Goal: Information Seeking & Learning: Learn about a topic

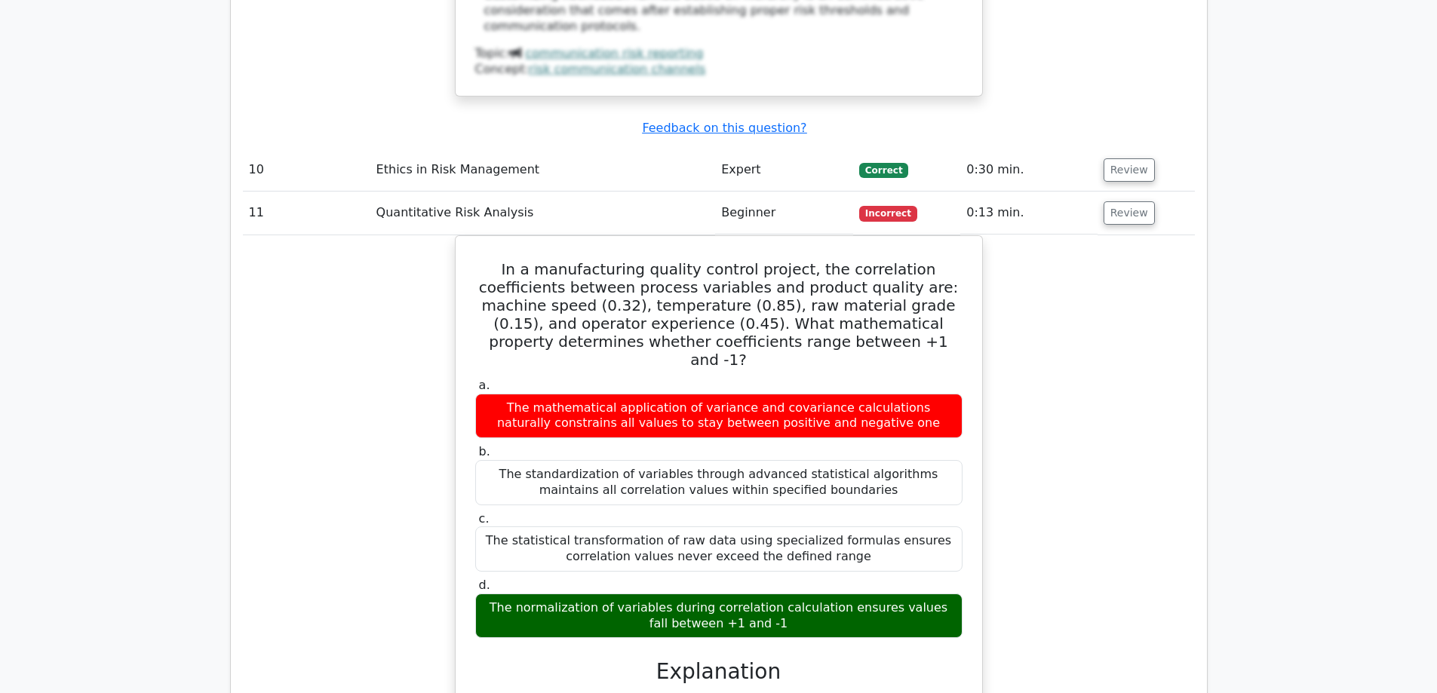
scroll to position [6033, 0]
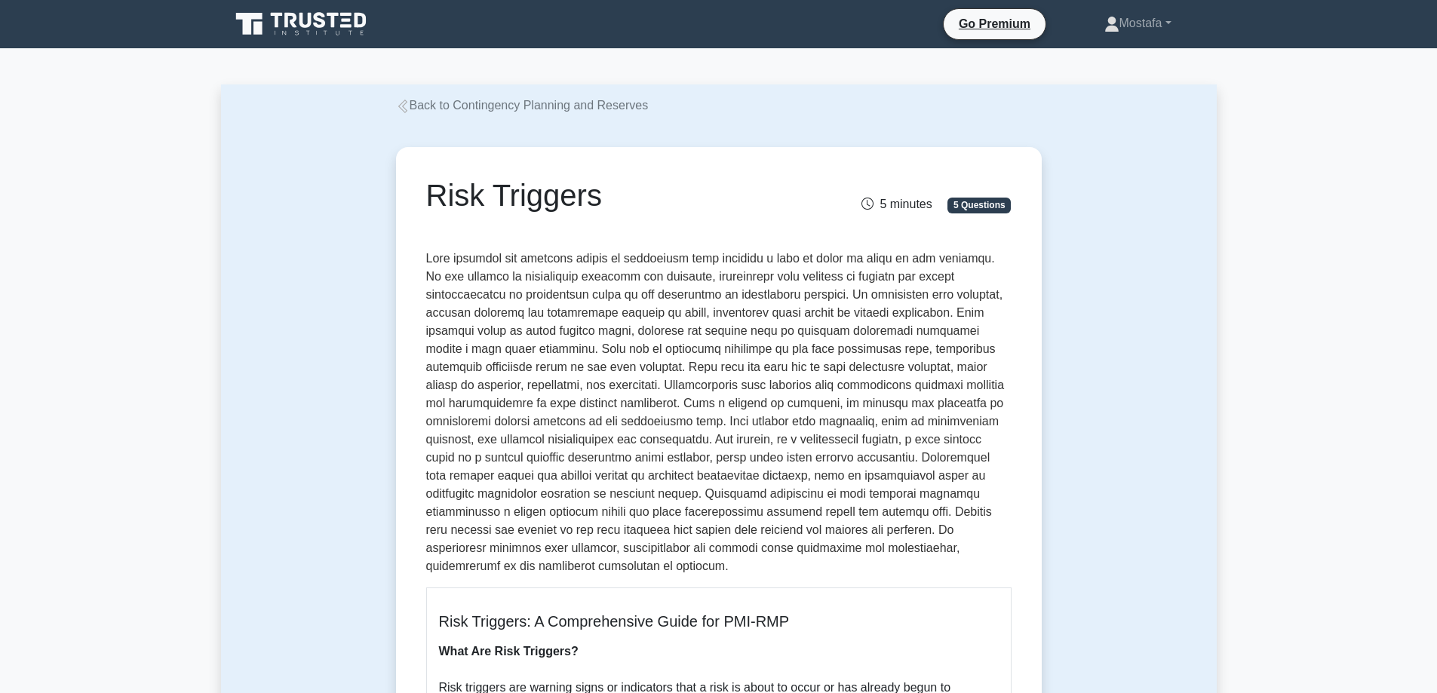
drag, startPoint x: 605, startPoint y: 195, endPoint x: 397, endPoint y: 203, distance: 207.5
copy h1 "Risk Triggers"
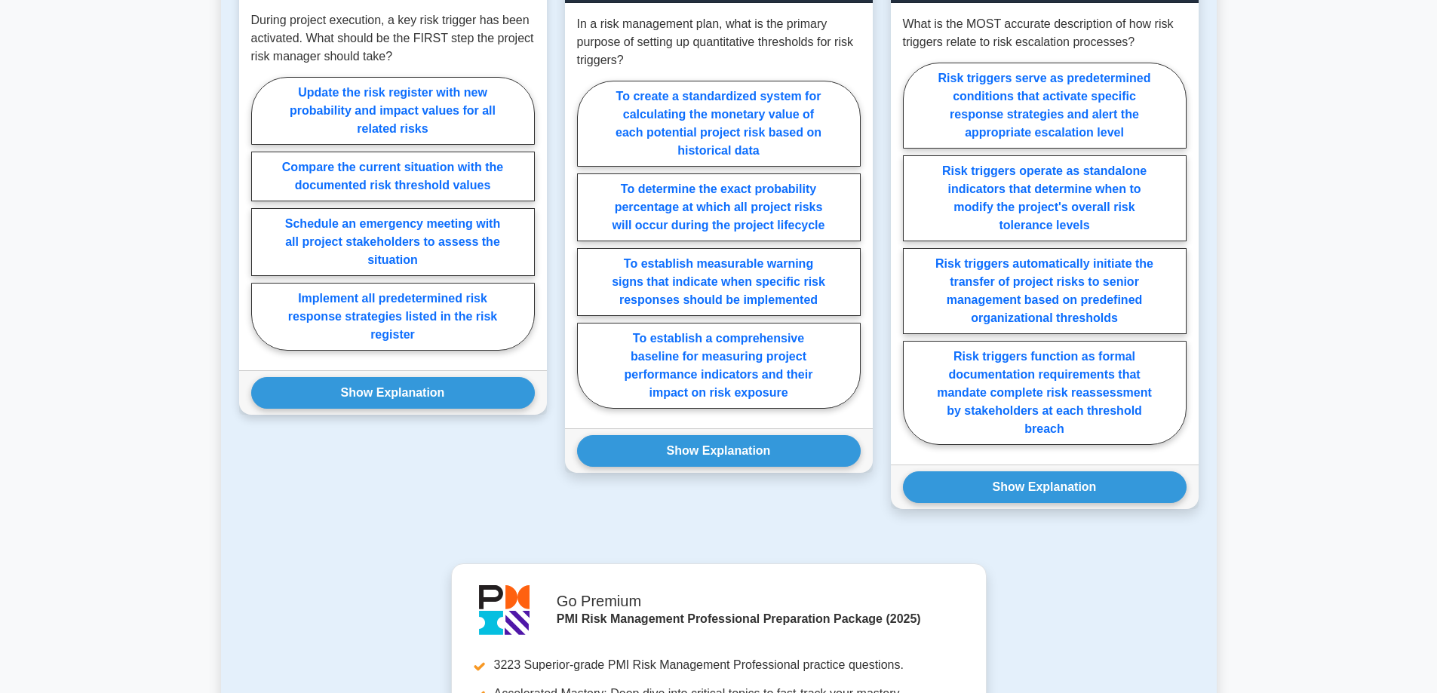
scroll to position [2640, 0]
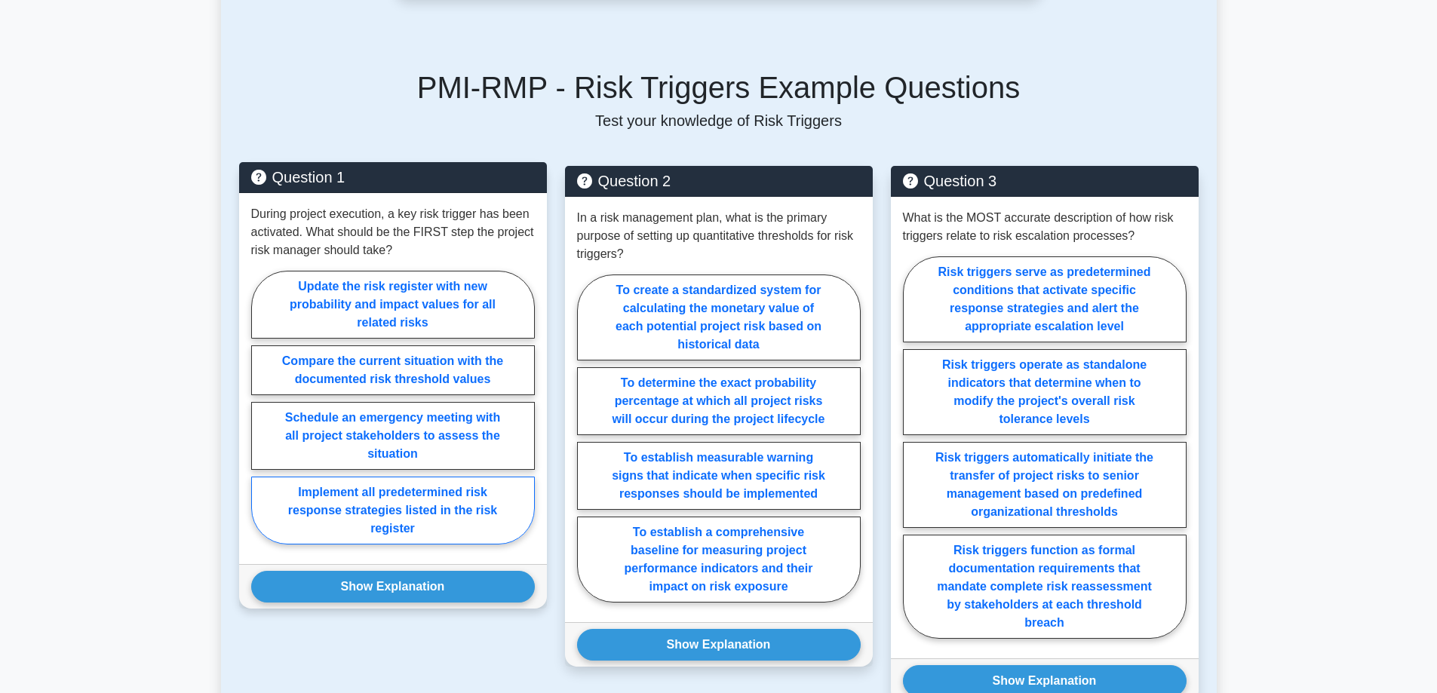
click at [481, 505] on label "Implement all predetermined risk response strategies listed in the risk register" at bounding box center [393, 511] width 284 height 68
click at [261, 417] on input "Implement all predetermined risk response strategies listed in the risk register" at bounding box center [256, 412] width 10 height 10
radio input "true"
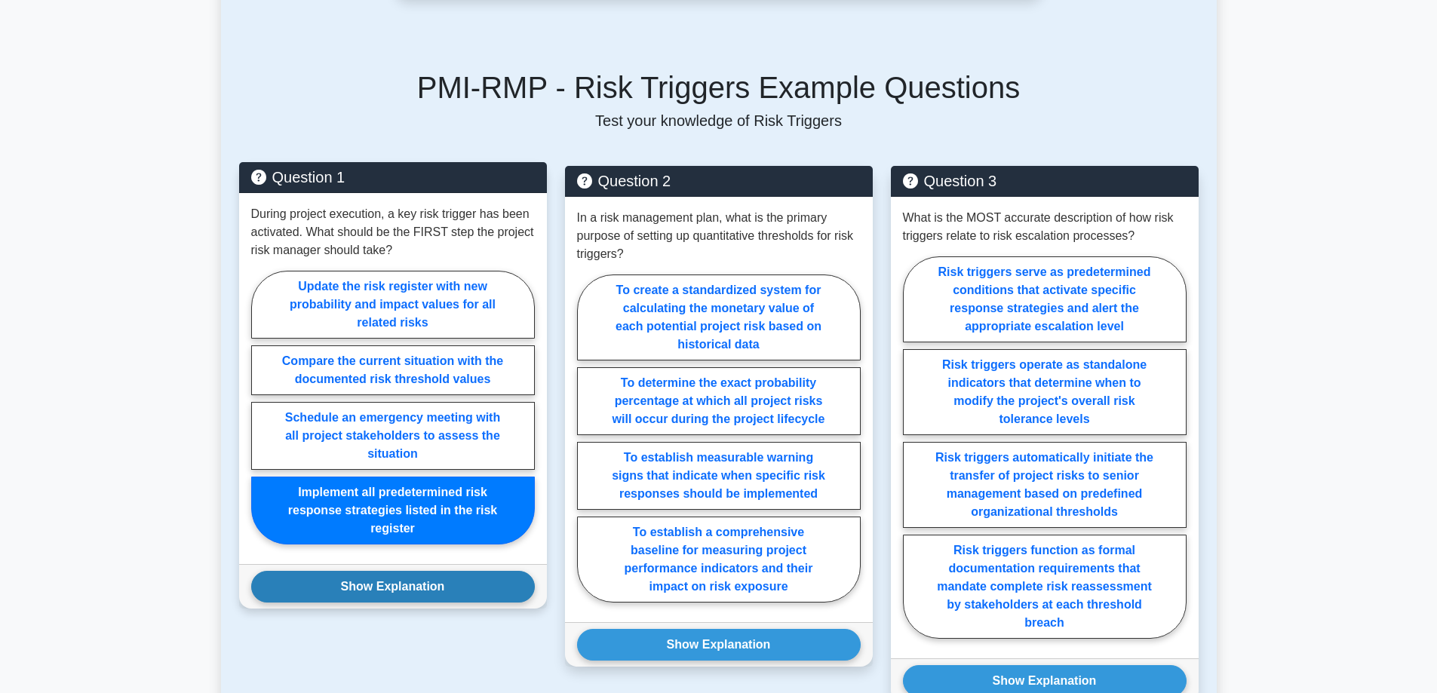
click at [483, 571] on button "Show Explanation" at bounding box center [393, 587] width 284 height 32
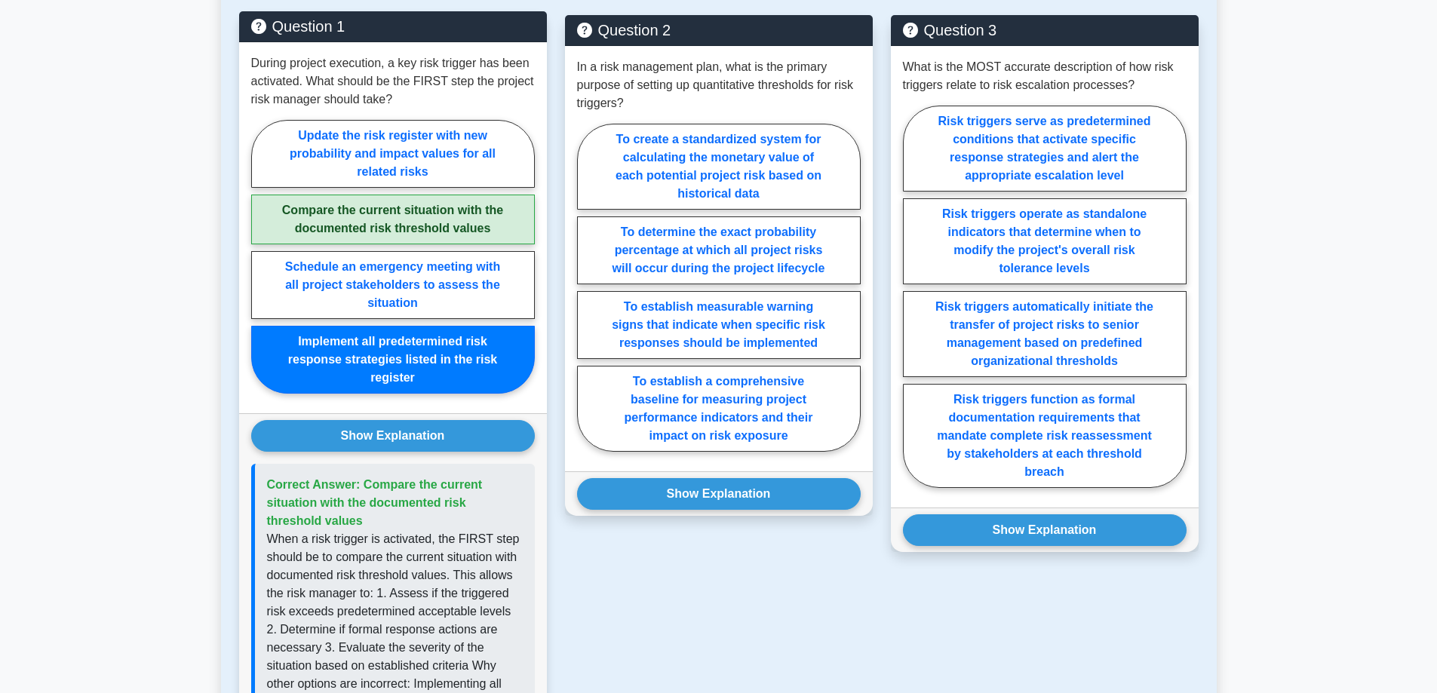
scroll to position [2489, 0]
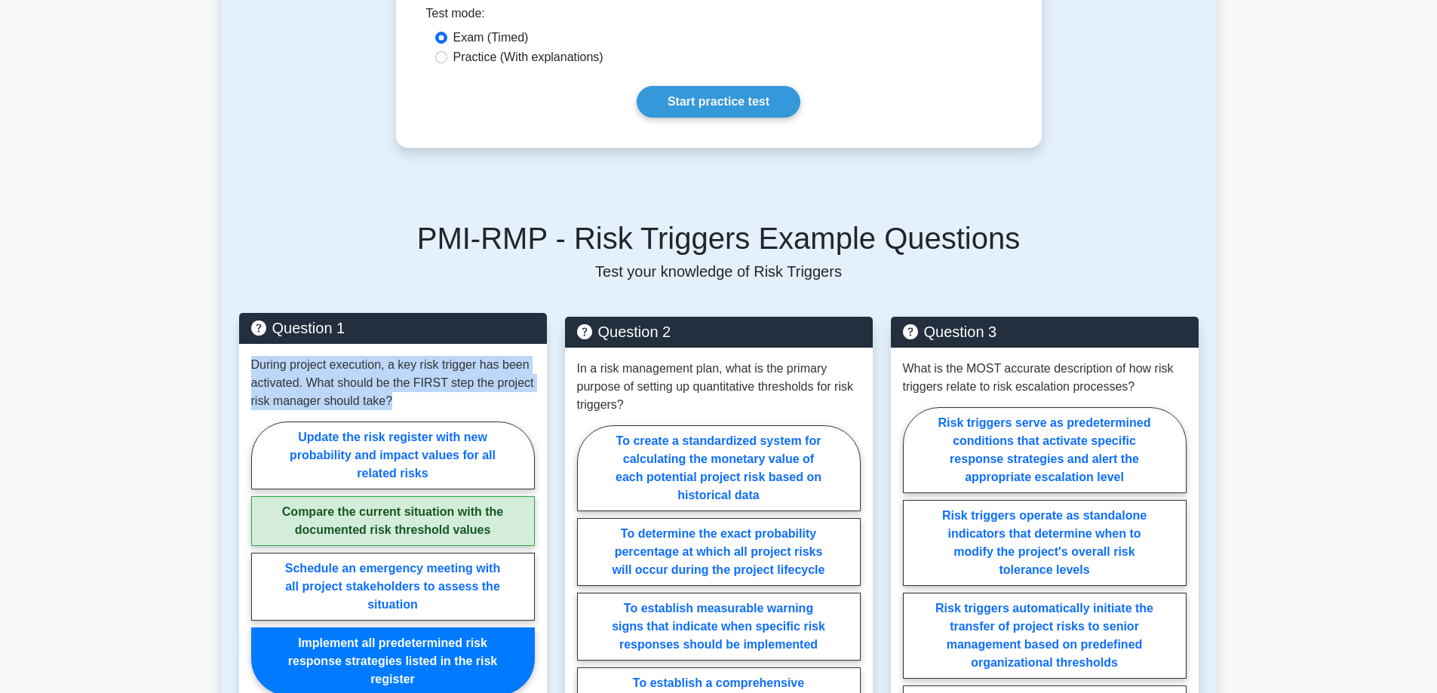
drag, startPoint x: 408, startPoint y: 387, endPoint x: 247, endPoint y: 345, distance: 165.9
click at [247, 345] on div "During project execution, a key risk trigger has been activated. What should be…" at bounding box center [393, 529] width 308 height 371
copy p "During project execution, a key risk trigger has been activated. What should be…"
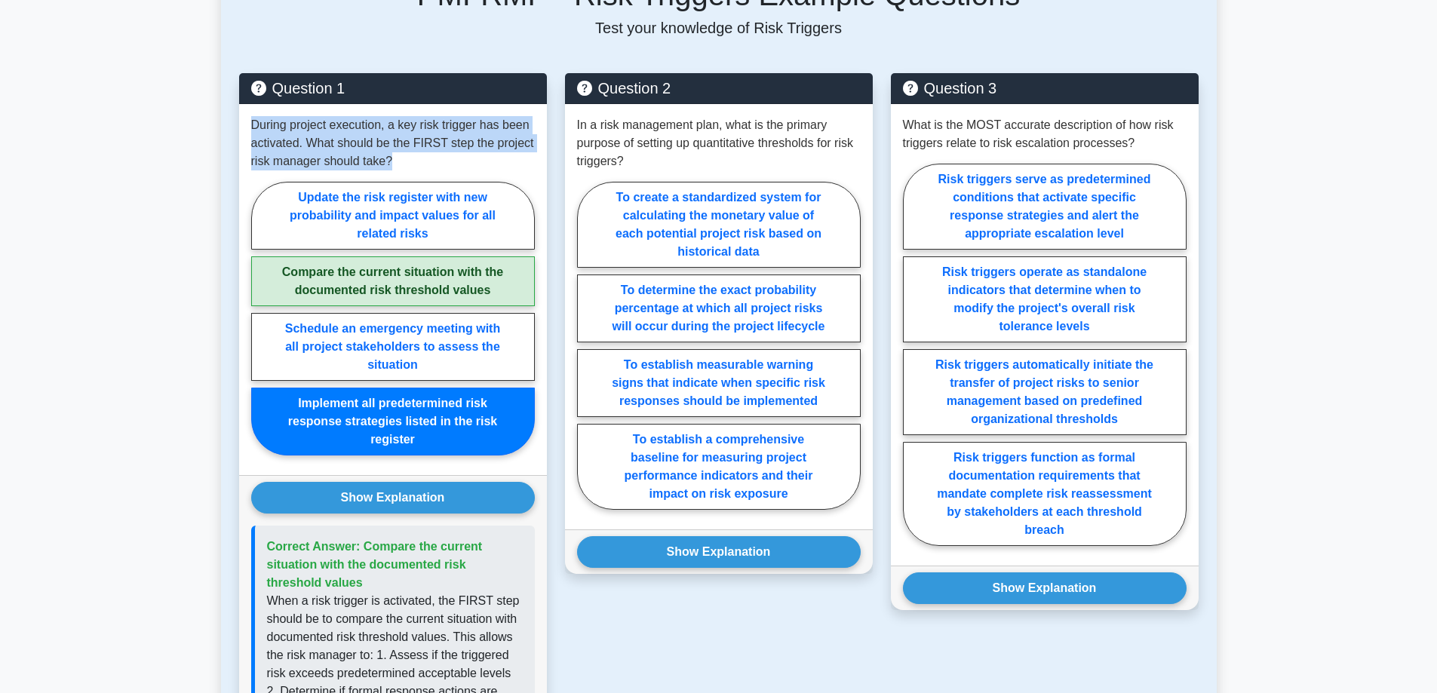
scroll to position [2715, 0]
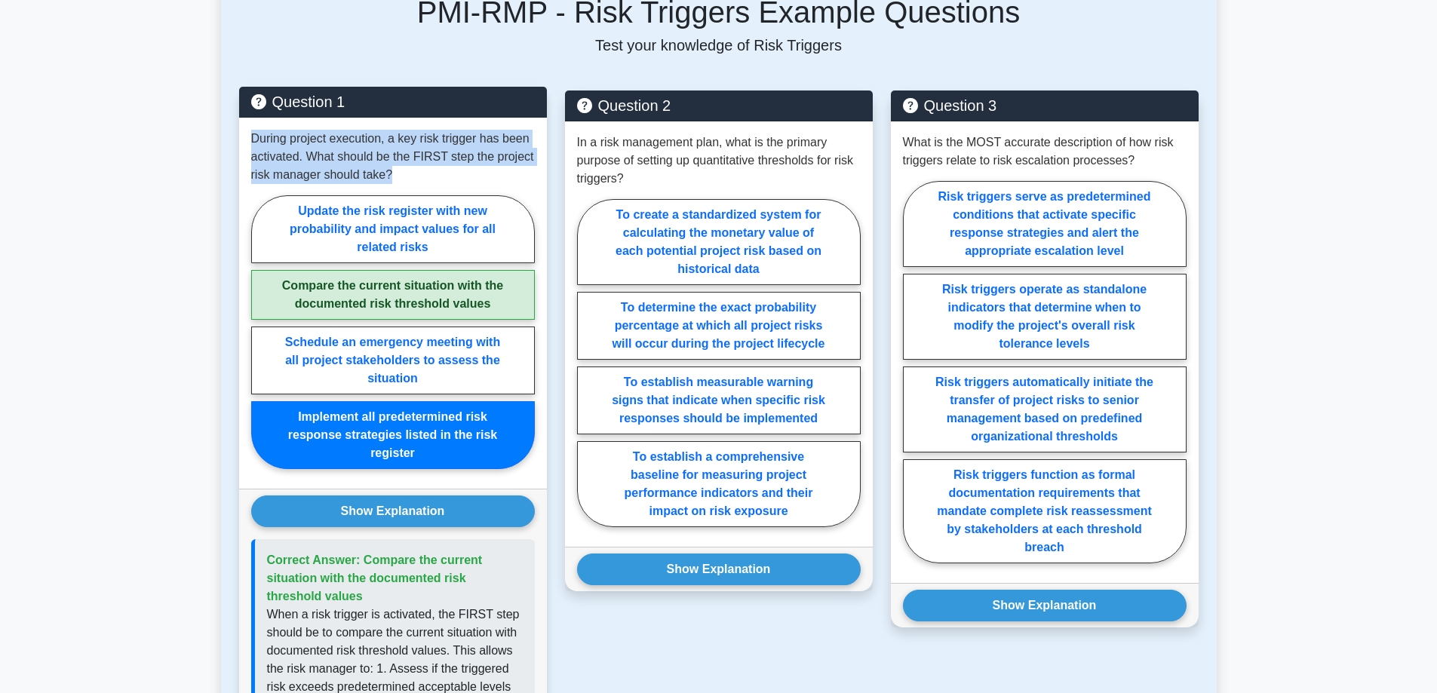
drag, startPoint x: 369, startPoint y: 579, endPoint x: 361, endPoint y: 543, distance: 37.0
click at [361, 551] on p "Correct Answer: Compare the current situation with the documented risk threshol…" at bounding box center [395, 578] width 256 height 54
copy span "Compare the current situation with the documented risk threshold values"
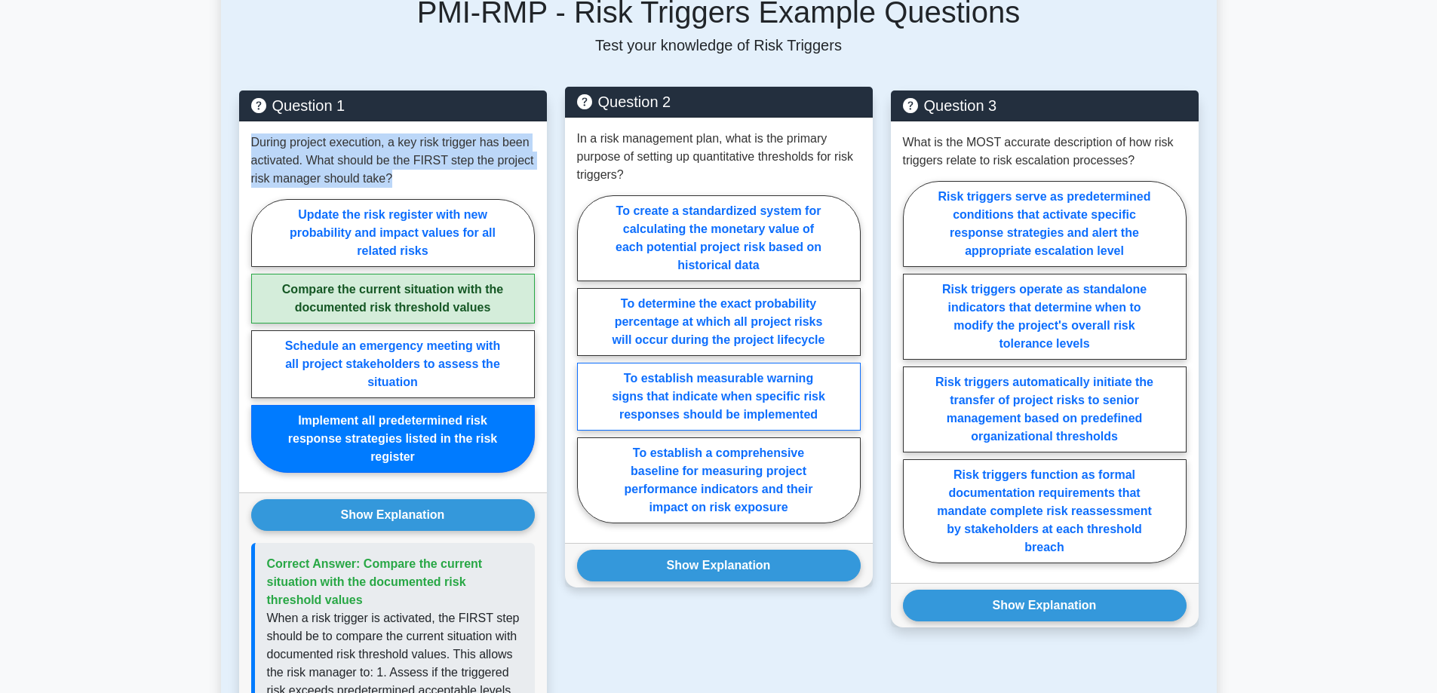
click at [839, 383] on label "To establish measurable warning signs that indicate when specific risk response…" at bounding box center [719, 397] width 284 height 68
click at [587, 369] on input "To establish measurable warning signs that indicate when specific risk response…" at bounding box center [582, 364] width 10 height 10
radio input "true"
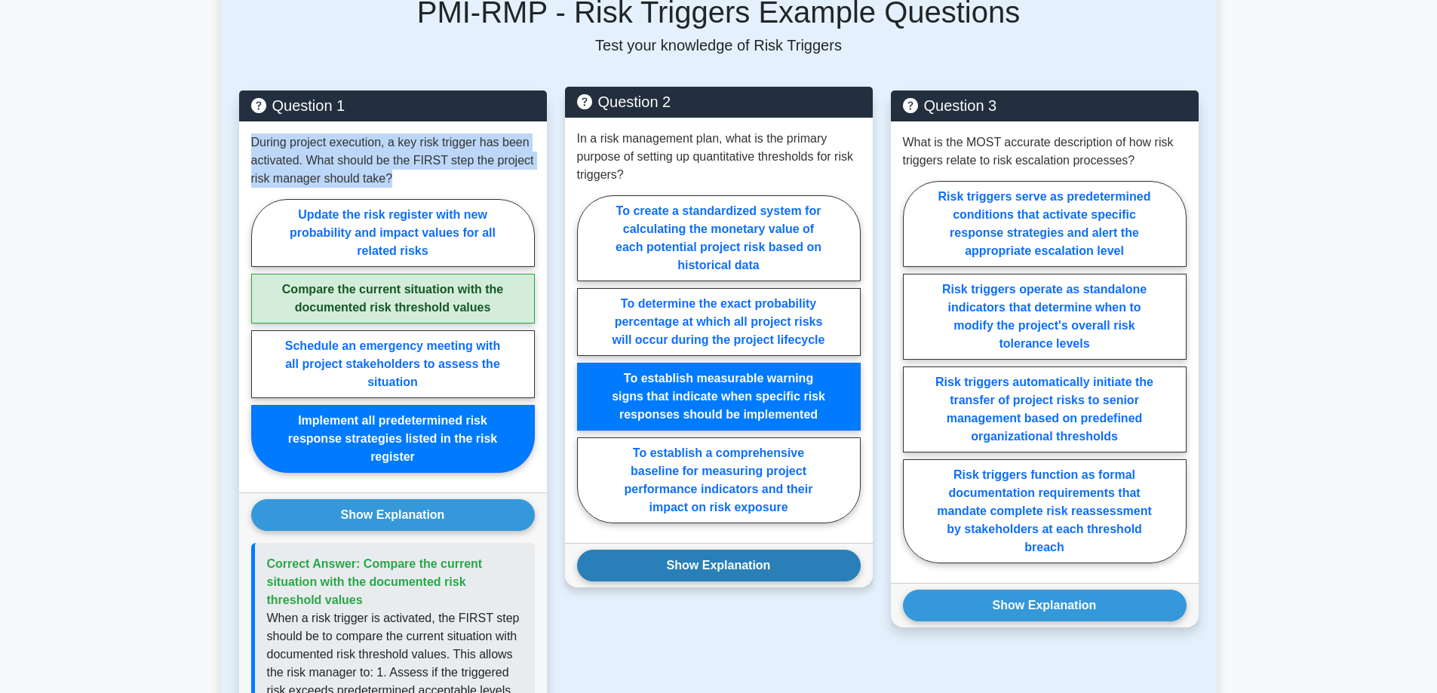
click at [811, 550] on button "Show Explanation" at bounding box center [719, 566] width 284 height 32
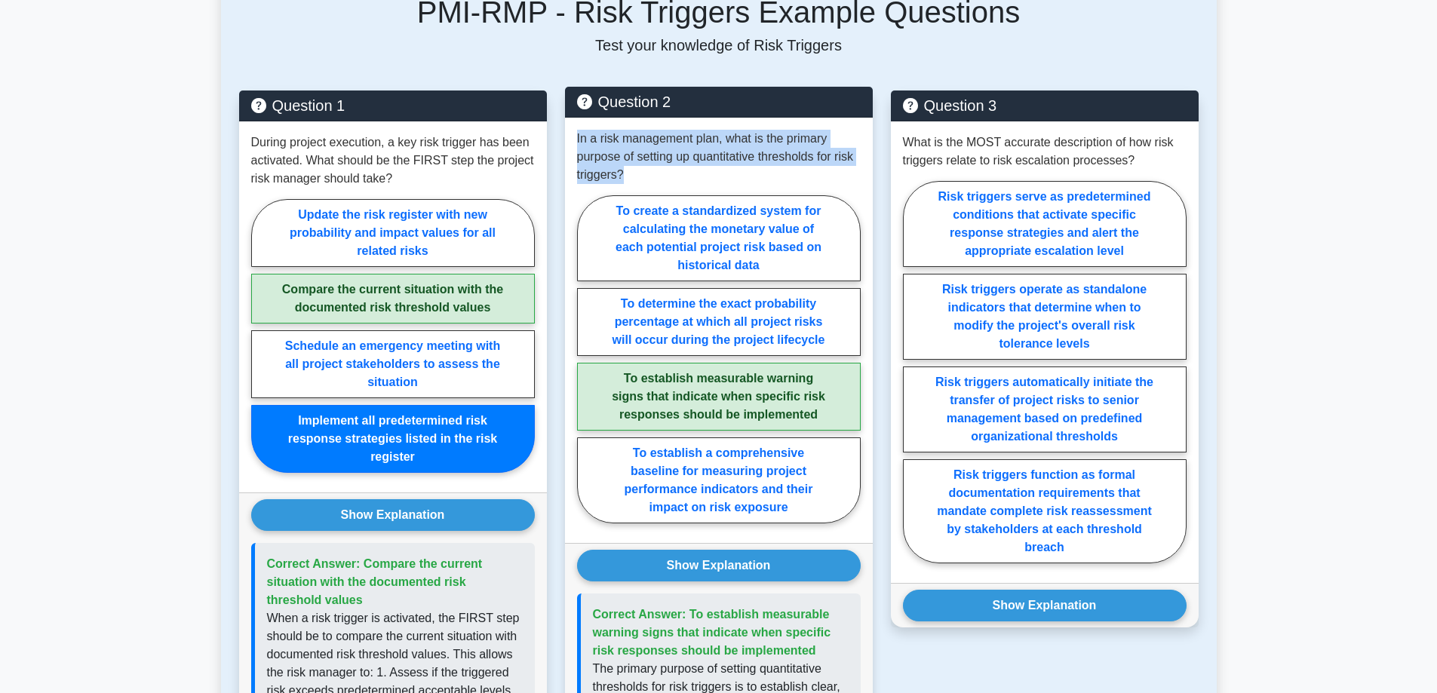
drag, startPoint x: 641, startPoint y: 154, endPoint x: 566, endPoint y: 117, distance: 83.3
click at [566, 118] on div "In a risk management plan, what is the primary purpose of setting up quantitati…" at bounding box center [719, 330] width 308 height 425
copy p "In a risk management plan, what is the primary purpose of setting up quantitati…"
drag, startPoint x: 818, startPoint y: 634, endPoint x: 686, endPoint y: 603, distance: 135.4
click at [686, 606] on p "Correct Answer: To establish measurable warning signs that indicate when specif…" at bounding box center [721, 633] width 256 height 54
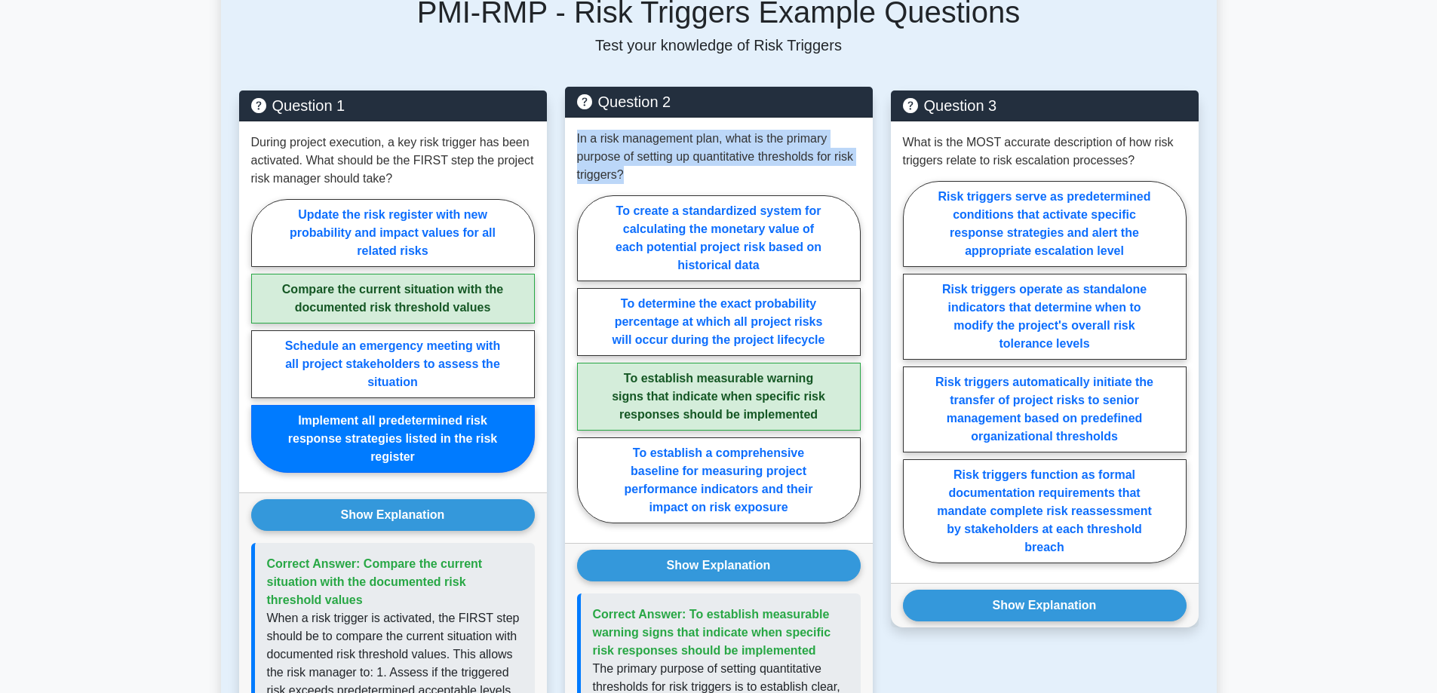
copy span "To establish measurable warning signs that indicate when specific risk response…"
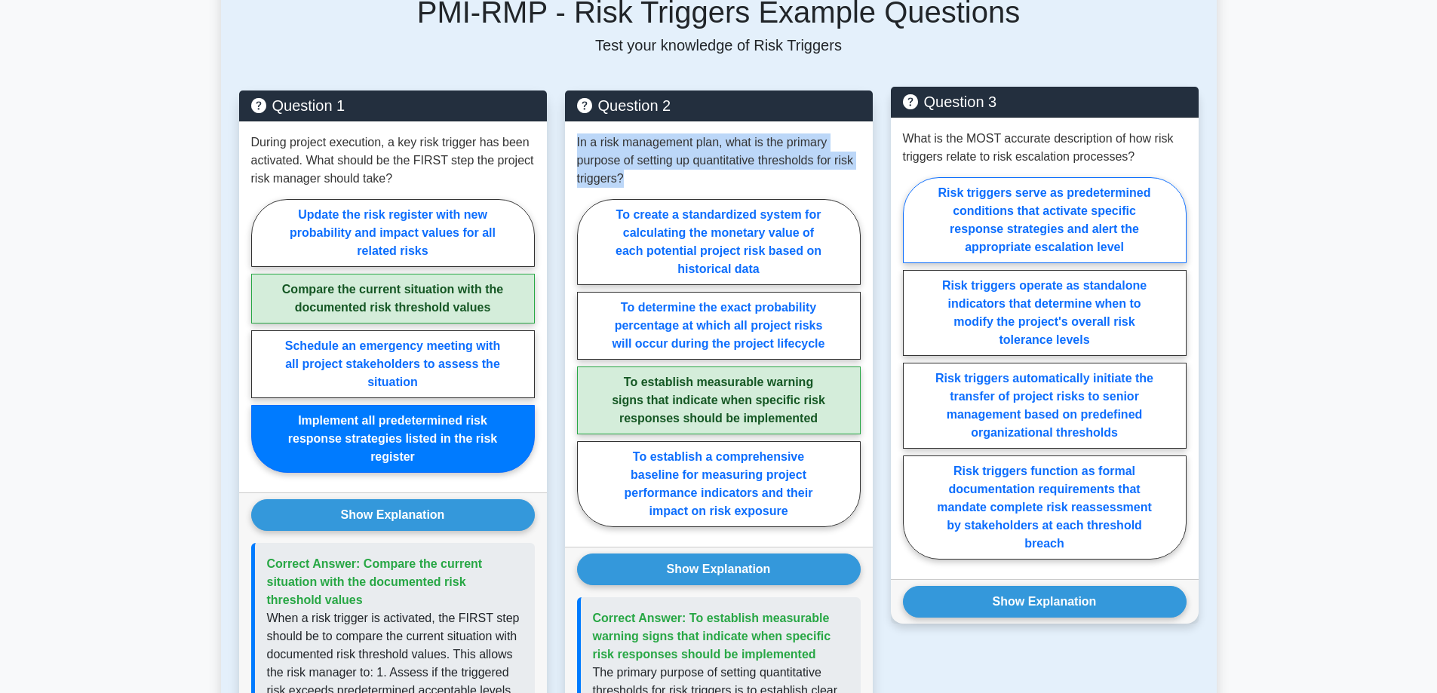
click at [1161, 206] on label "Risk triggers serve as predetermined conditions that activate specific response…" at bounding box center [1045, 220] width 284 height 86
click at [913, 368] on input "Risk triggers serve as predetermined conditions that activate specific response…" at bounding box center [908, 373] width 10 height 10
radio input "true"
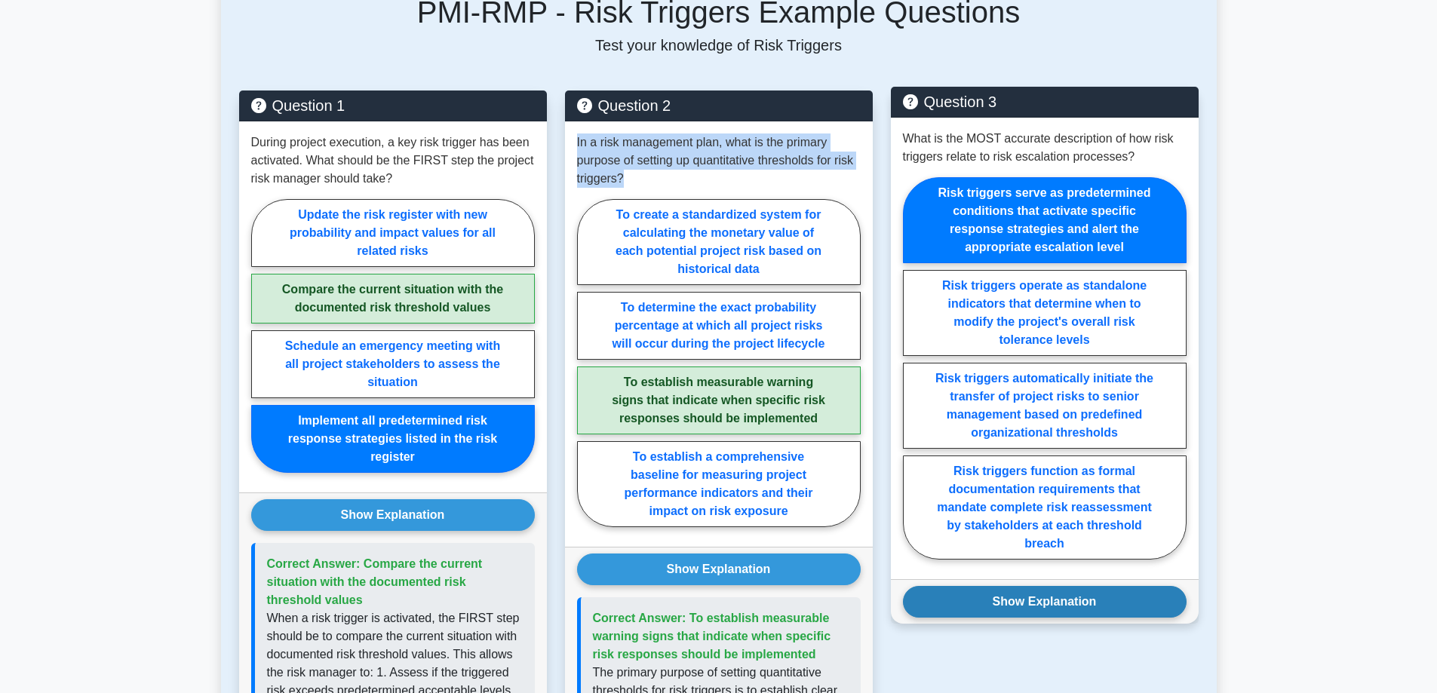
click at [1134, 586] on button "Show Explanation" at bounding box center [1045, 602] width 284 height 32
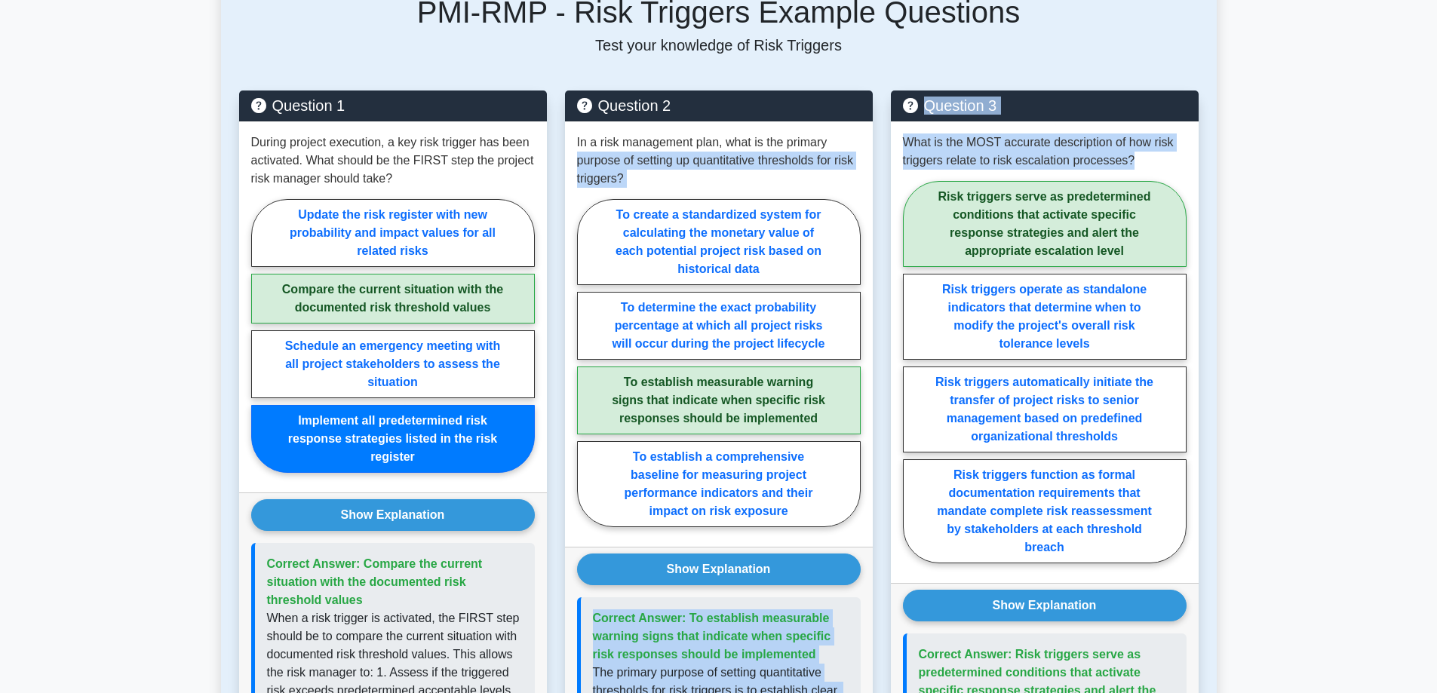
drag, startPoint x: 1157, startPoint y: 141, endPoint x: 879, endPoint y: 124, distance: 278.8
click at [879, 124] on div "Question 1 During project execution, a key risk trigger has been activated. Wha…" at bounding box center [718, 603] width 977 height 1062
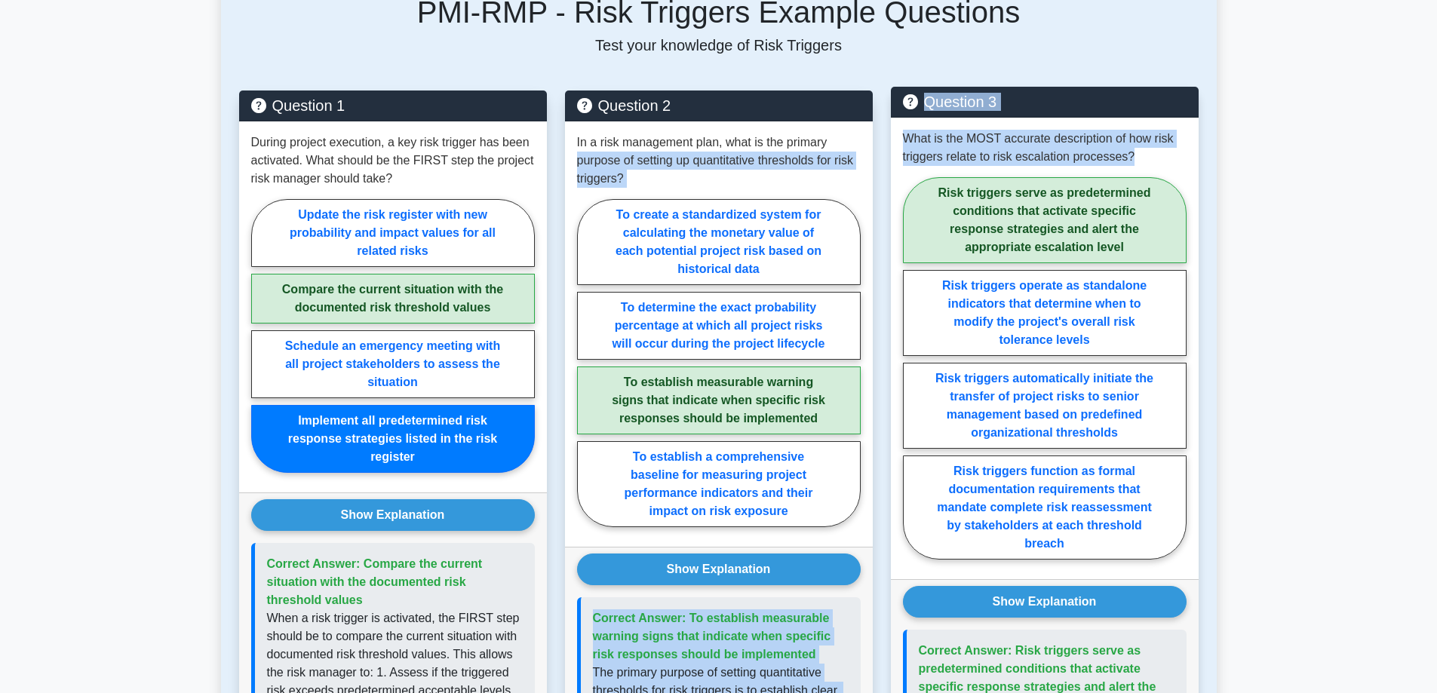
click at [1161, 143] on p "What is the MOST accurate description of how risk triggers relate to risk escal…" at bounding box center [1045, 148] width 284 height 36
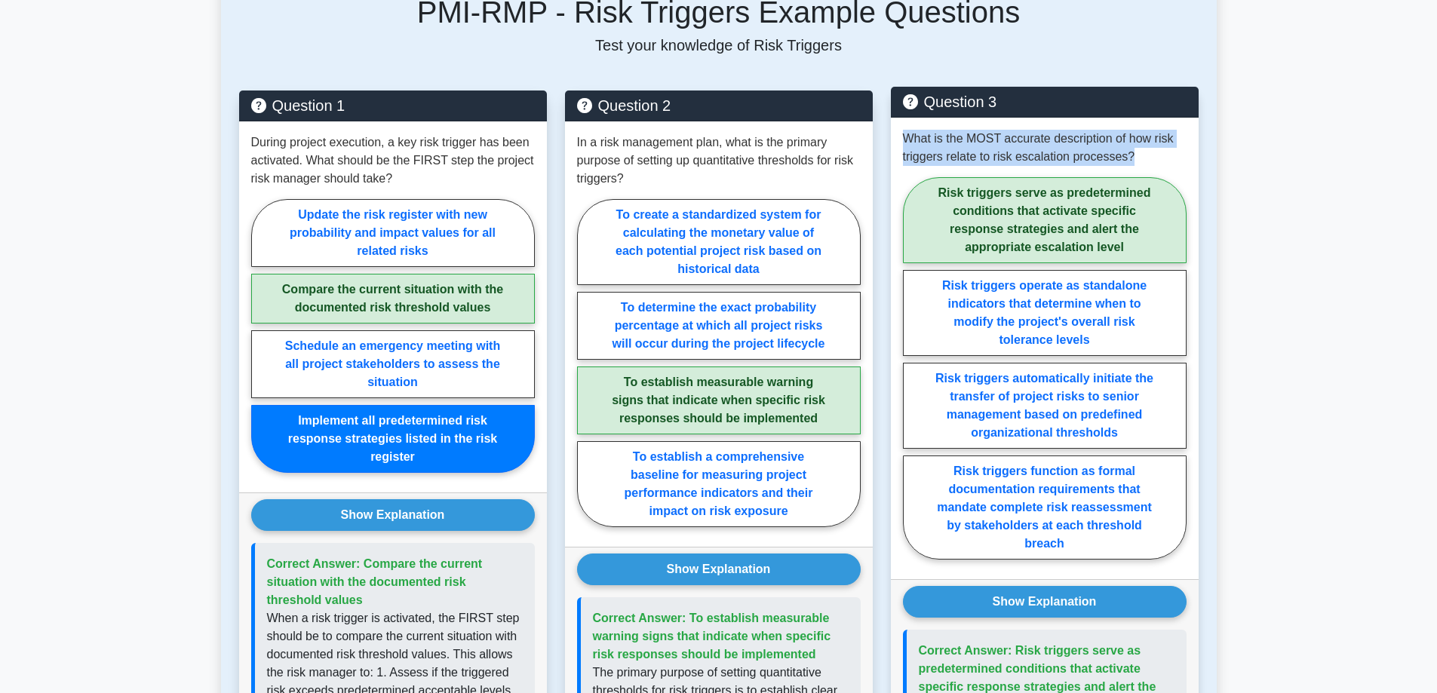
drag, startPoint x: 1143, startPoint y: 144, endPoint x: 904, endPoint y: 124, distance: 239.9
click at [904, 130] on p "What is the MOST accurate description of how risk triggers relate to risk escal…" at bounding box center [1045, 148] width 284 height 36
copy p "What is the MOST accurate description of how risk triggers relate to risk escal…"
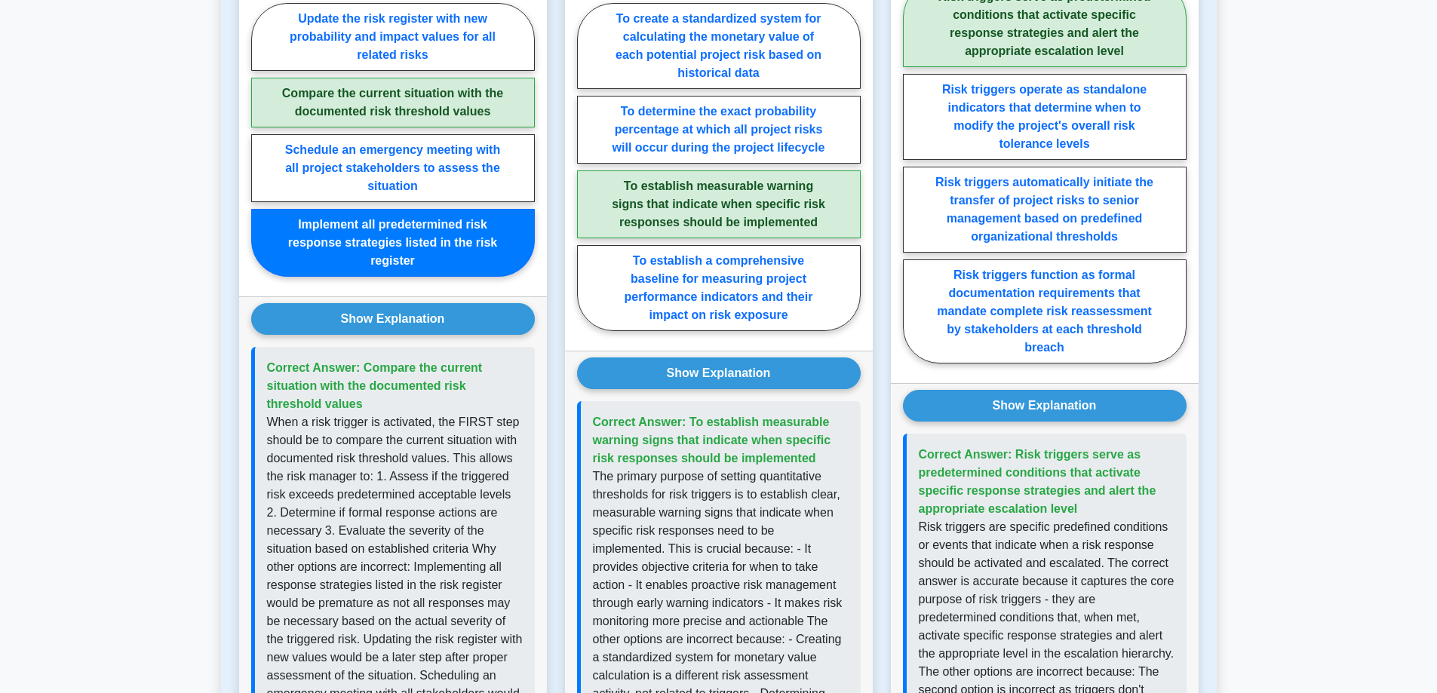
scroll to position [2941, 0]
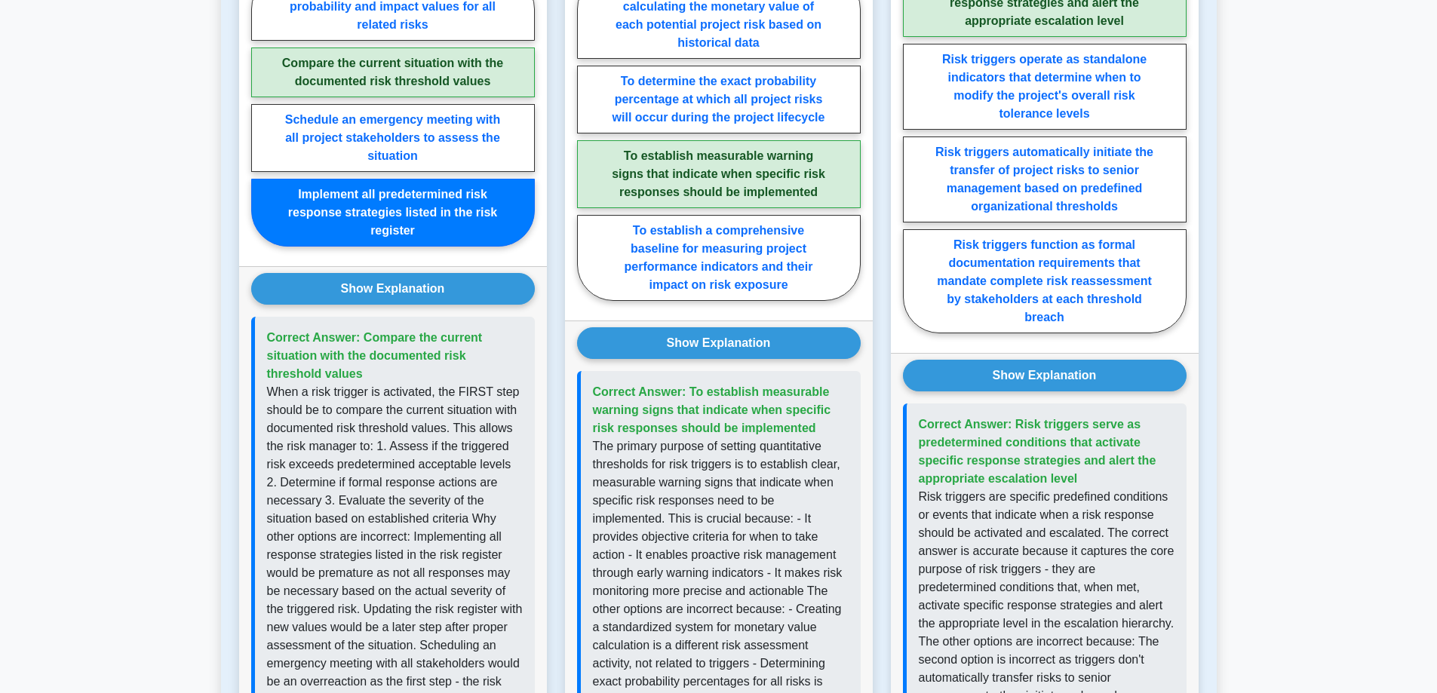
drag, startPoint x: 1082, startPoint y: 464, endPoint x: 1014, endPoint y: 388, distance: 101.5
click at [1014, 403] on div "Correct Answer: Risk triggers serve as predetermined conditions that activate s…" at bounding box center [1045, 641] width 284 height 477
copy span "Risk triggers serve as predetermined conditions that activate specific response…"
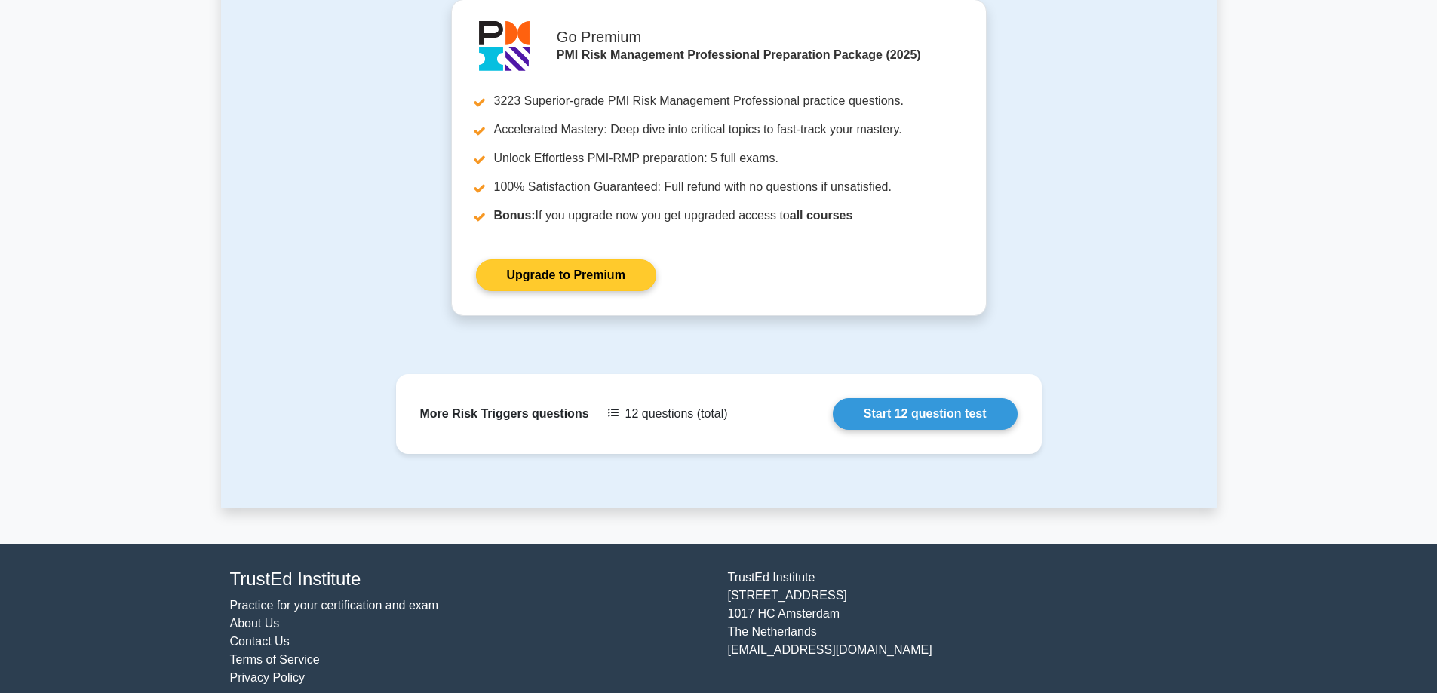
scroll to position [3807, 0]
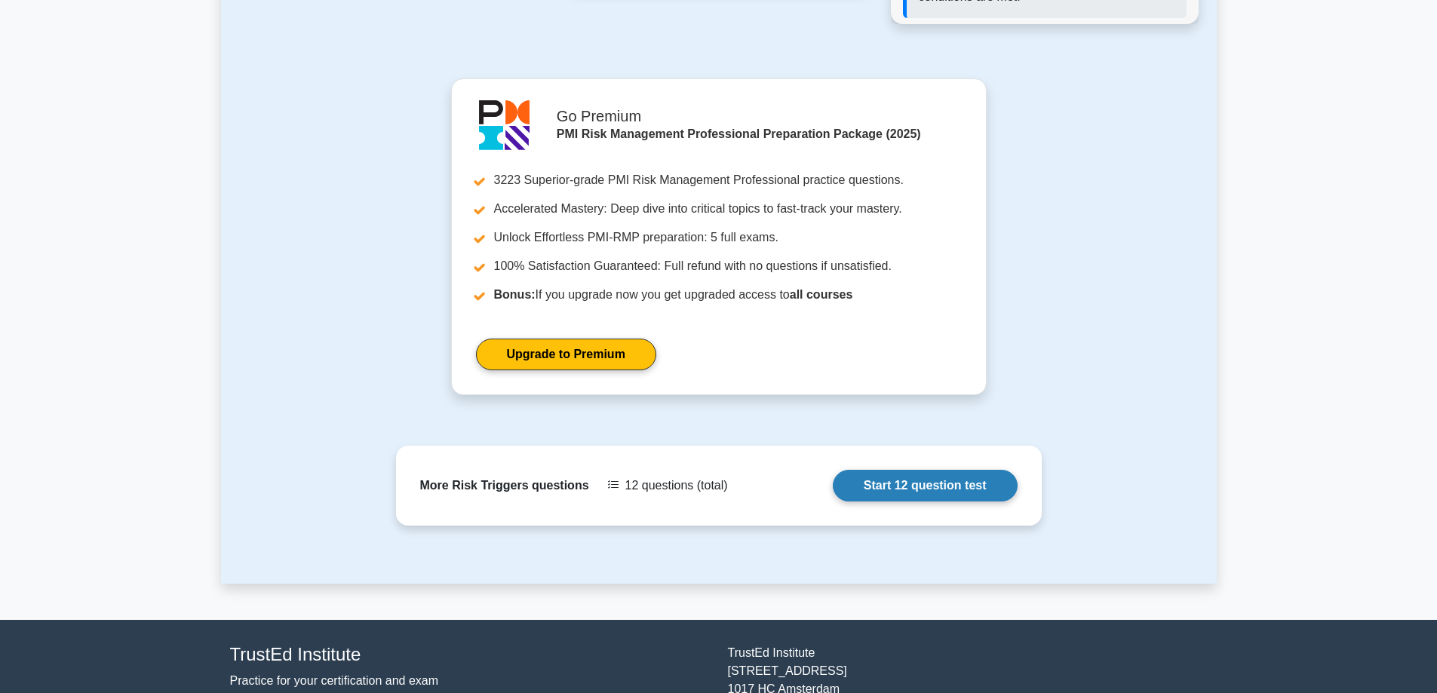
click at [996, 470] on link "Start 12 question test" at bounding box center [925, 486] width 185 height 32
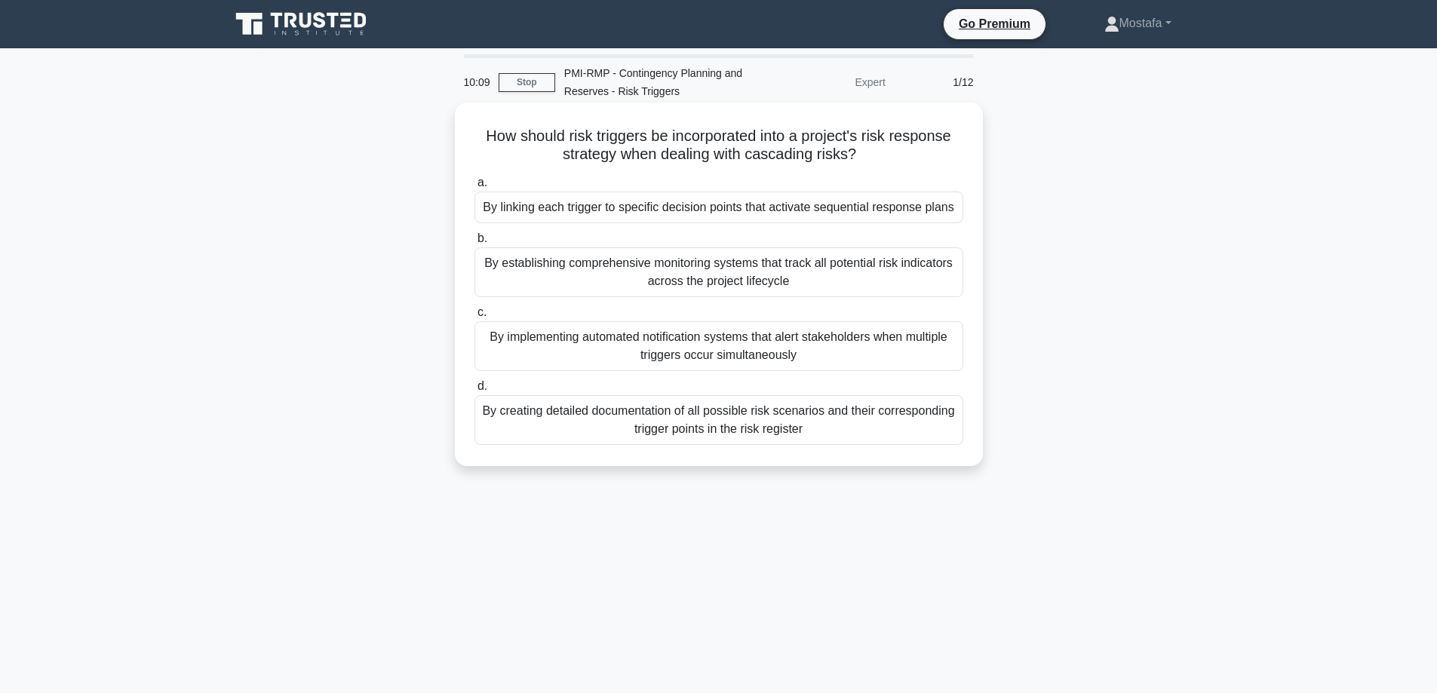
click at [945, 210] on div "By linking each trigger to specific decision points that activate sequential re…" at bounding box center [718, 208] width 489 height 32
click at [474, 188] on input "a. By linking each trigger to specific decision points that activate sequential…" at bounding box center [474, 183] width 0 height 10
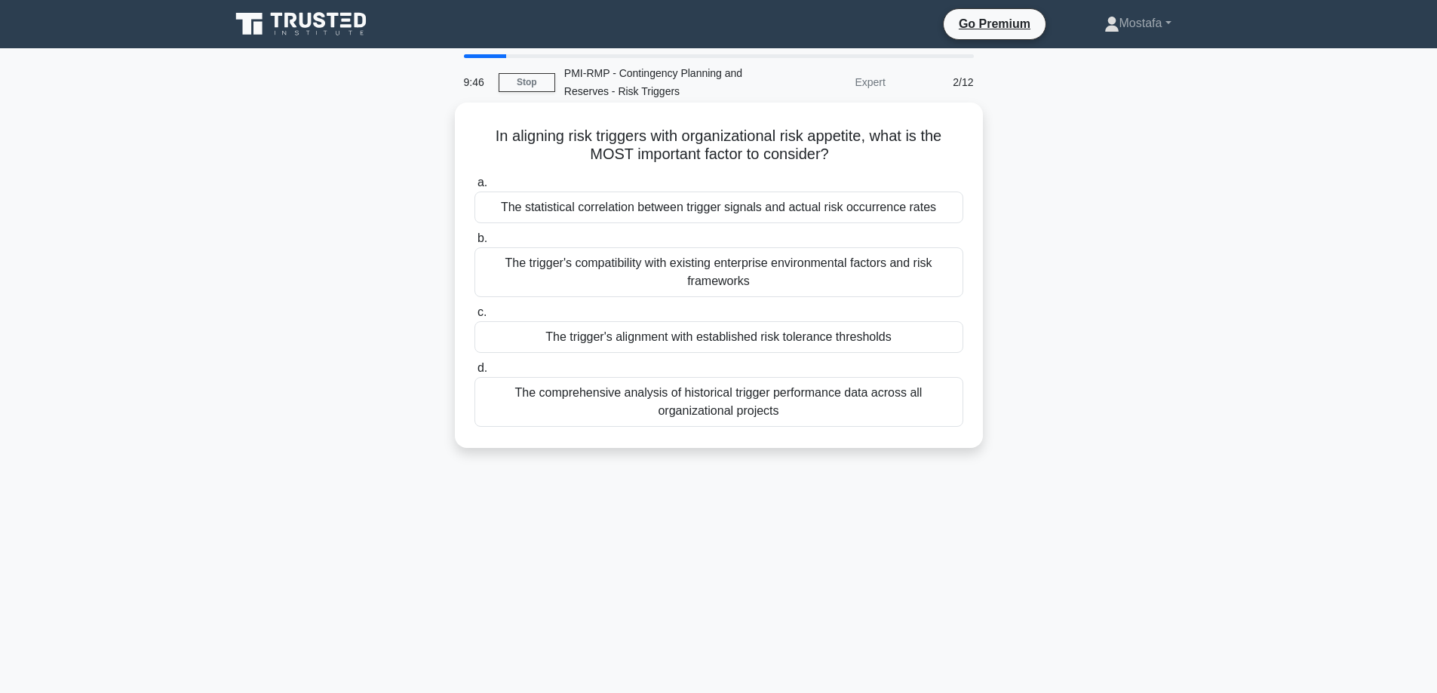
click at [934, 345] on div "The trigger's alignment with established risk tolerance thresholds" at bounding box center [718, 337] width 489 height 32
click at [474, 318] on input "c. The trigger's alignment with established risk tolerance thresholds" at bounding box center [474, 313] width 0 height 10
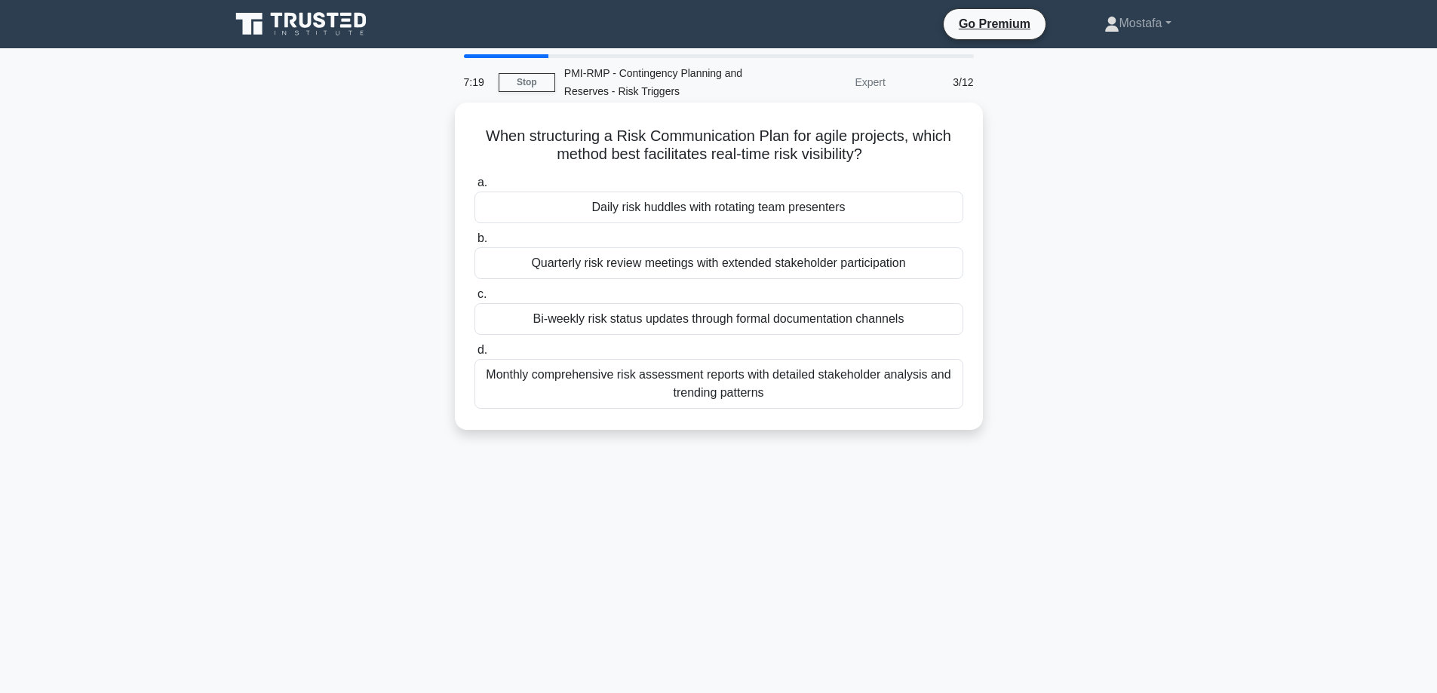
click at [946, 321] on div "Bi-weekly risk status updates through formal documentation channels" at bounding box center [718, 319] width 489 height 32
click at [474, 299] on input "c. Bi-weekly risk status updates through formal documentation channels" at bounding box center [474, 295] width 0 height 10
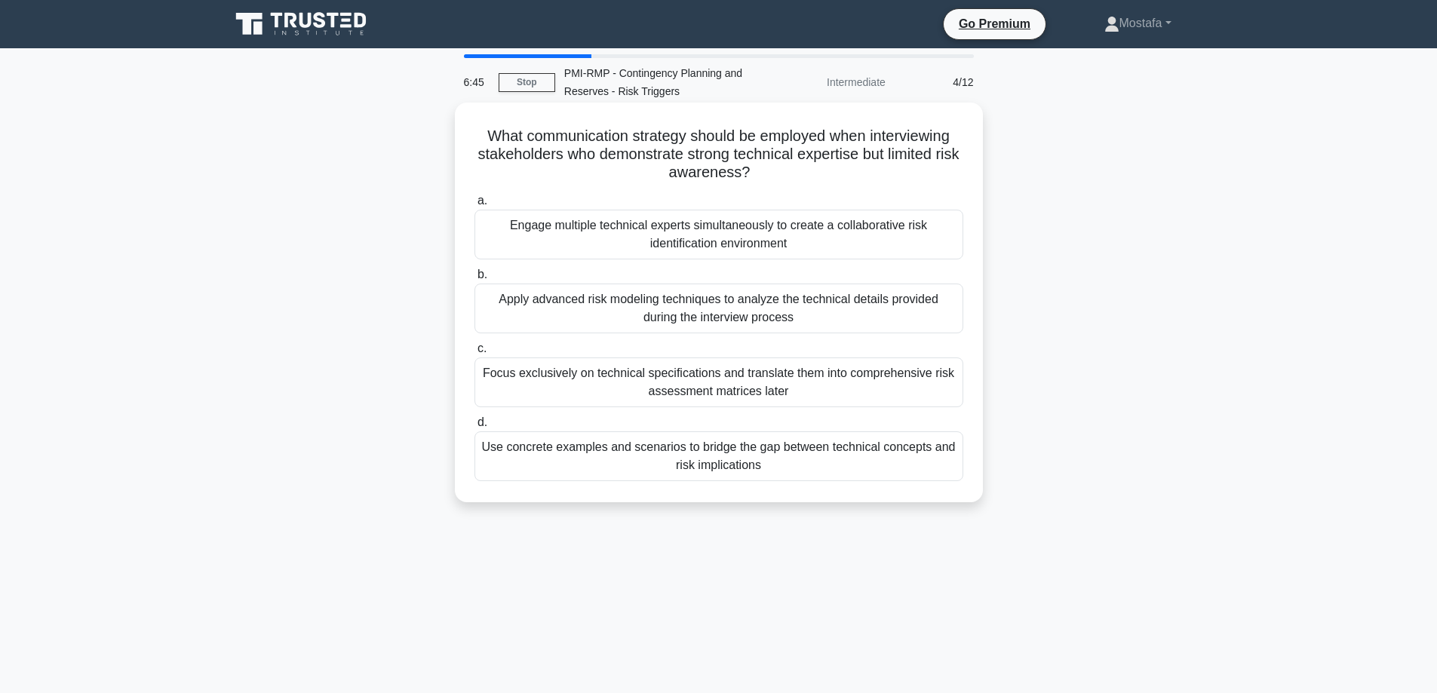
click at [946, 465] on div "Use concrete examples and scenarios to bridge the gap between technical concept…" at bounding box center [718, 456] width 489 height 50
click at [474, 428] on input "d. Use concrete examples and scenarios to bridge the gap between technical conc…" at bounding box center [474, 423] width 0 height 10
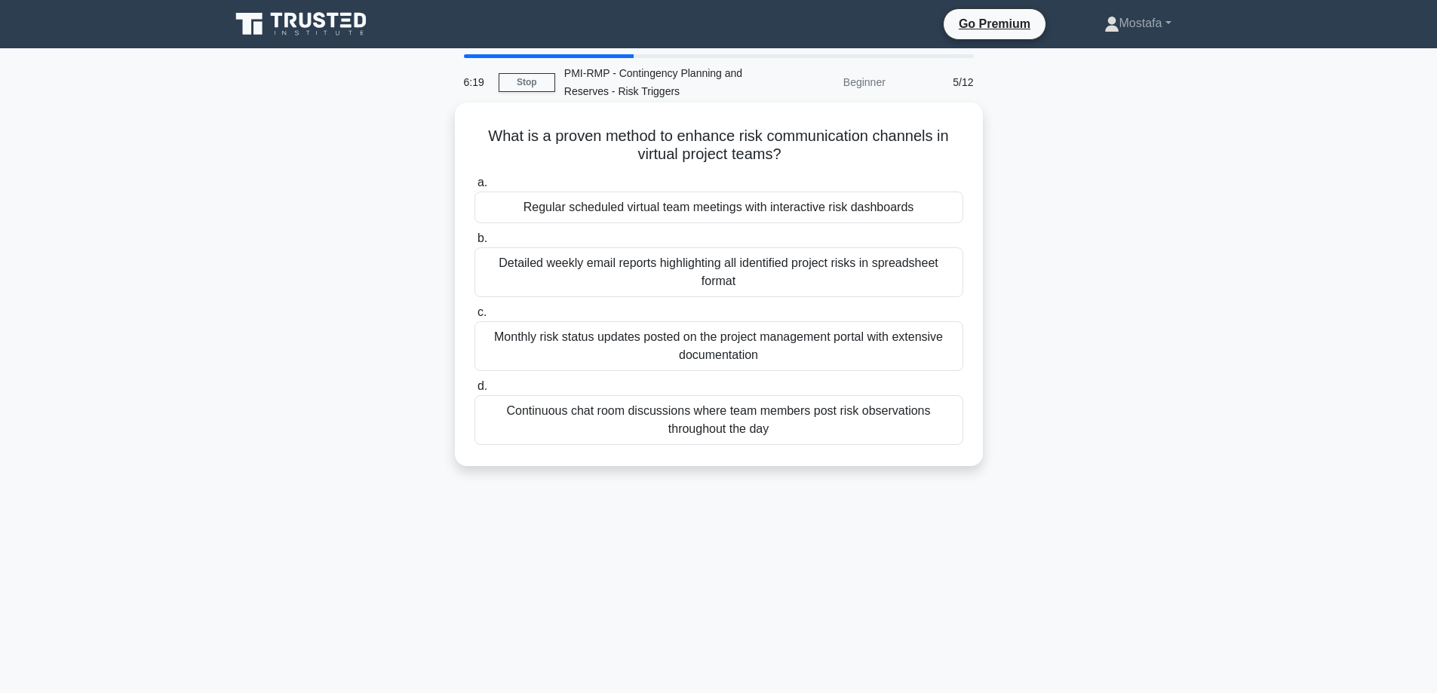
click at [948, 205] on div "Regular scheduled virtual team meetings with interactive risk dashboards" at bounding box center [718, 208] width 489 height 32
click at [474, 188] on input "a. Regular scheduled virtual team meetings with interactive risk dashboards" at bounding box center [474, 183] width 0 height 10
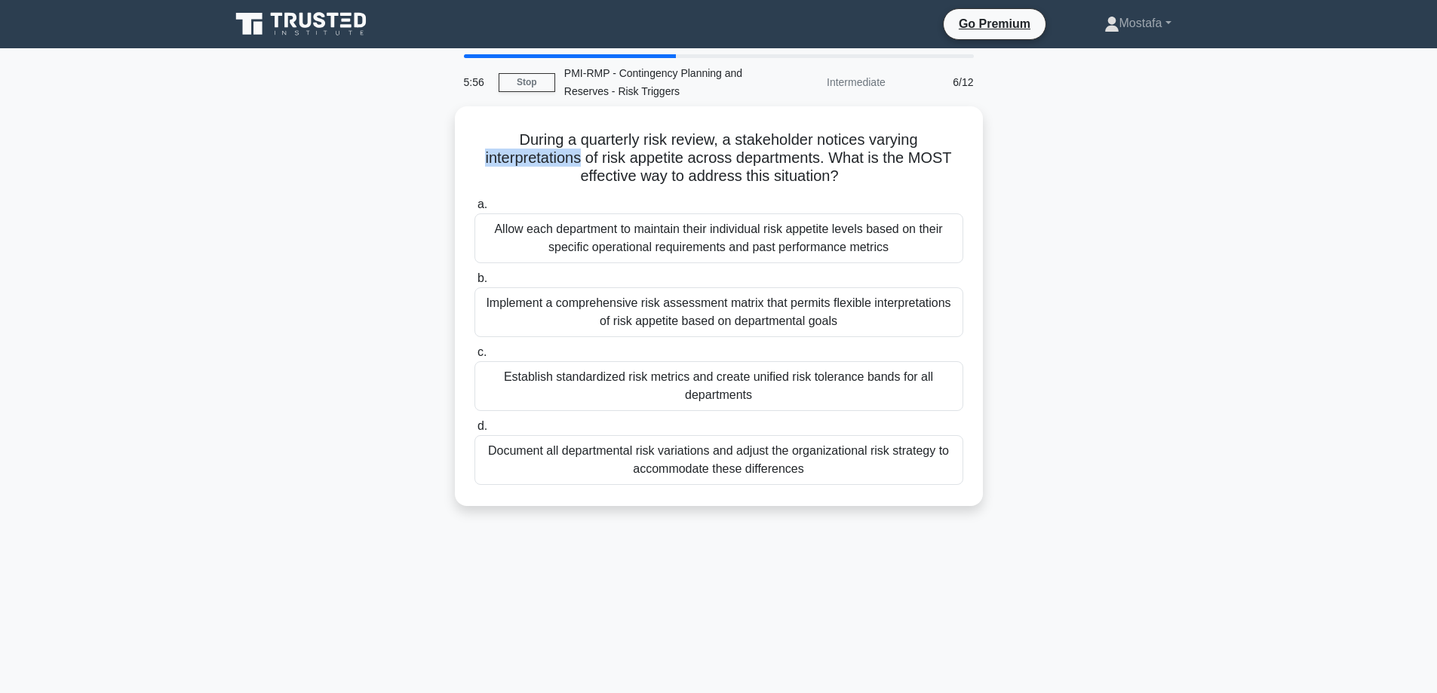
drag, startPoint x: 582, startPoint y: 156, endPoint x: 449, endPoint y: 156, distance: 132.7
click at [449, 156] on div "During a quarterly risk review, a stakeholder notices varying interpretations o…" at bounding box center [719, 315] width 996 height 418
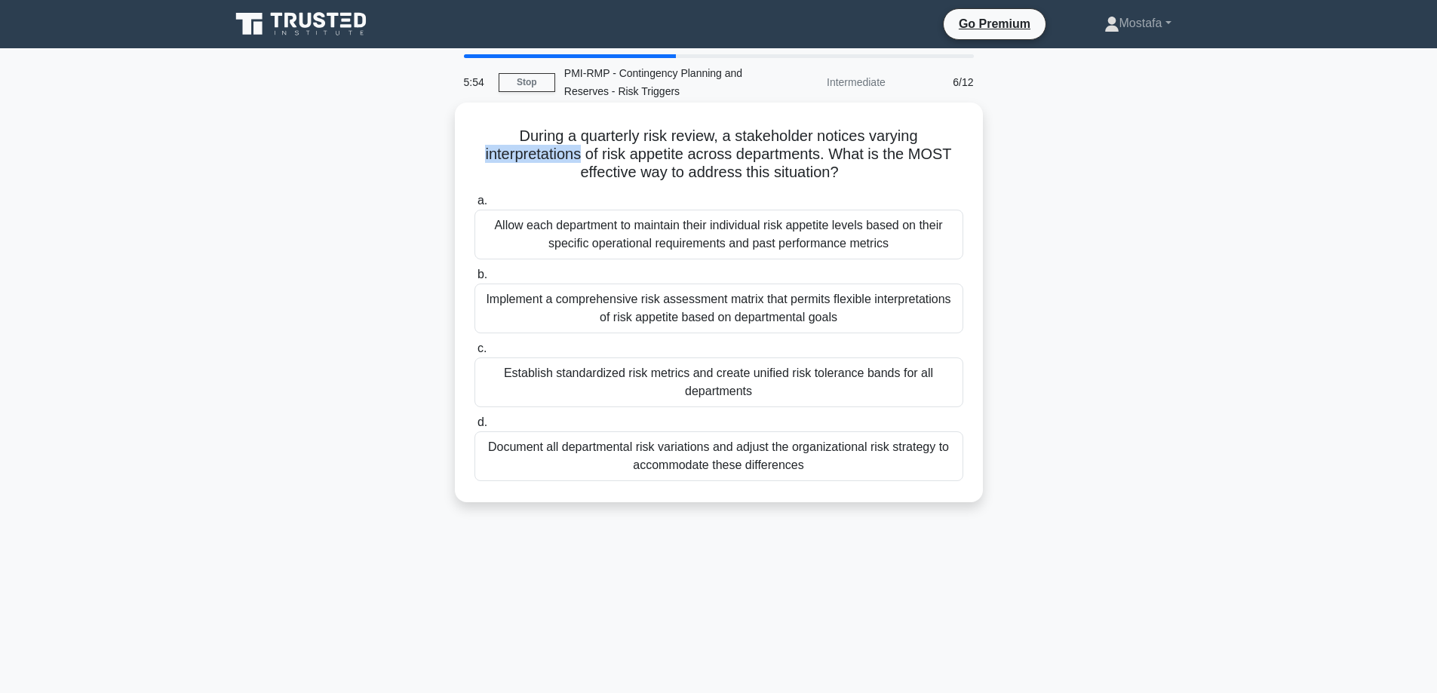
copy h5 "interpretations"
click at [932, 391] on div "Establish standardized risk metrics and create unified risk tolerance bands for…" at bounding box center [718, 382] width 489 height 50
click at [474, 354] on input "c. Establish standardized risk metrics and create unified risk tolerance bands …" at bounding box center [474, 349] width 0 height 10
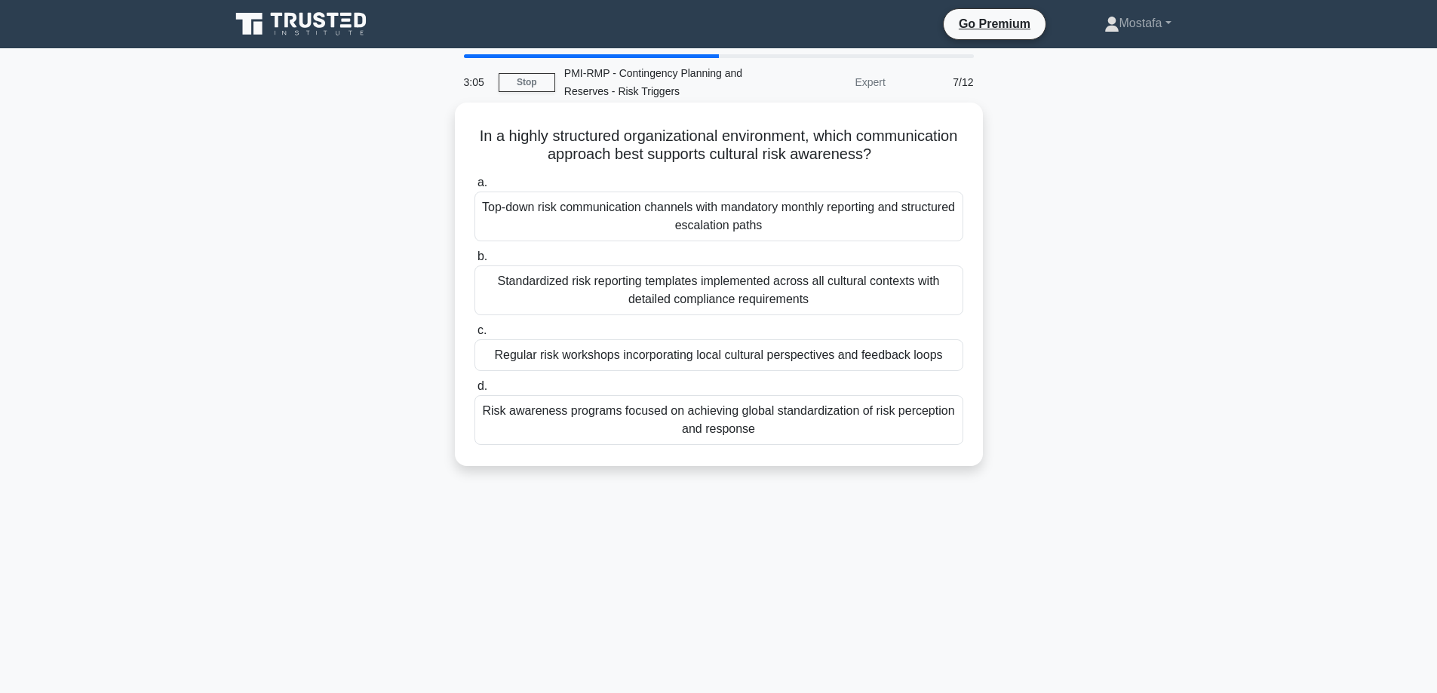
click at [951, 360] on div "Regular risk workshops incorporating local cultural perspectives and feedback l…" at bounding box center [718, 355] width 489 height 32
click at [474, 336] on input "c. Regular risk workshops incorporating local cultural perspectives and feedbac…" at bounding box center [474, 331] width 0 height 10
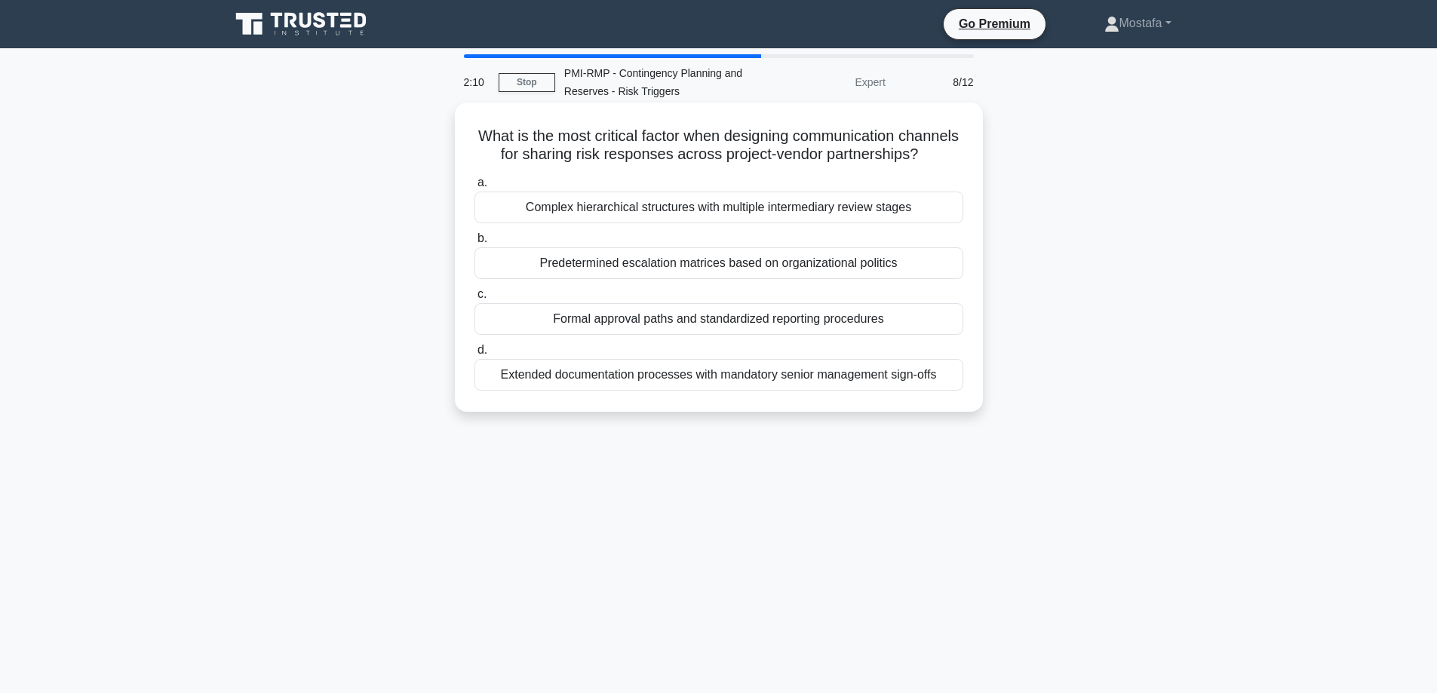
click at [938, 335] on div "Formal approval paths and standardized reporting procedures" at bounding box center [718, 319] width 489 height 32
click at [474, 299] on input "c. Formal approval paths and standardized reporting procedures" at bounding box center [474, 295] width 0 height 10
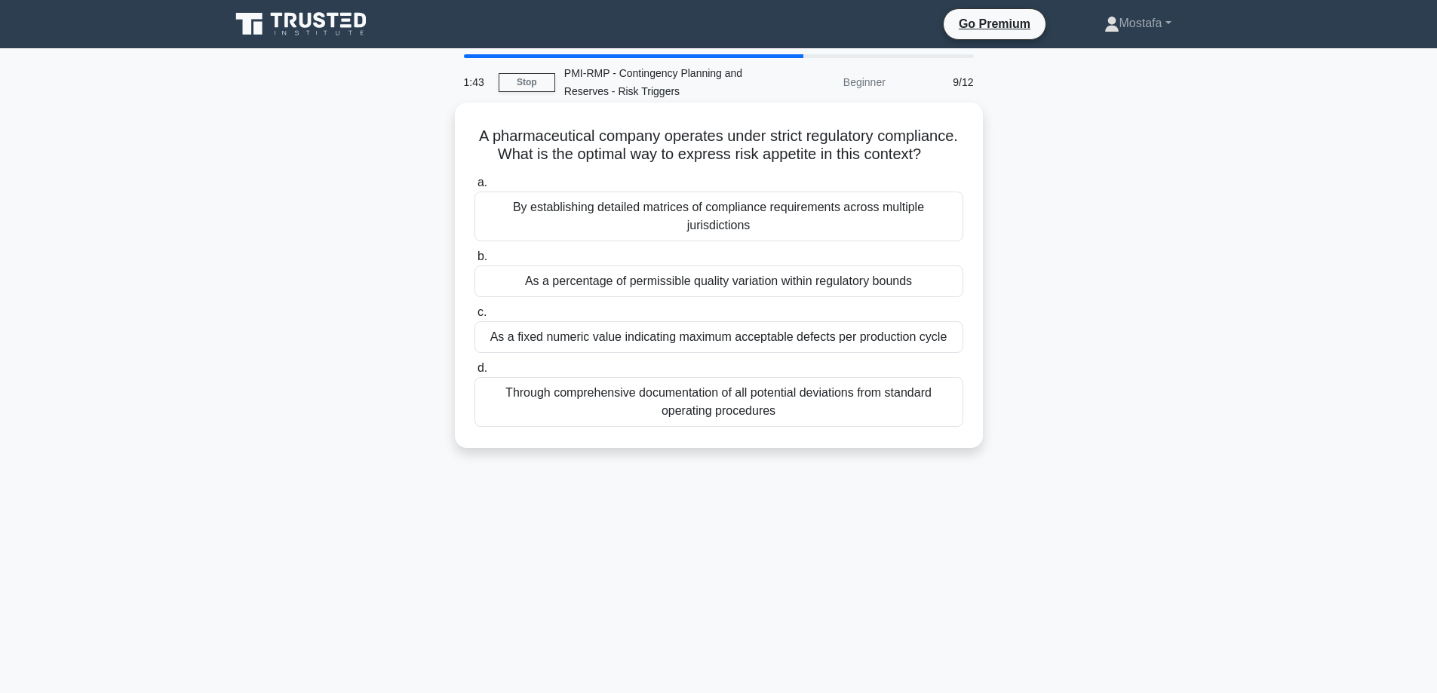
click at [953, 353] on div "As a fixed numeric value indicating maximum acceptable defects per production c…" at bounding box center [718, 337] width 489 height 32
click at [474, 318] on input "c. As a fixed numeric value indicating maximum acceptable defects per productio…" at bounding box center [474, 313] width 0 height 10
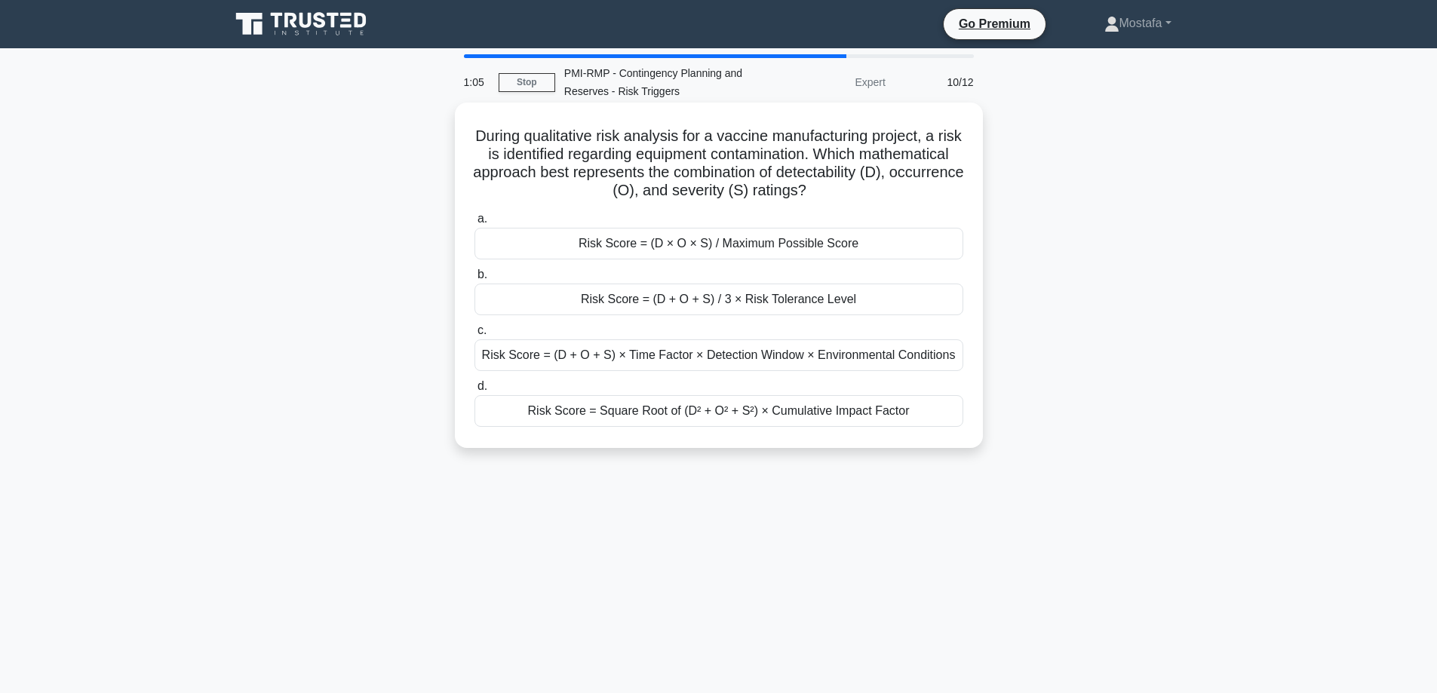
click at [912, 305] on div "Risk Score = (D + O + S) / 3 × Risk Tolerance Level" at bounding box center [718, 300] width 489 height 32
click at [474, 280] on input "b. Risk Score = (D + O + S) / 3 × Risk Tolerance Level" at bounding box center [474, 275] width 0 height 10
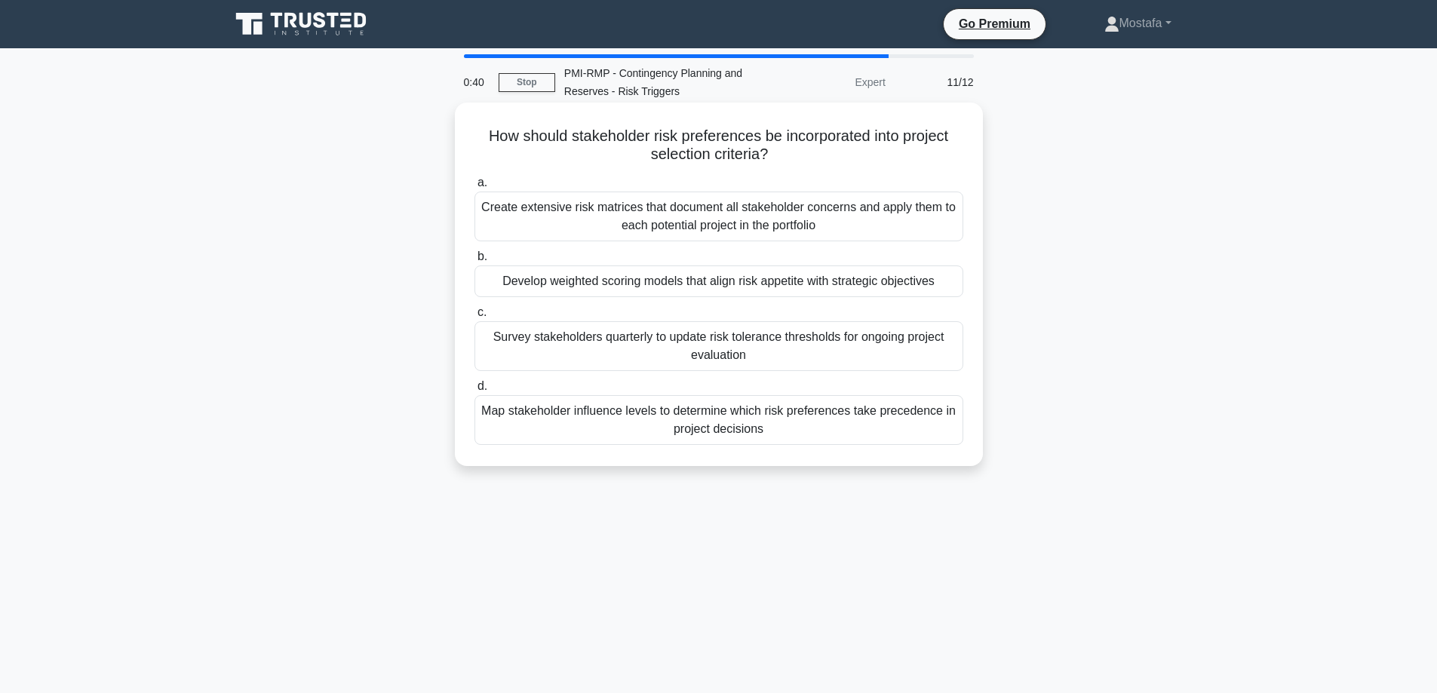
click at [947, 285] on div "Develop weighted scoring models that align risk appetite with strategic objecti…" at bounding box center [718, 281] width 489 height 32
click at [474, 262] on input "b. Develop weighted scoring models that align risk appetite with strategic obje…" at bounding box center [474, 257] width 0 height 10
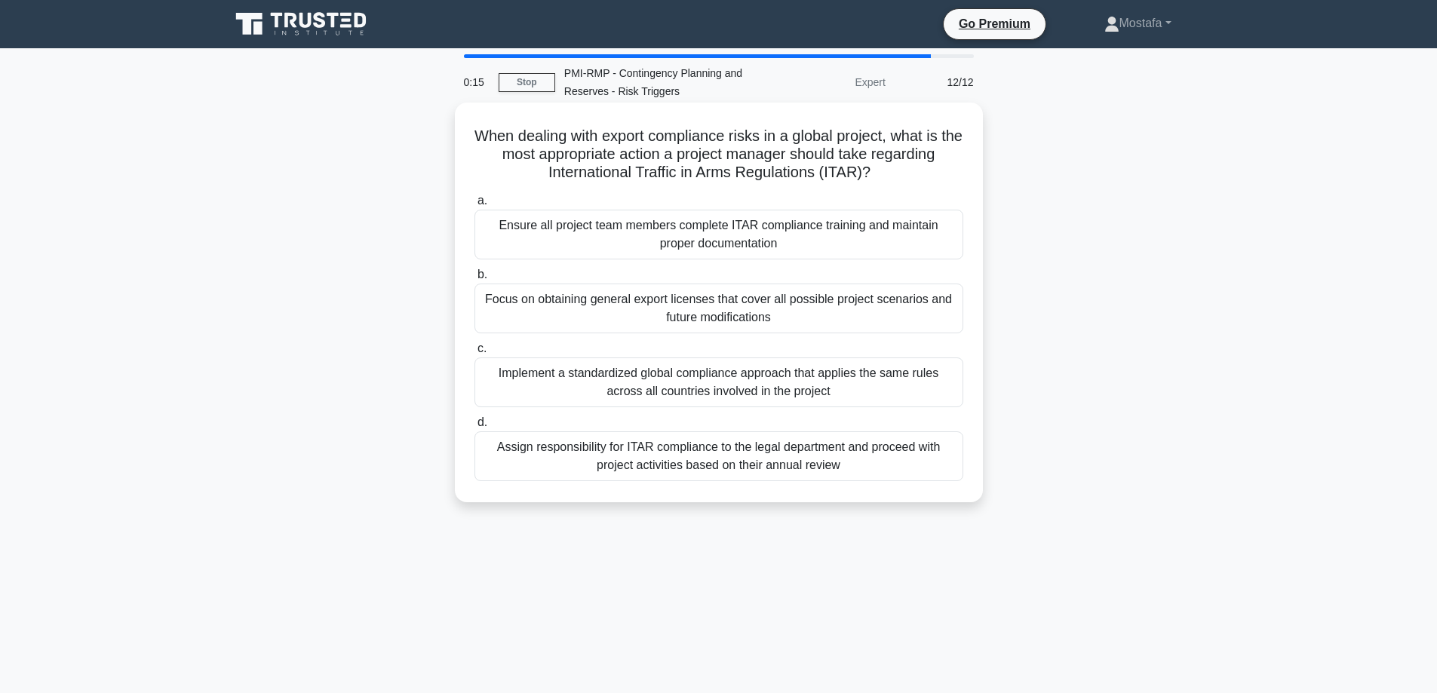
click at [925, 463] on div "Assign responsibility for ITAR compliance to the legal department and proceed w…" at bounding box center [718, 456] width 489 height 50
click at [474, 428] on input "d. Assign responsibility for ITAR compliance to the legal department and procee…" at bounding box center [474, 423] width 0 height 10
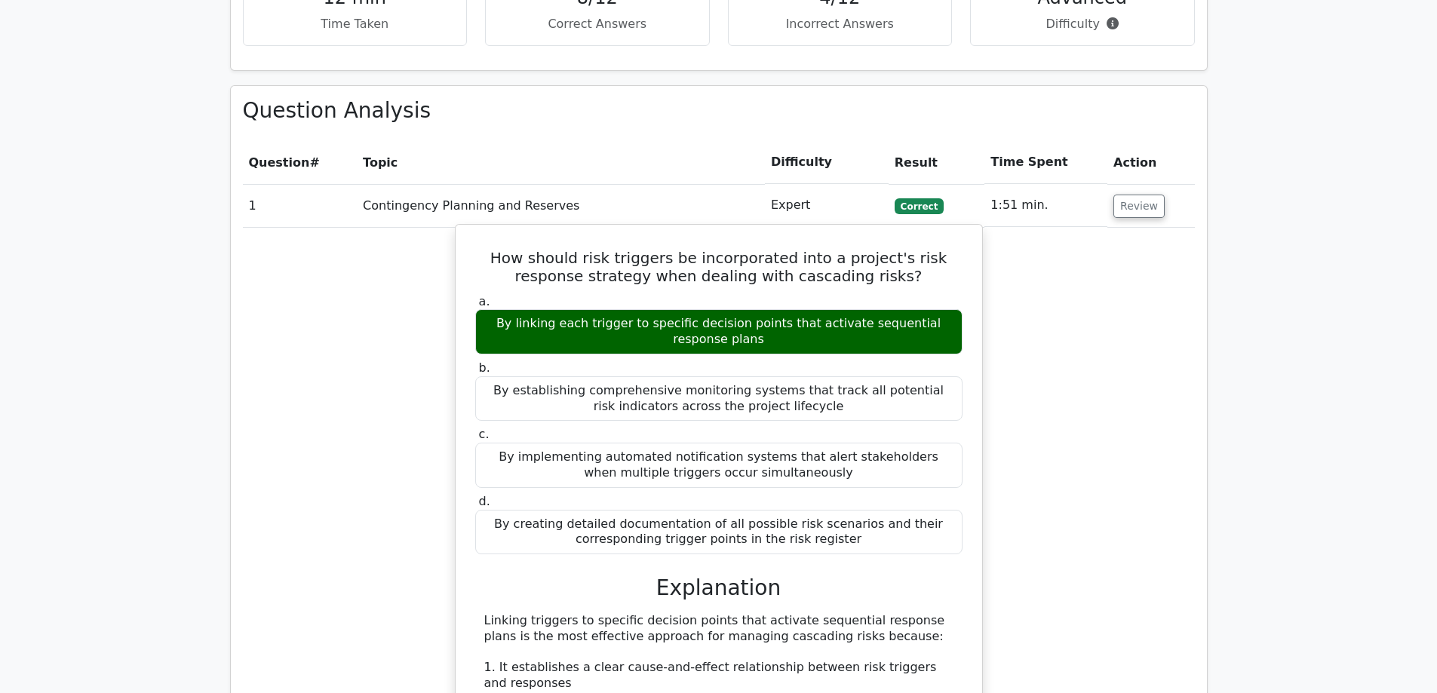
scroll to position [1131, 0]
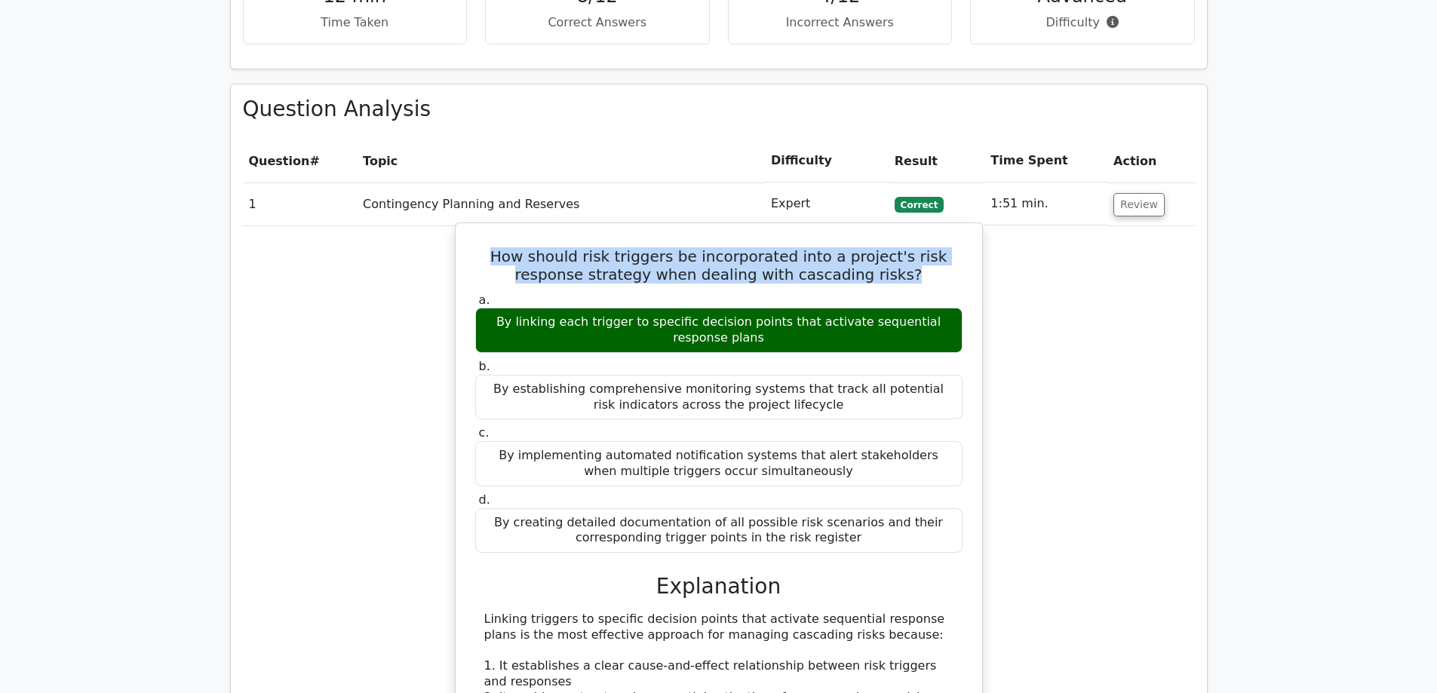
drag, startPoint x: 881, startPoint y: 229, endPoint x: 471, endPoint y: 198, distance: 411.4
click at [471, 229] on div "How should risk triggers be incorporated into a project's risk response strateg…" at bounding box center [719, 628] width 514 height 799
copy h5 "How should risk triggers be incorporated into a project's risk response strateg…"
drag, startPoint x: 742, startPoint y: 285, endPoint x: 491, endPoint y: 271, distance: 251.5
click at [491, 308] on div "By linking each trigger to specific decision points that activate sequential re…" at bounding box center [718, 330] width 487 height 45
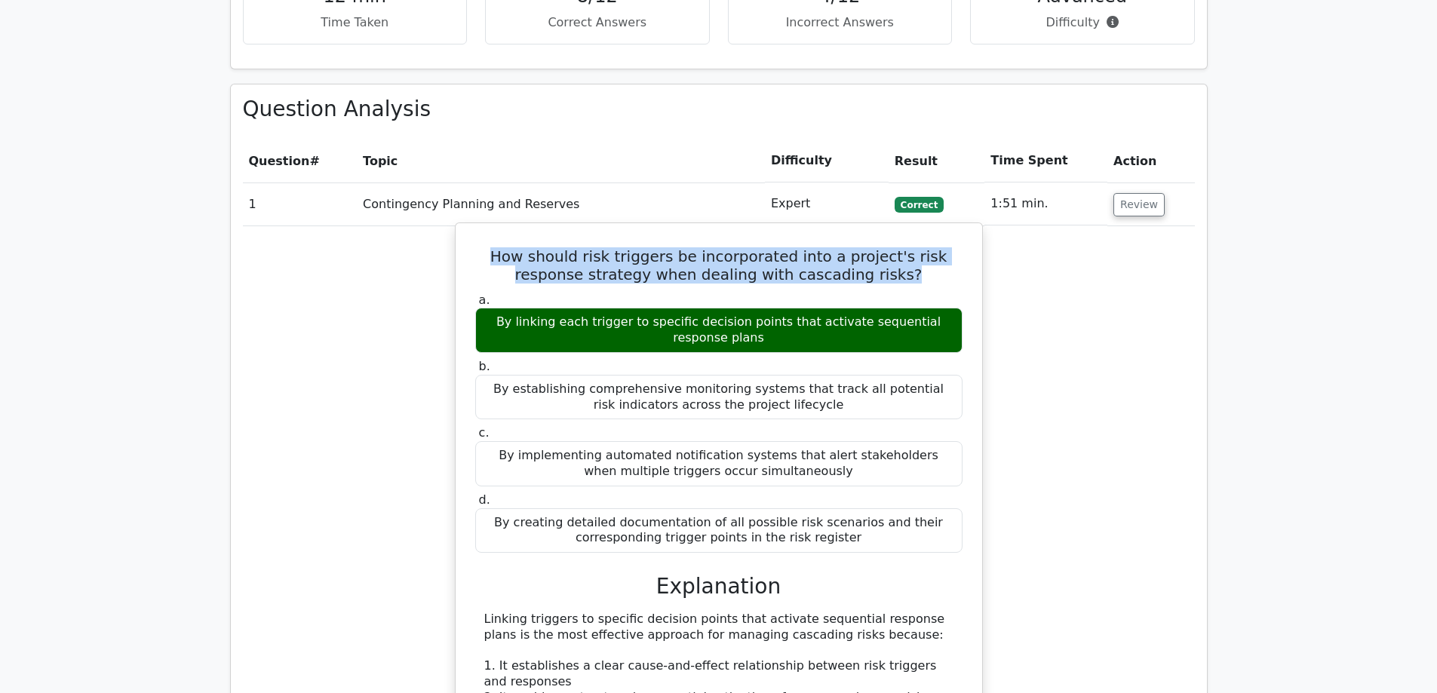
copy div "By linking each trigger to specific decision points that activate sequential re…"
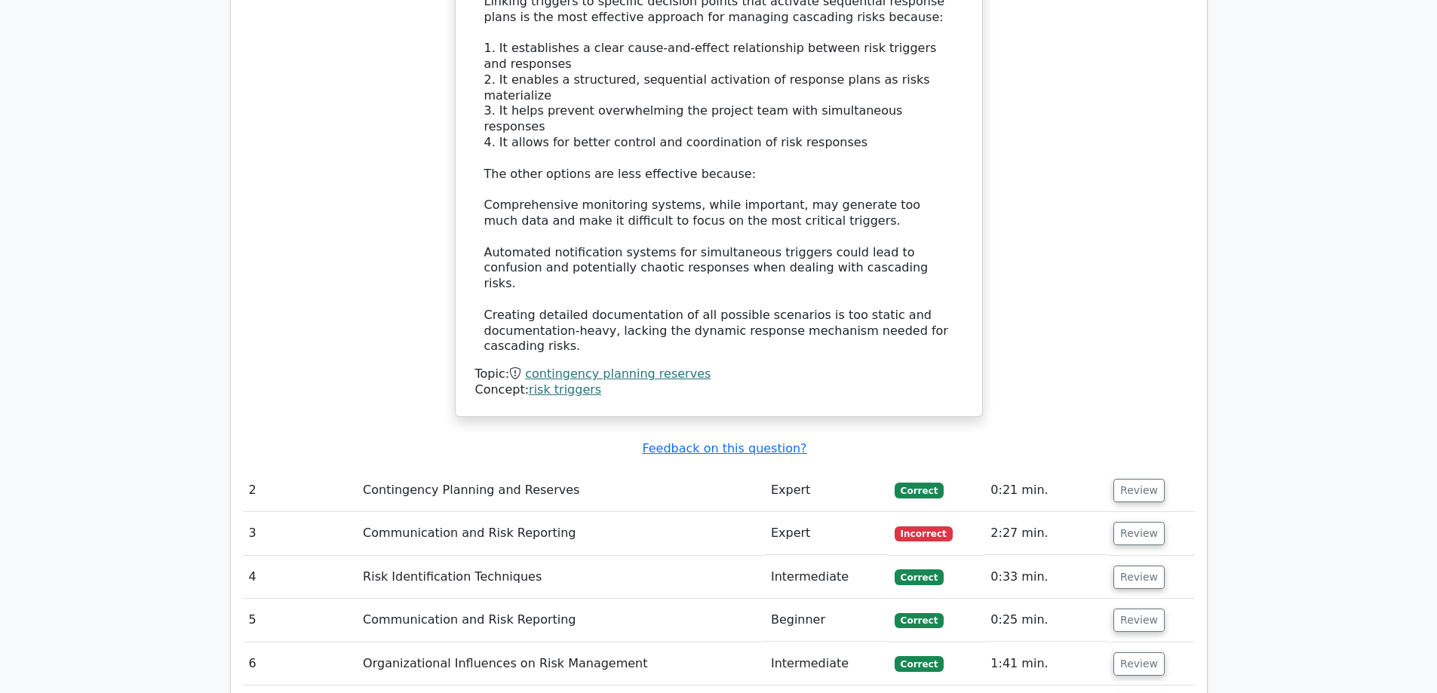
scroll to position [1961, 0]
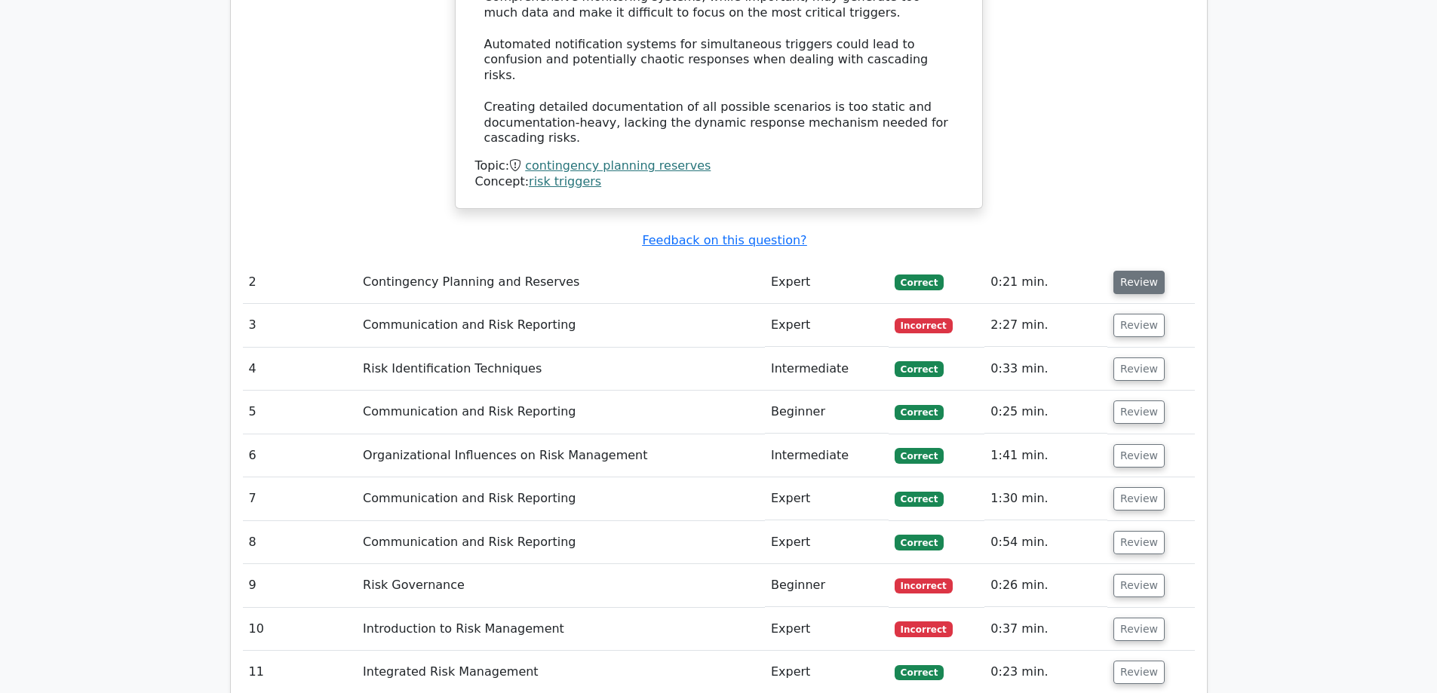
click at [1138, 271] on button "Review" at bounding box center [1138, 282] width 51 height 23
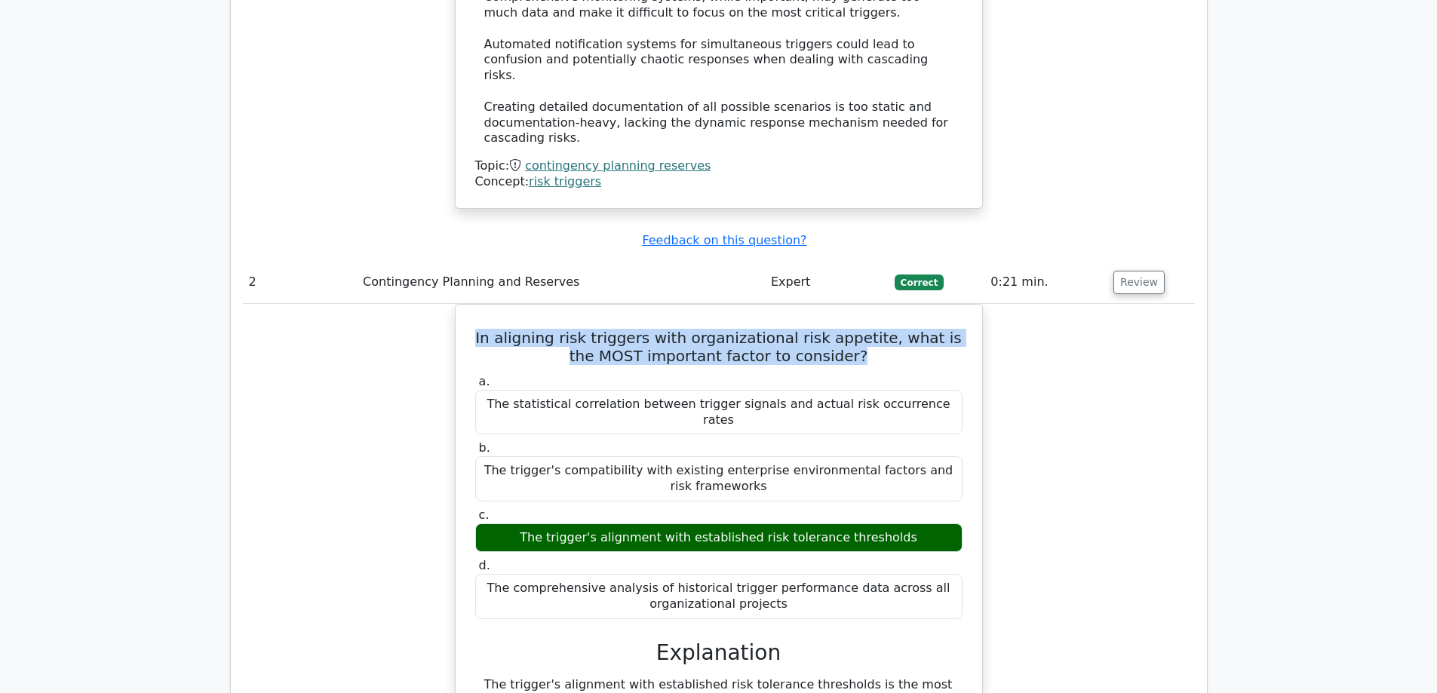
drag, startPoint x: 861, startPoint y: 253, endPoint x: 442, endPoint y: 227, distance: 420.2
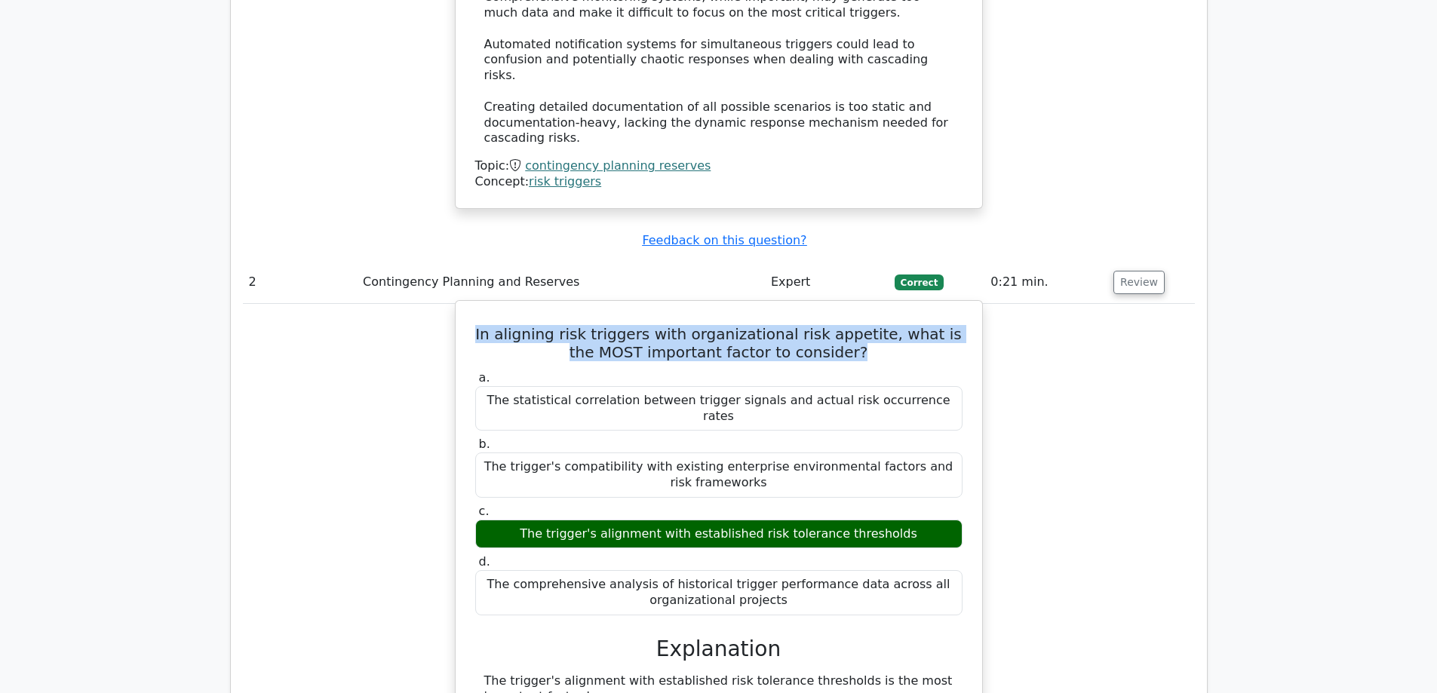
copy h5 "In aligning risk triggers with organizational risk appetite, what is the MOST i…"
drag, startPoint x: 899, startPoint y: 416, endPoint x: 526, endPoint y: 419, distance: 372.6
click at [526, 520] on div "The trigger's alignment with established risk tolerance thresholds" at bounding box center [718, 534] width 487 height 29
copy div "The trigger's alignment with established risk tolerance thresholds"
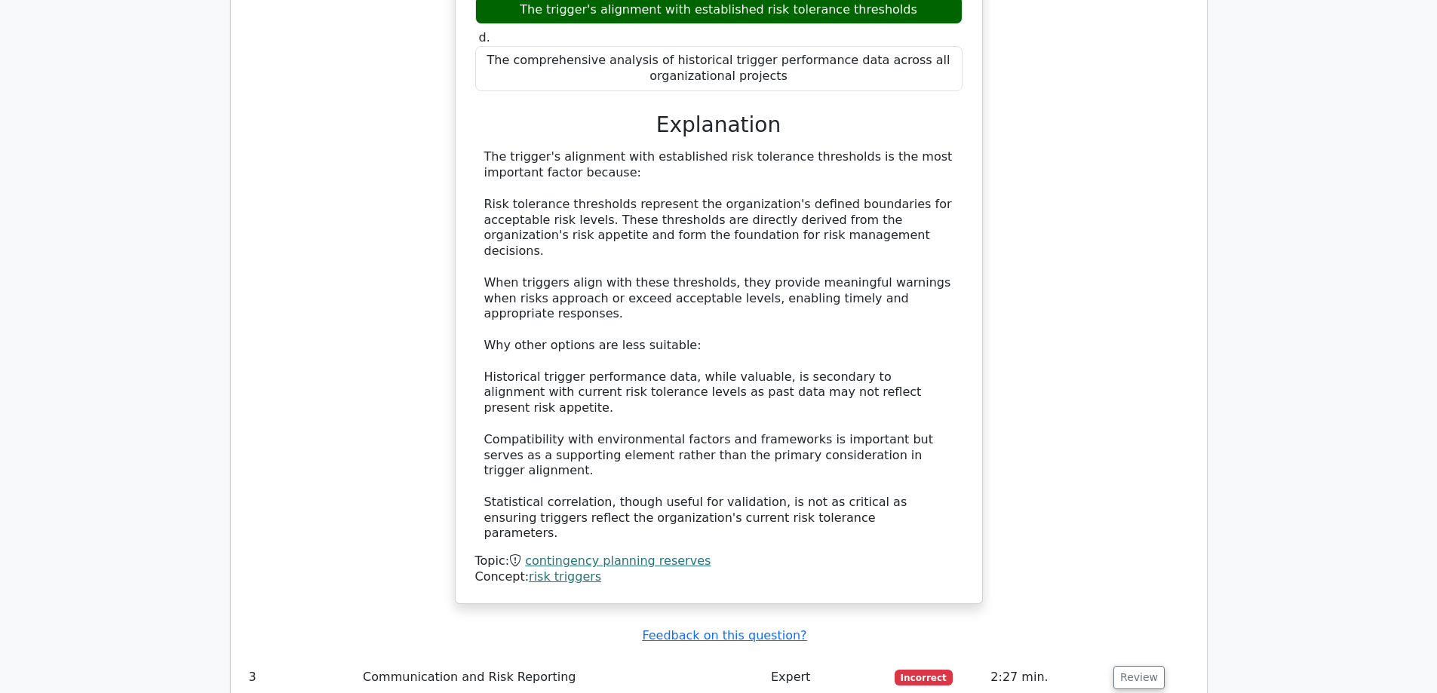
scroll to position [2640, 0]
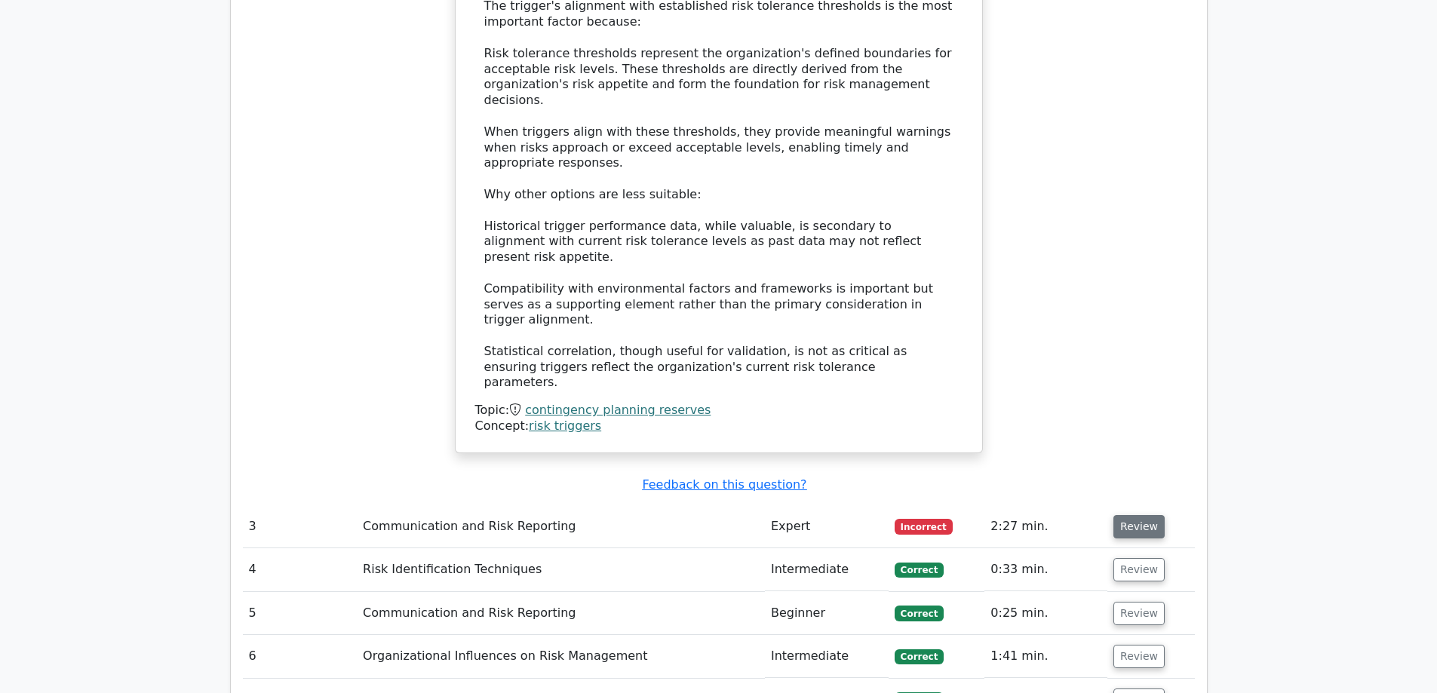
click at [1140, 515] on button "Review" at bounding box center [1138, 526] width 51 height 23
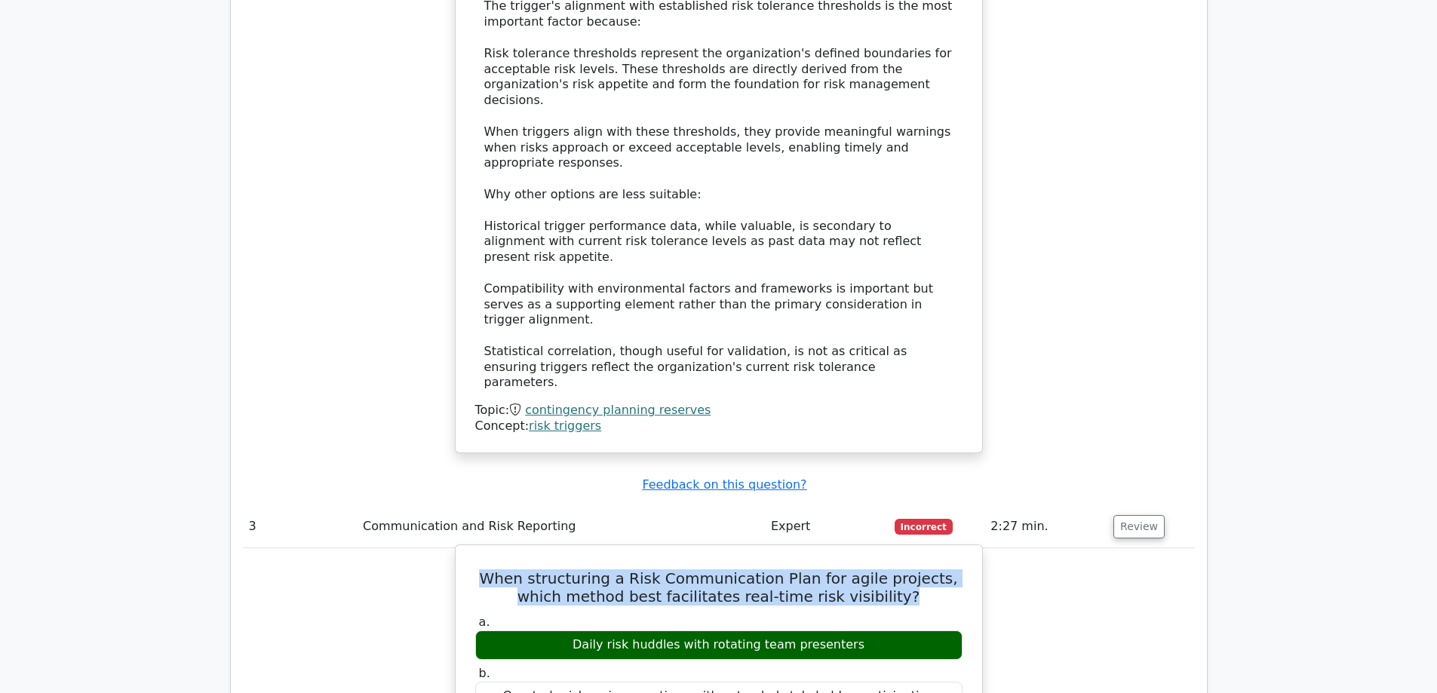
drag, startPoint x: 888, startPoint y: 403, endPoint x: 459, endPoint y: 379, distance: 429.8
copy h5 "When structuring a Risk Communication Plan for agile projects, which method bes…"
drag, startPoint x: 853, startPoint y: 447, endPoint x: 572, endPoint y: 452, distance: 281.3
click at [572, 630] on div "Daily risk huddles with rotating team presenters" at bounding box center [718, 644] width 487 height 29
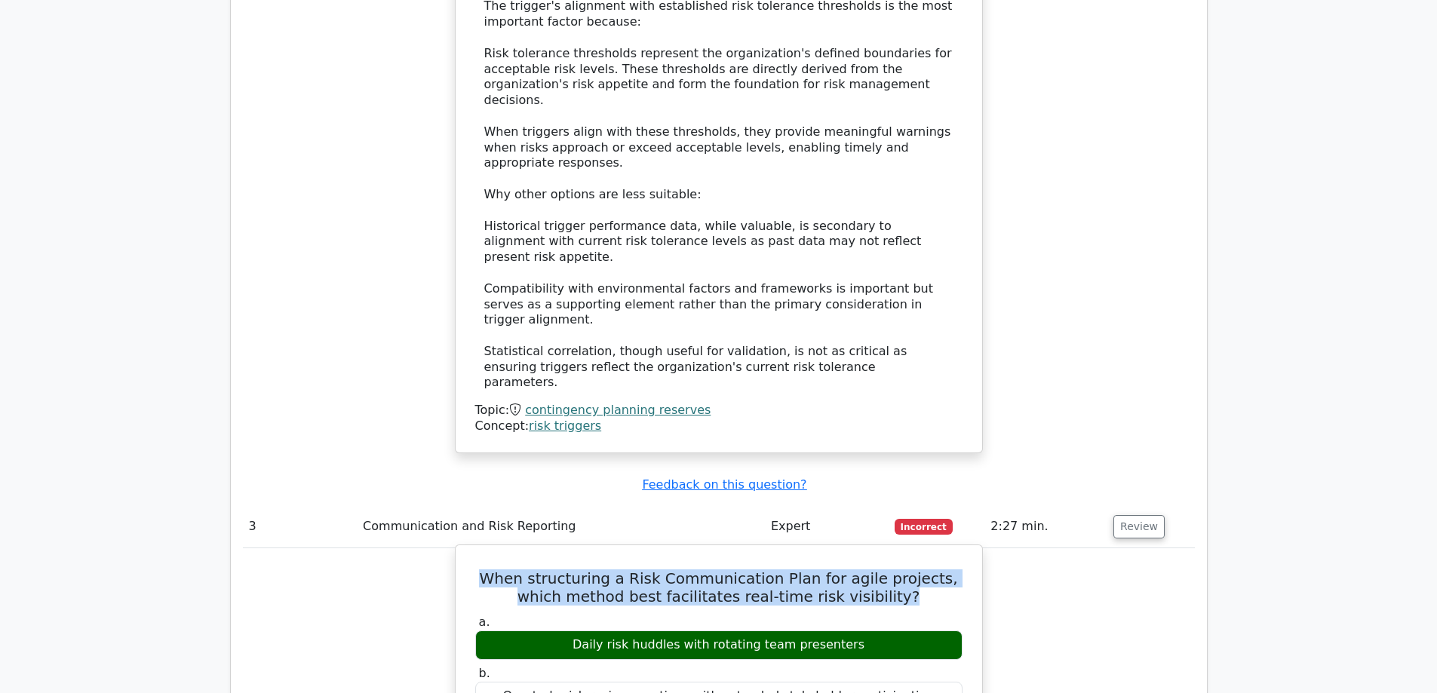
copy div "Daily risk huddles with rotating team presenters"
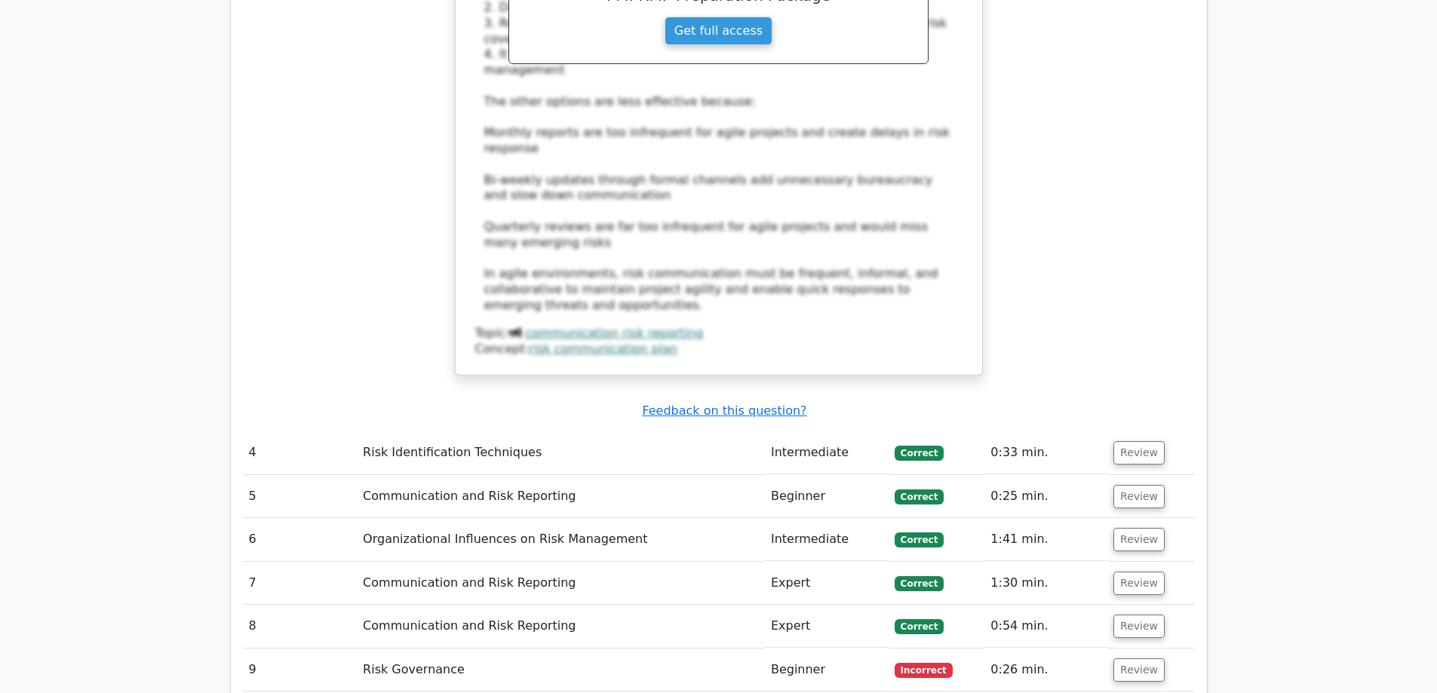
scroll to position [3620, 0]
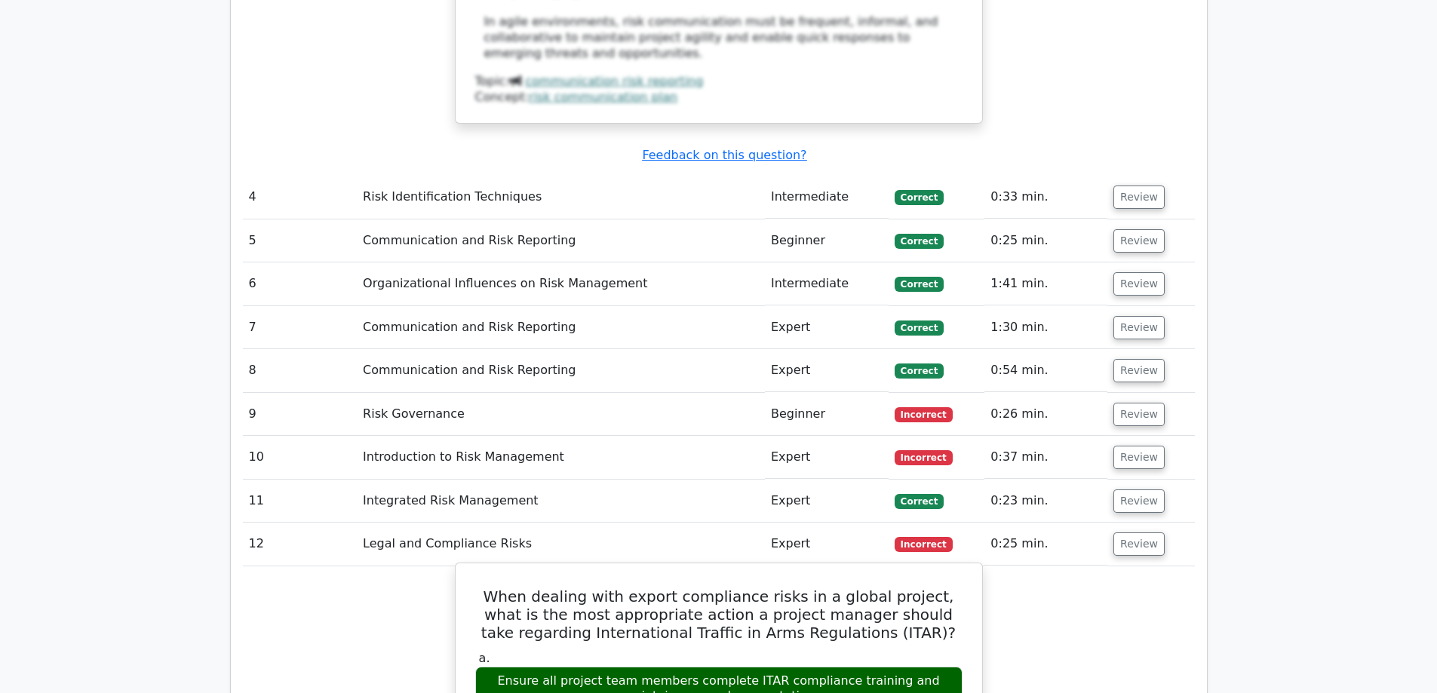
scroll to position [3922, 0]
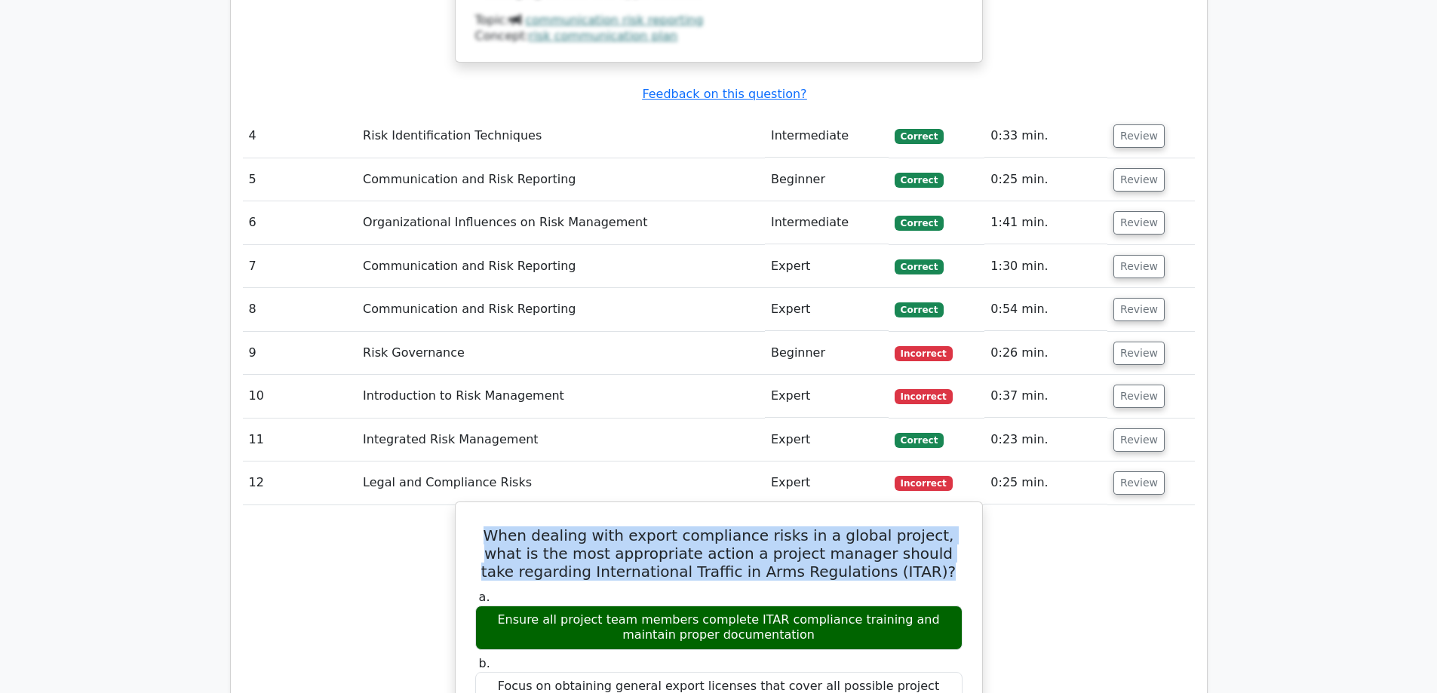
drag, startPoint x: 888, startPoint y: 314, endPoint x: 569, endPoint y: 309, distance: 319.1
click at [484, 526] on h5 "When dealing with export compliance risks in a global project, what is the most…" at bounding box center [719, 553] width 490 height 54
copy h5 "When dealing with export compliance risks in a global project, what is the most…"
drag, startPoint x: 787, startPoint y: 380, endPoint x: 471, endPoint y: 364, distance: 315.6
click at [471, 590] on div "a. Ensure all project team members complete ITAR compliance training and mainta…" at bounding box center [718, 620] width 505 height 60
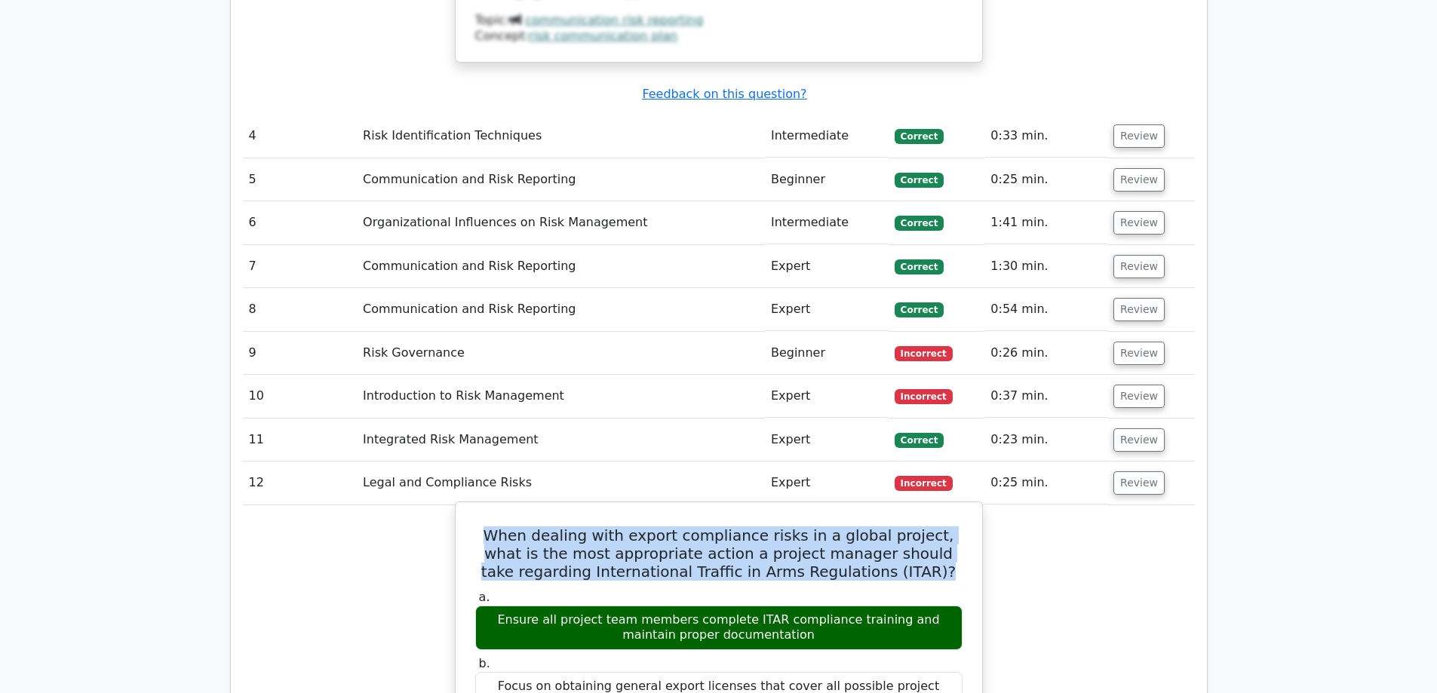
copy div "Ensure all project team members complete ITAR compliance training and maintain …"
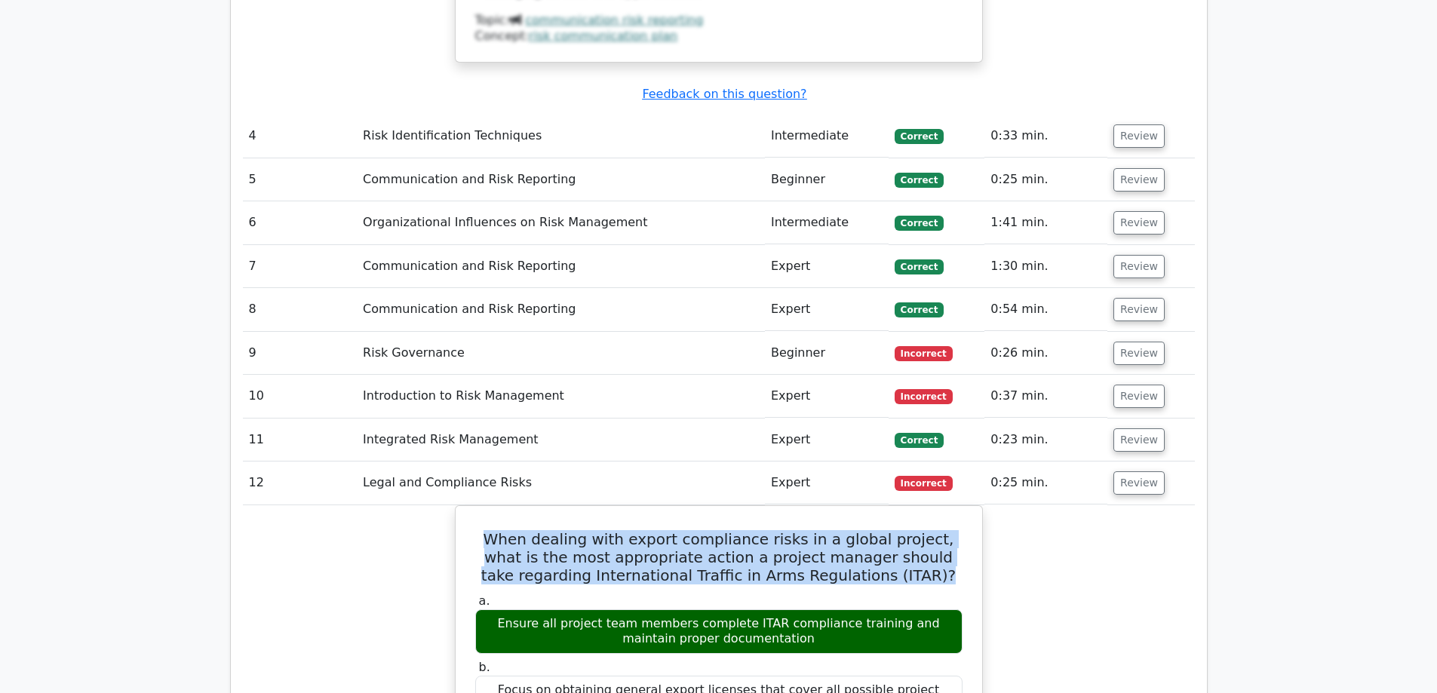
scroll to position [3846, 0]
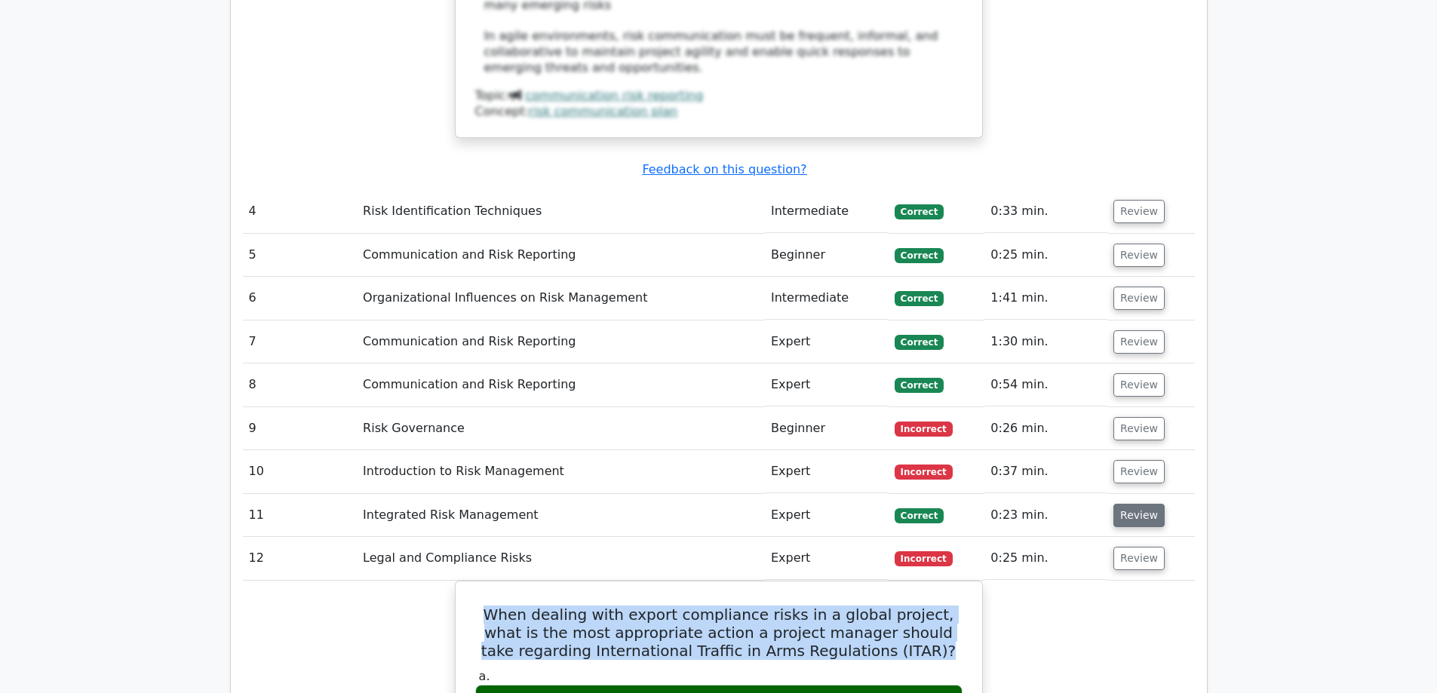
click at [1139, 504] on button "Review" at bounding box center [1138, 515] width 51 height 23
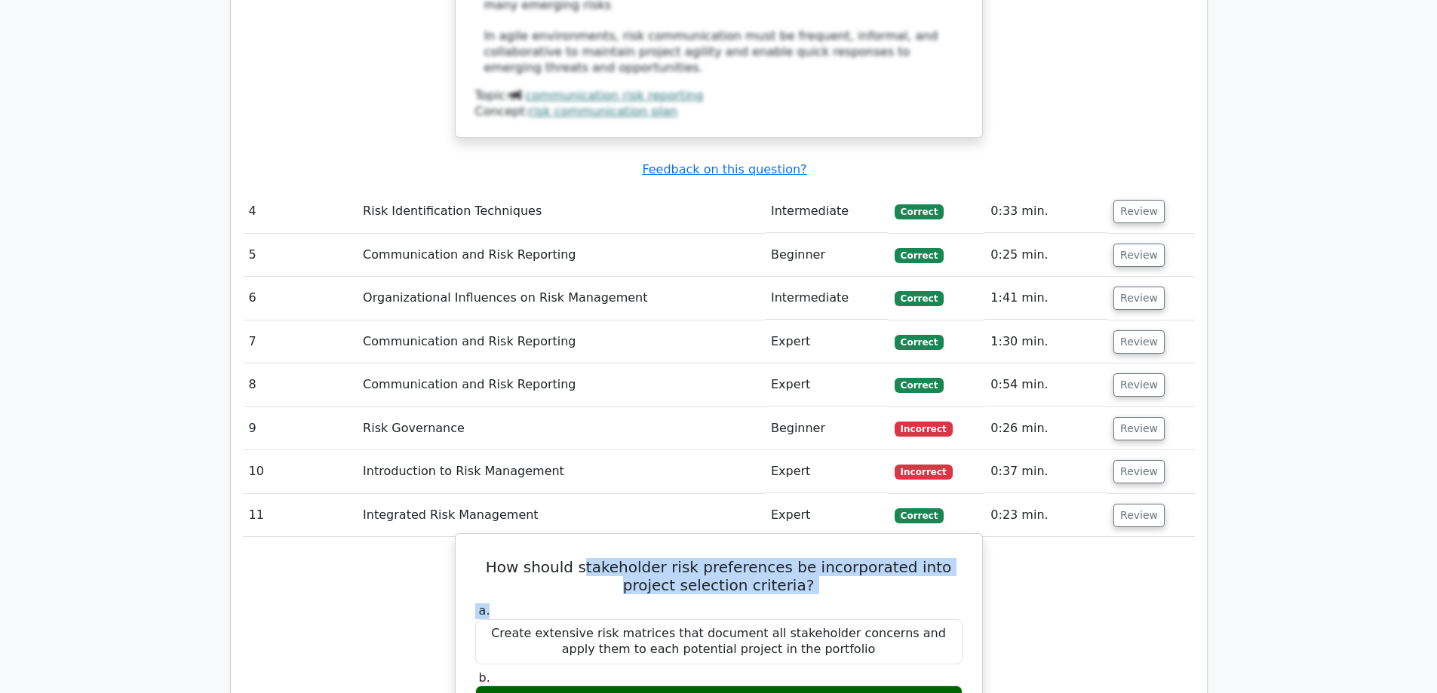
drag, startPoint x: 802, startPoint y: 339, endPoint x: 816, endPoint y: 328, distance: 17.7
drag, startPoint x: 787, startPoint y: 330, endPoint x: 467, endPoint y: 299, distance: 321.3
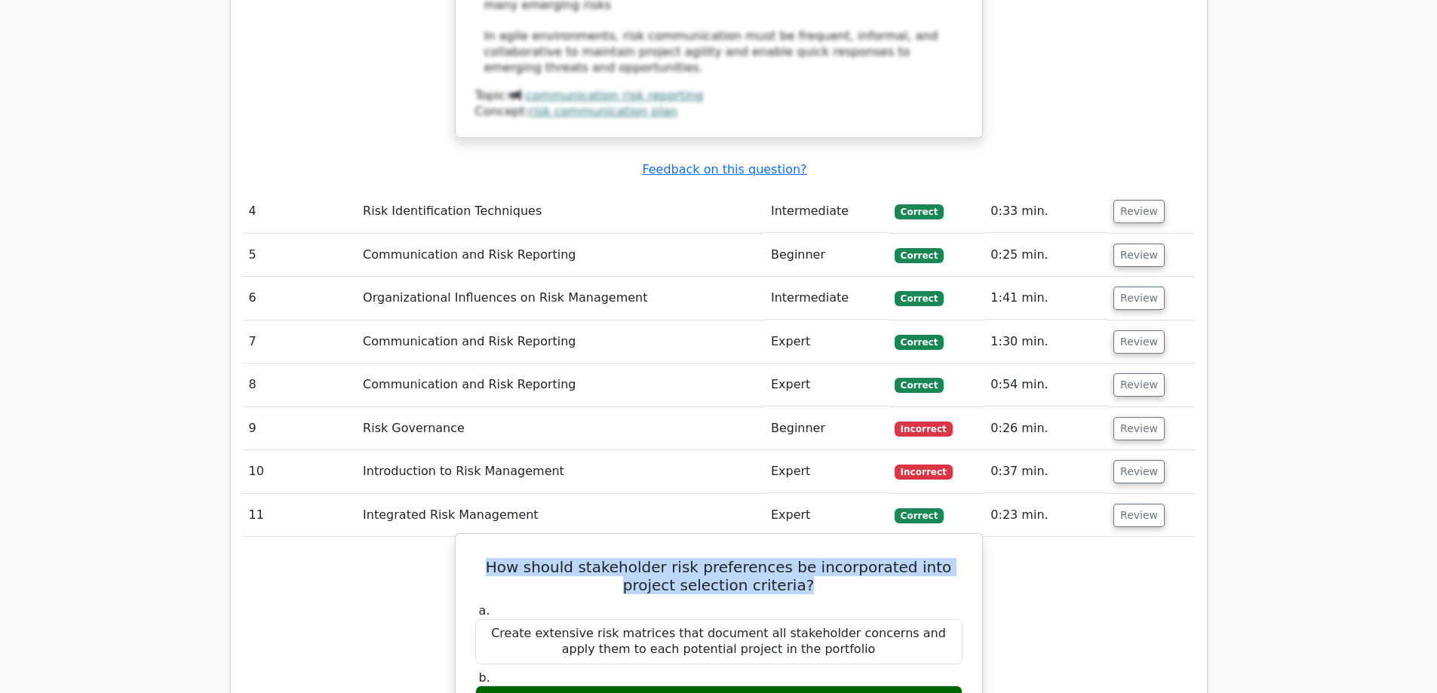
copy h5 "How should stakeholder risk preferences be incorporated into project selection …"
drag, startPoint x: 947, startPoint y: 443, endPoint x: 496, endPoint y: 443, distance: 451.0
copy div "Develop weighted scoring models that align risk appetite with strategic objecti…"
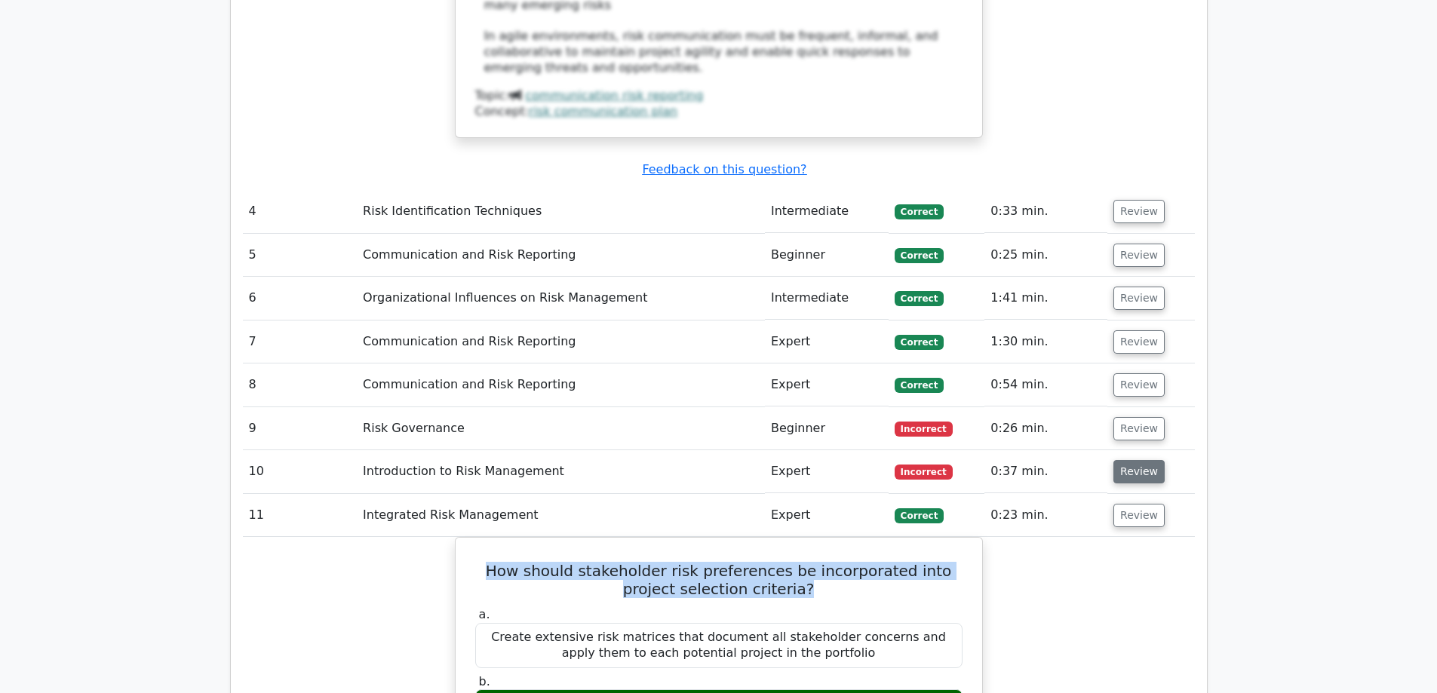
click at [1127, 460] on button "Review" at bounding box center [1138, 471] width 51 height 23
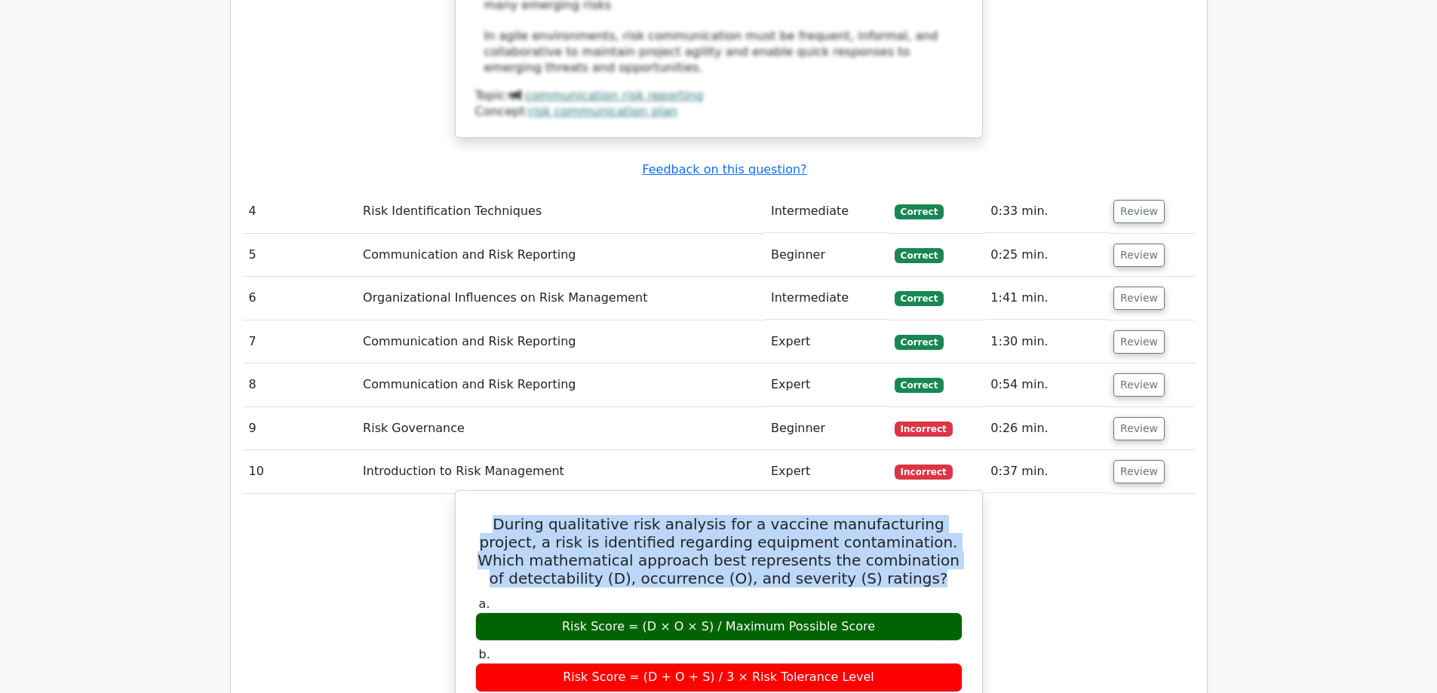
drag, startPoint x: 937, startPoint y: 324, endPoint x: 479, endPoint y: 257, distance: 462.6
click at [479, 515] on h5 "During qualitative risk analysis for a vaccine manufacturing project, a risk is…" at bounding box center [719, 551] width 490 height 72
drag, startPoint x: 864, startPoint y: 366, endPoint x: 558, endPoint y: 369, distance: 306.2
click at [558, 612] on div "Risk Score = (D × O × S) / Maximum Possible Score" at bounding box center [718, 626] width 487 height 29
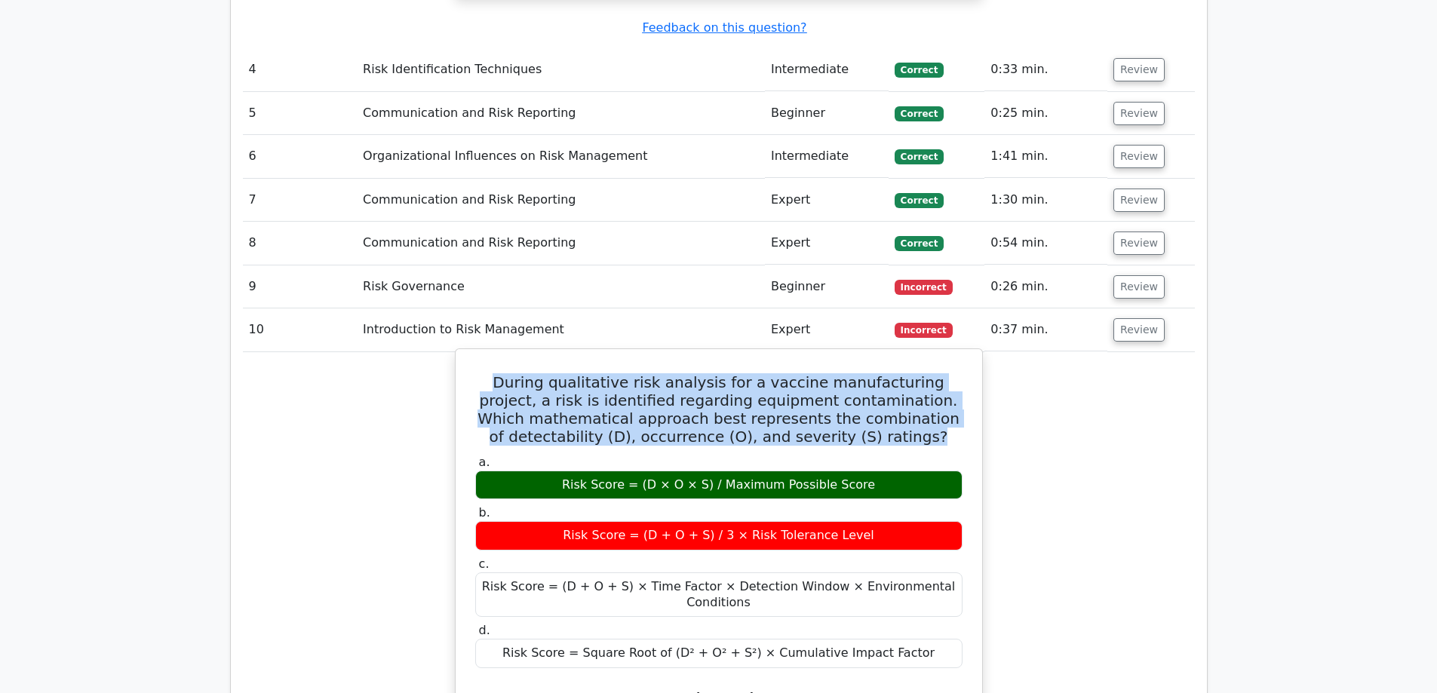
scroll to position [3771, 0]
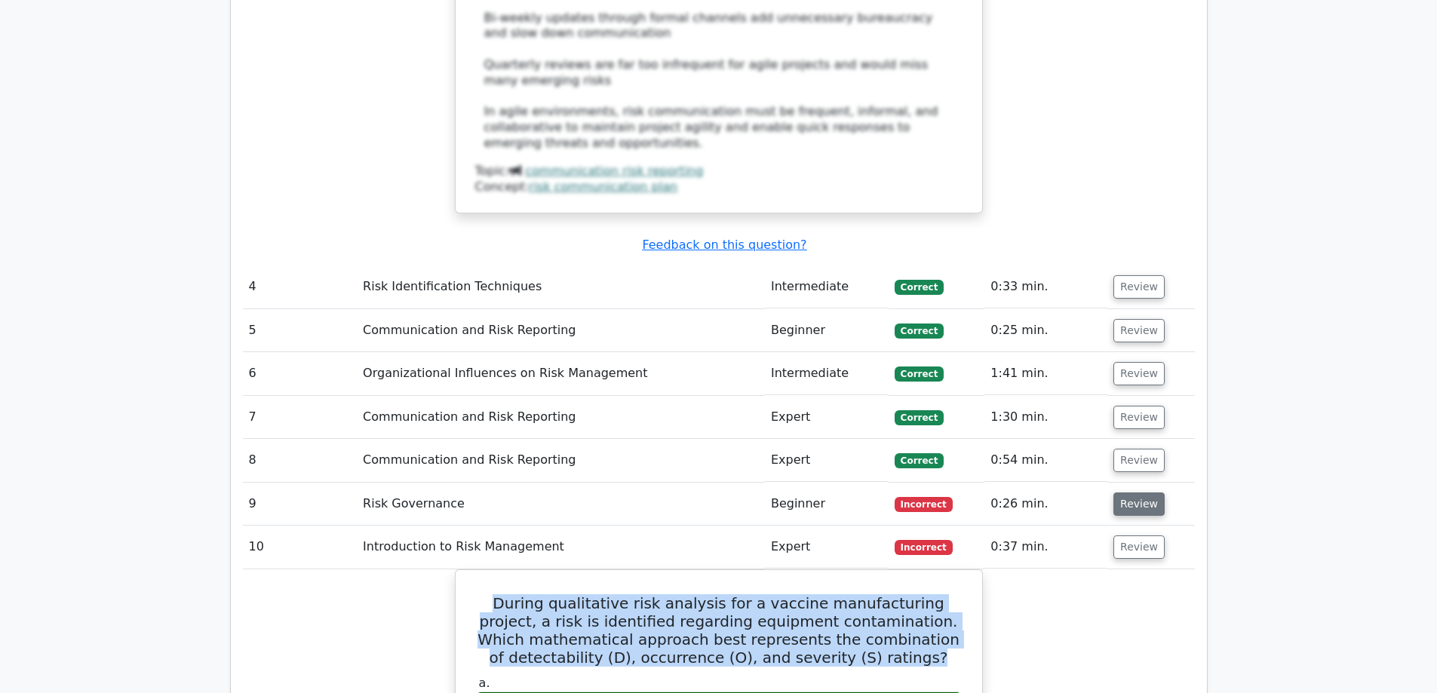
click at [1143, 492] on button "Review" at bounding box center [1138, 503] width 51 height 23
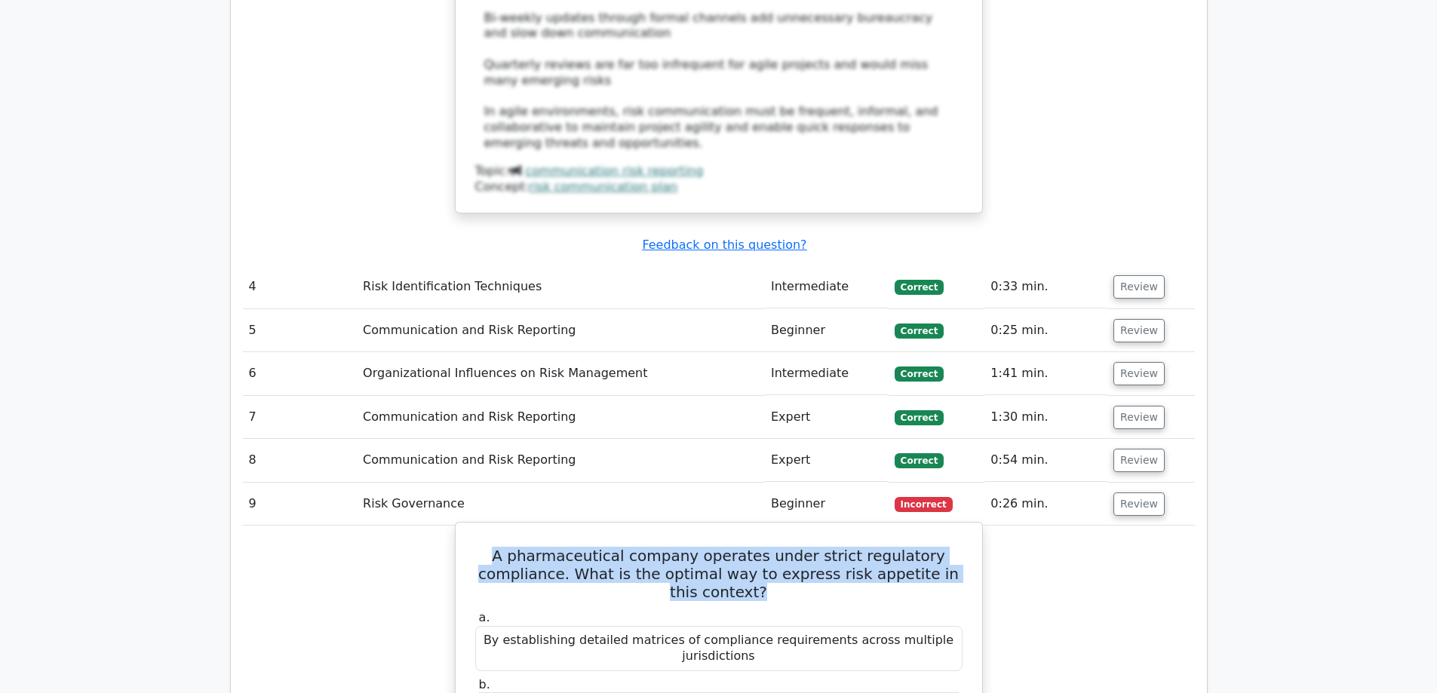
drag, startPoint x: 774, startPoint y: 338, endPoint x: 510, endPoint y: 296, distance: 267.2
click at [510, 547] on h5 "A pharmaceutical company operates under strict regulatory compliance. What is t…" at bounding box center [719, 574] width 490 height 54
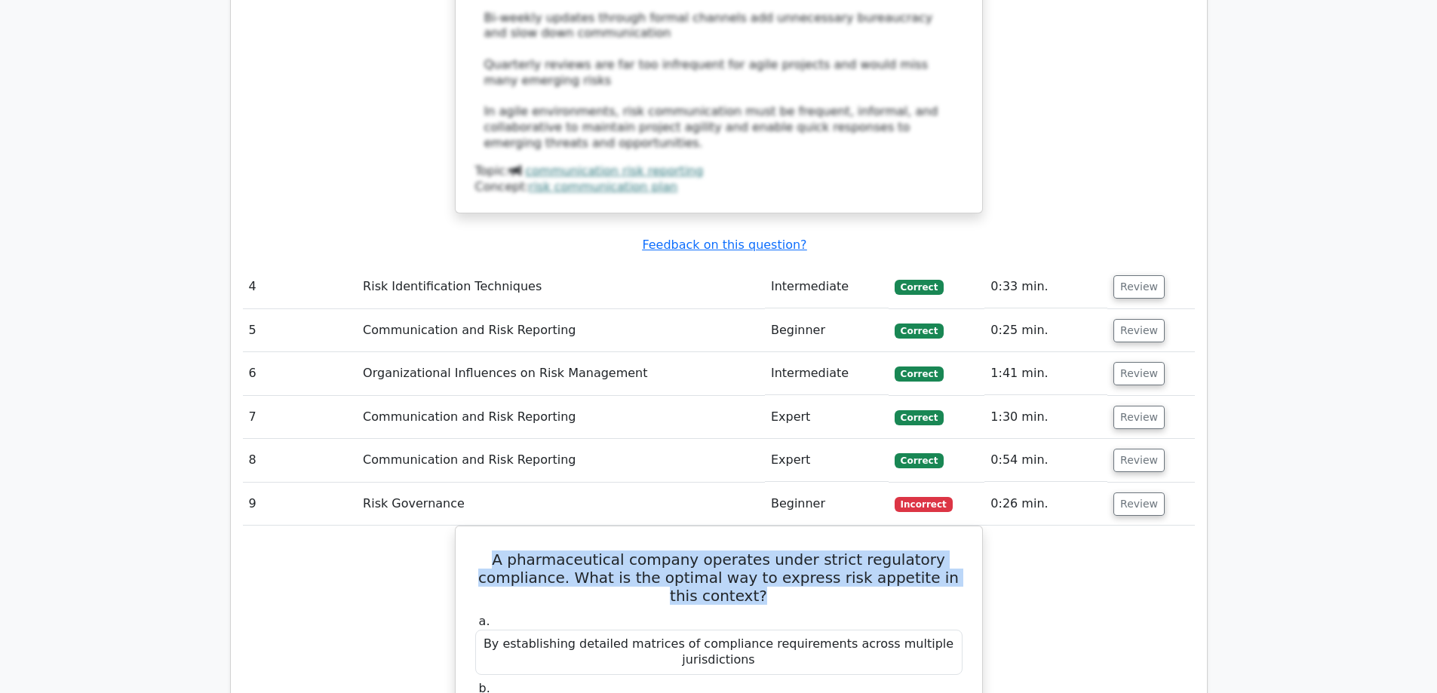
drag, startPoint x: 932, startPoint y: 452, endPoint x: 422, endPoint y: 456, distance: 509.8
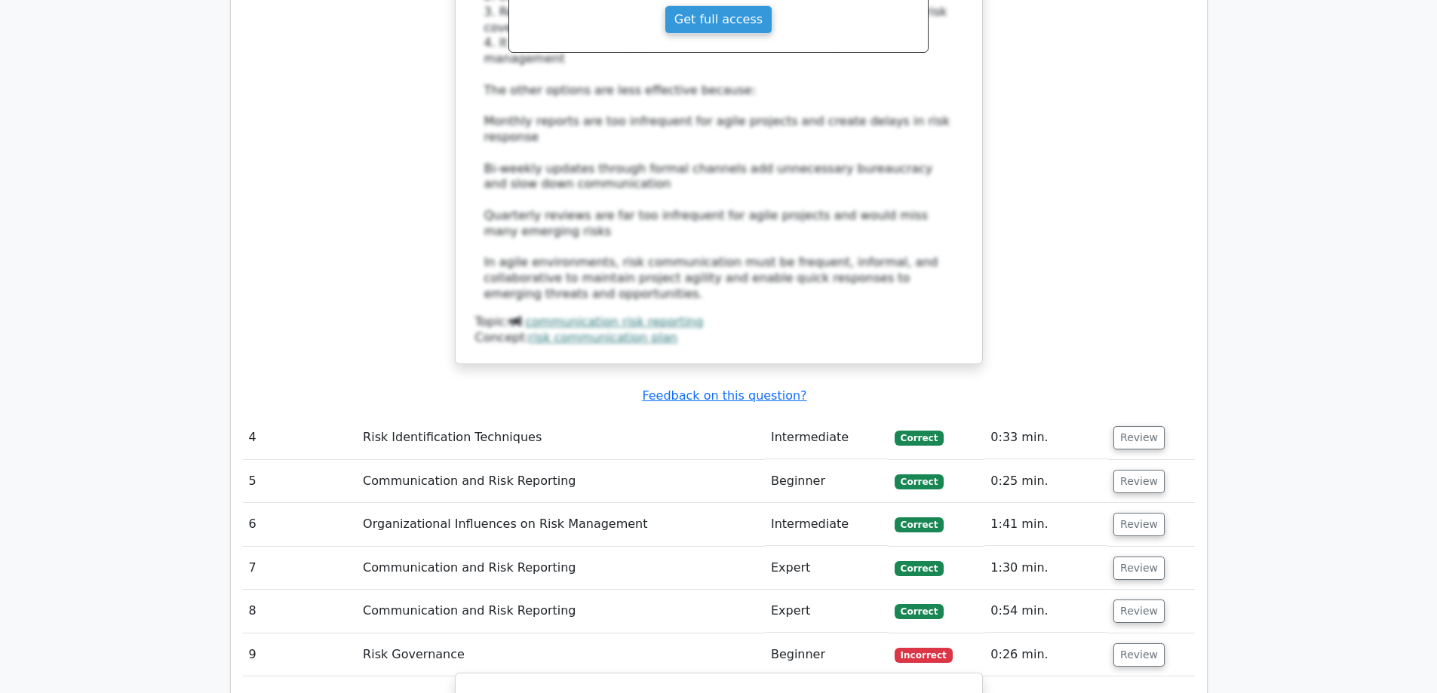
scroll to position [3545, 0]
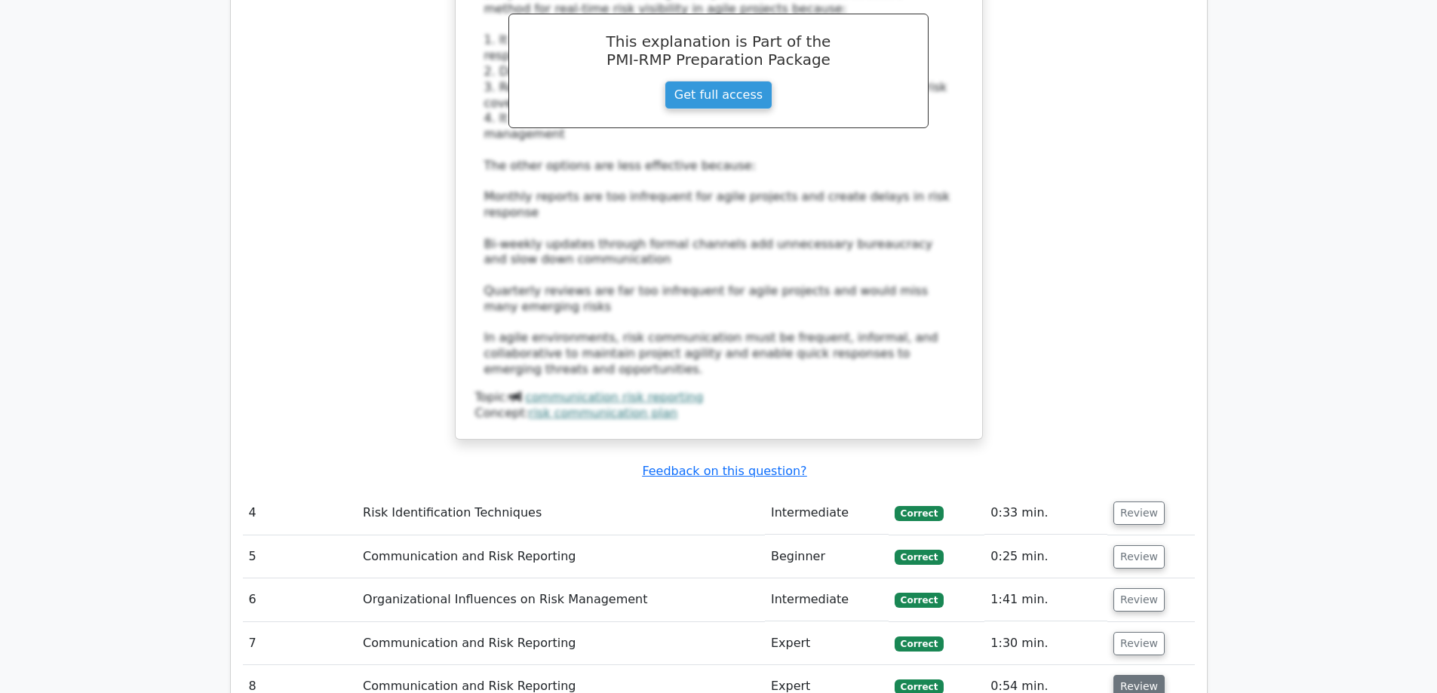
click at [1132, 675] on button "Review" at bounding box center [1138, 686] width 51 height 23
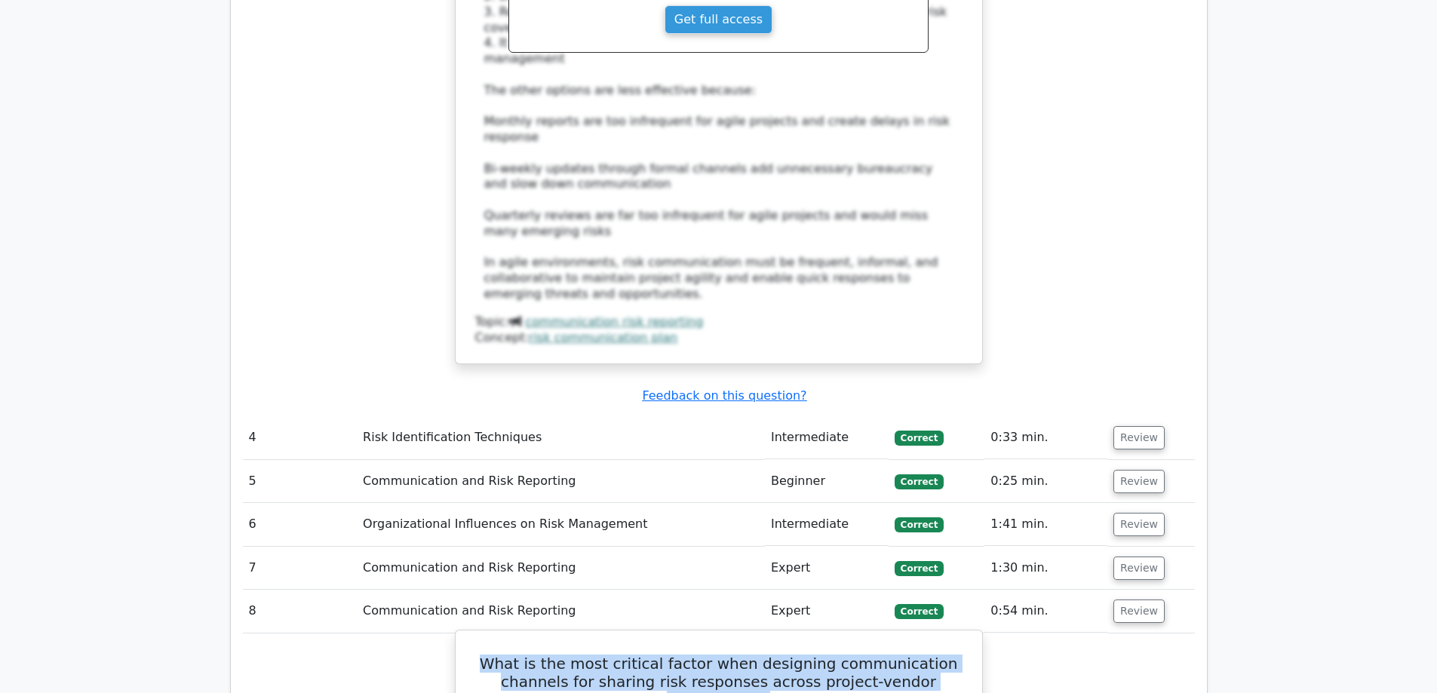
drag, startPoint x: 968, startPoint y: 425, endPoint x: 502, endPoint y: 403, distance: 465.8
drag, startPoint x: 896, startPoint y: 569, endPoint x: 545, endPoint y: 570, distance: 350.7
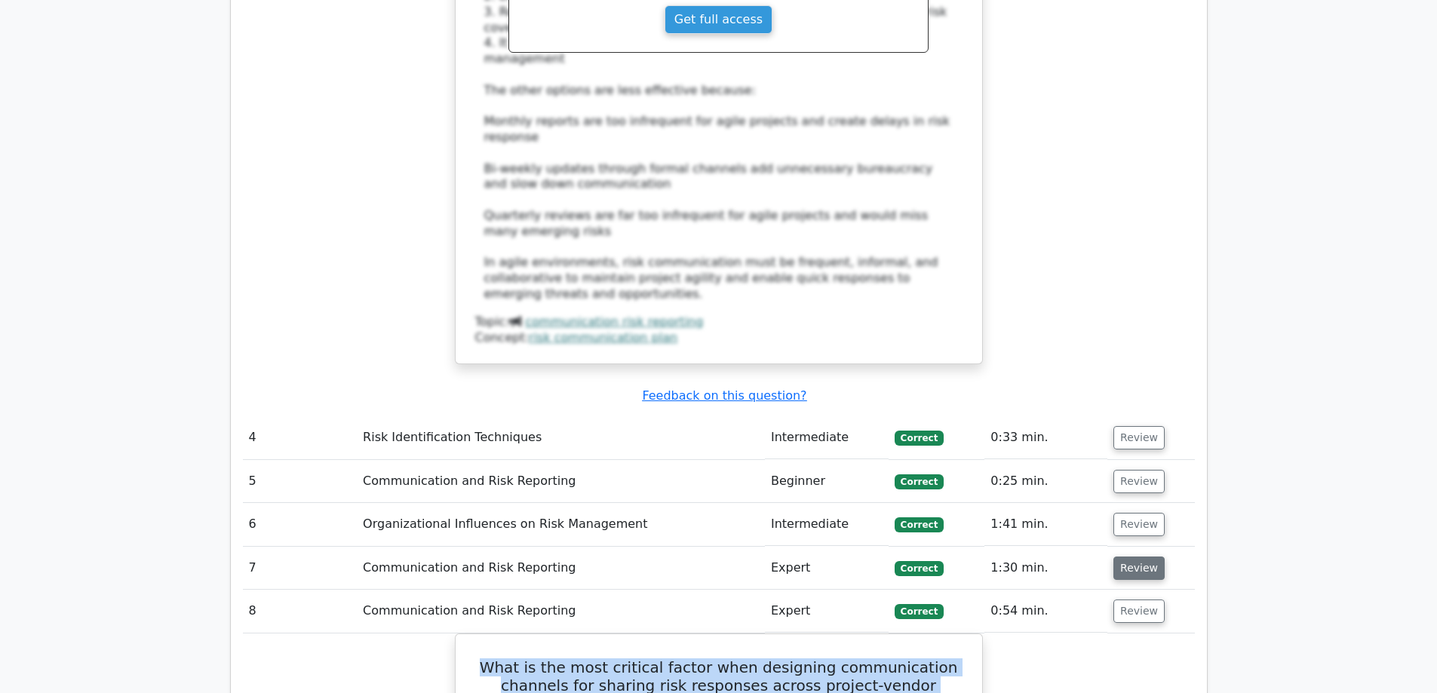
click at [1138, 557] on button "Review" at bounding box center [1138, 568] width 51 height 23
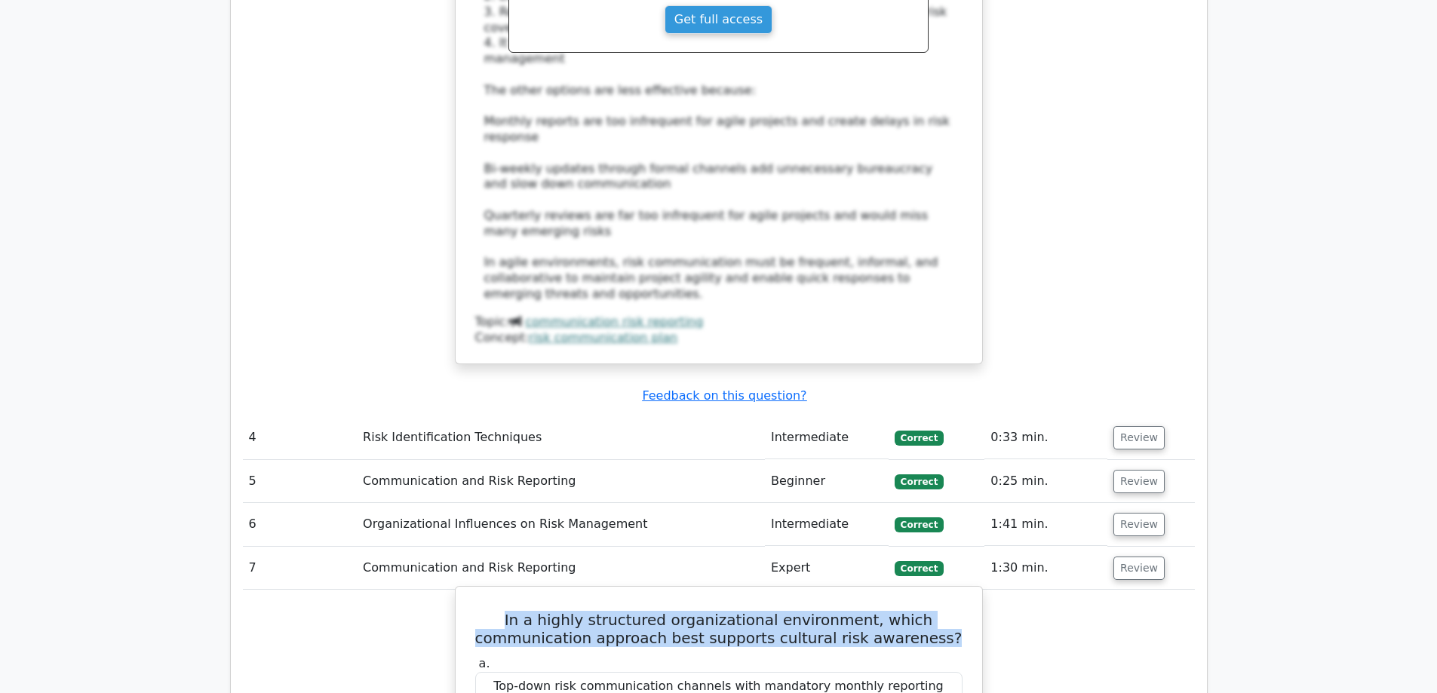
drag, startPoint x: 938, startPoint y: 381, endPoint x: 505, endPoint y: 359, distance: 434.2
click at [505, 611] on h5 "In a highly structured organizational environment, which communication approach…" at bounding box center [719, 629] width 490 height 36
drag, startPoint x: 953, startPoint y: 562, endPoint x: 488, endPoint y: 557, distance: 464.6
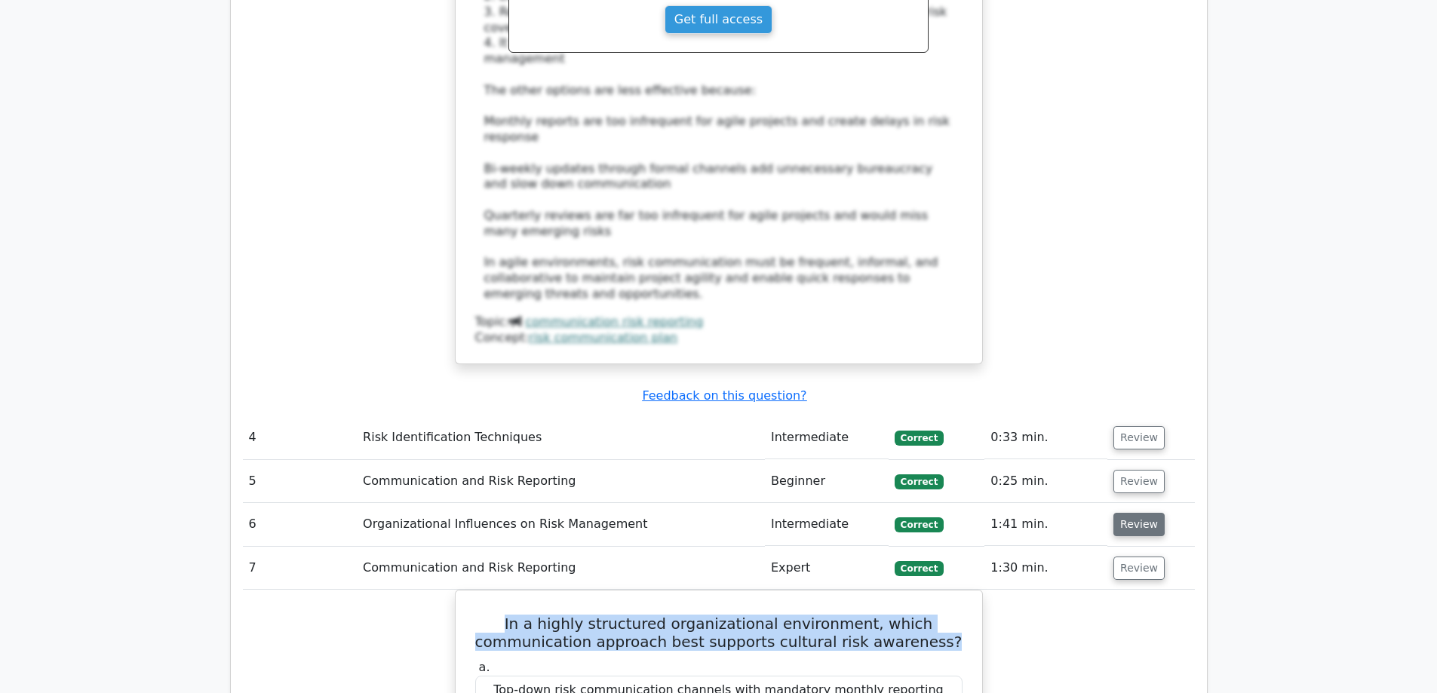
click at [1133, 513] on button "Review" at bounding box center [1138, 524] width 51 height 23
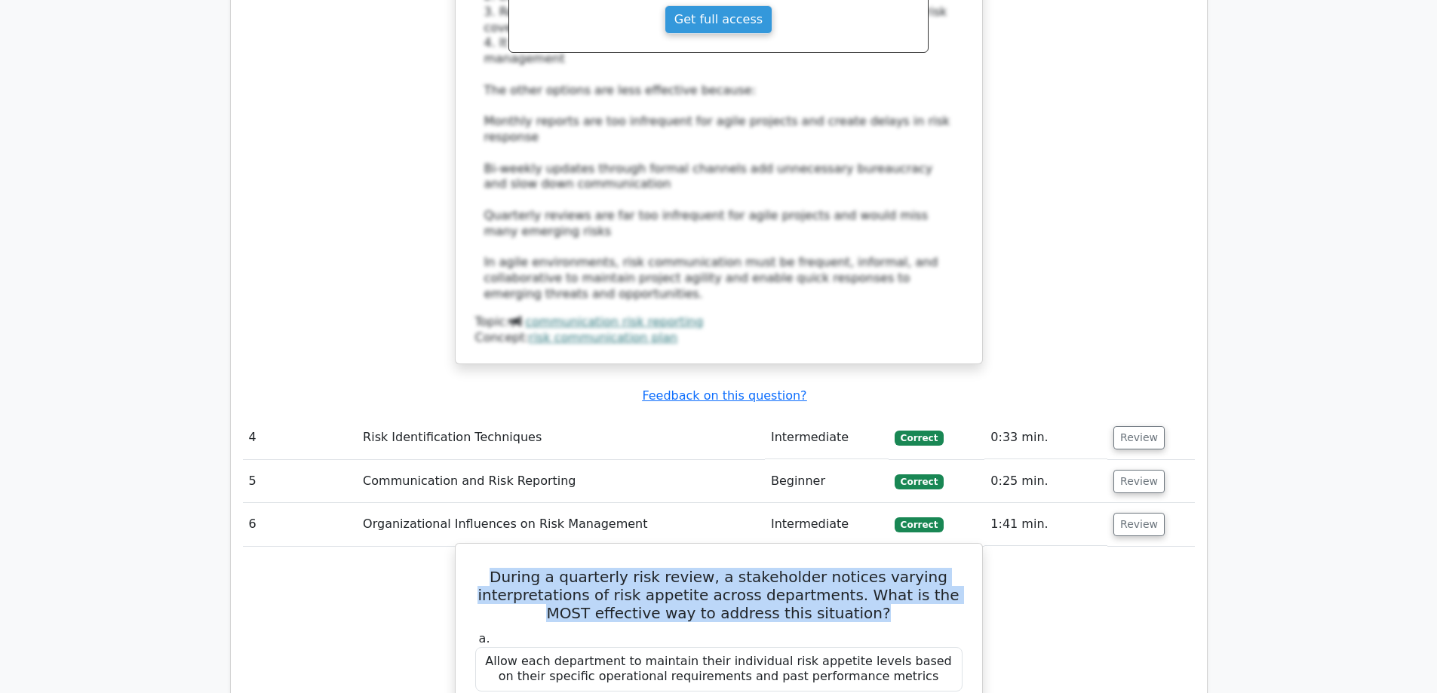
drag, startPoint x: 870, startPoint y: 363, endPoint x: 679, endPoint y: 338, distance: 193.2
click at [489, 568] on h5 "During a quarterly risk review, a stakeholder notices varying interpretations o…" at bounding box center [719, 595] width 490 height 54
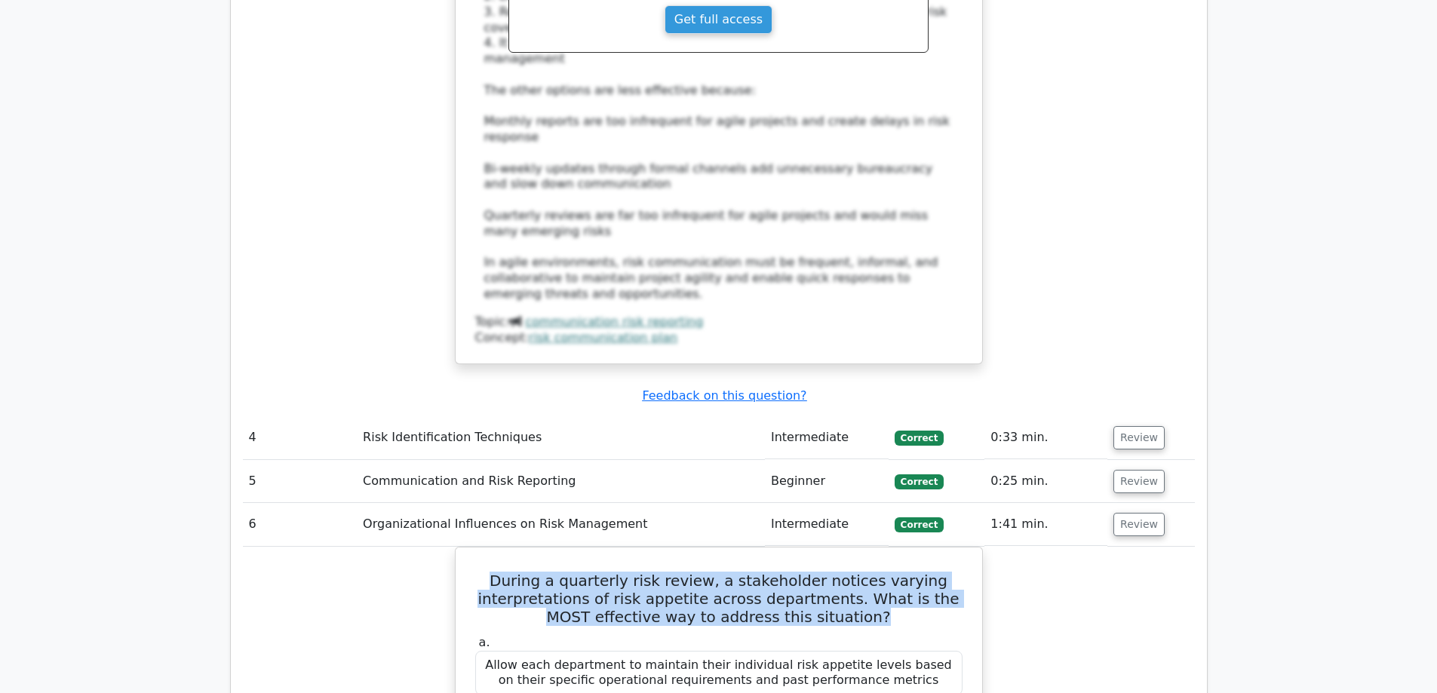
drag, startPoint x: 762, startPoint y: 557, endPoint x: 431, endPoint y: 534, distance: 331.2
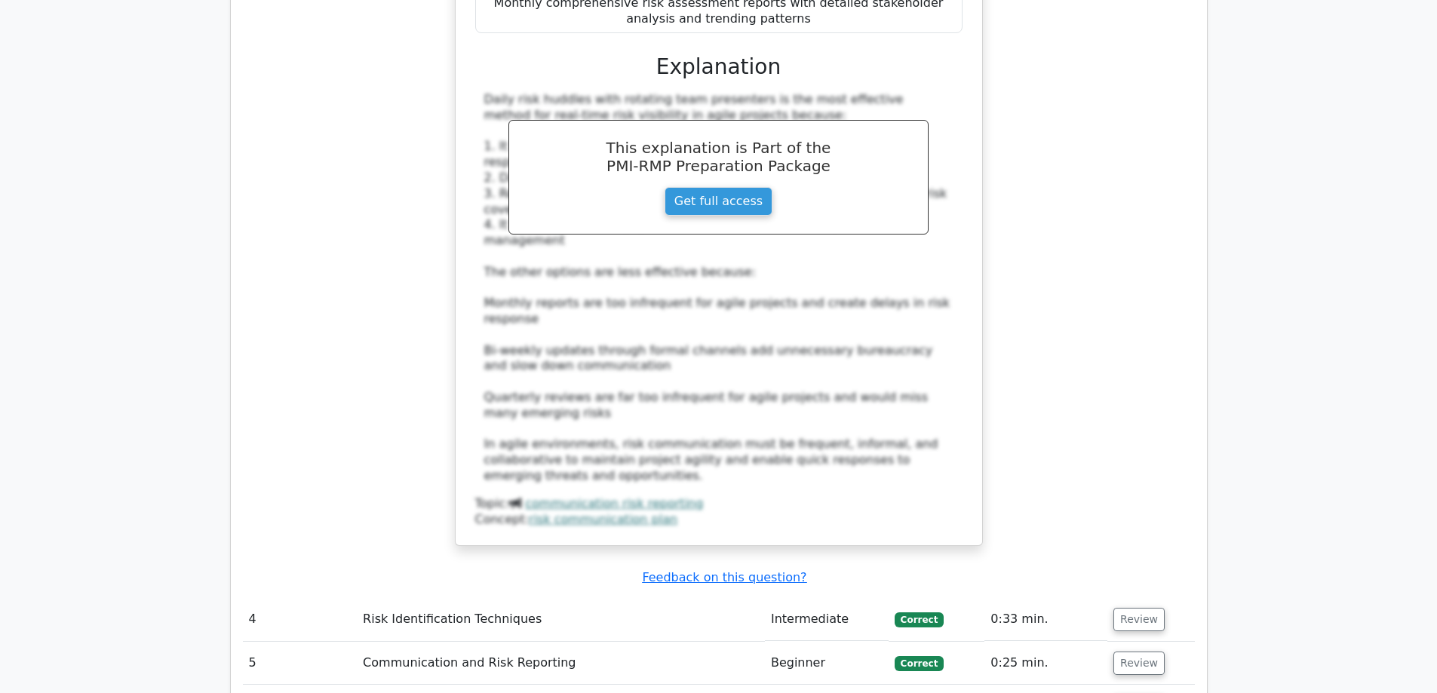
scroll to position [3394, 0]
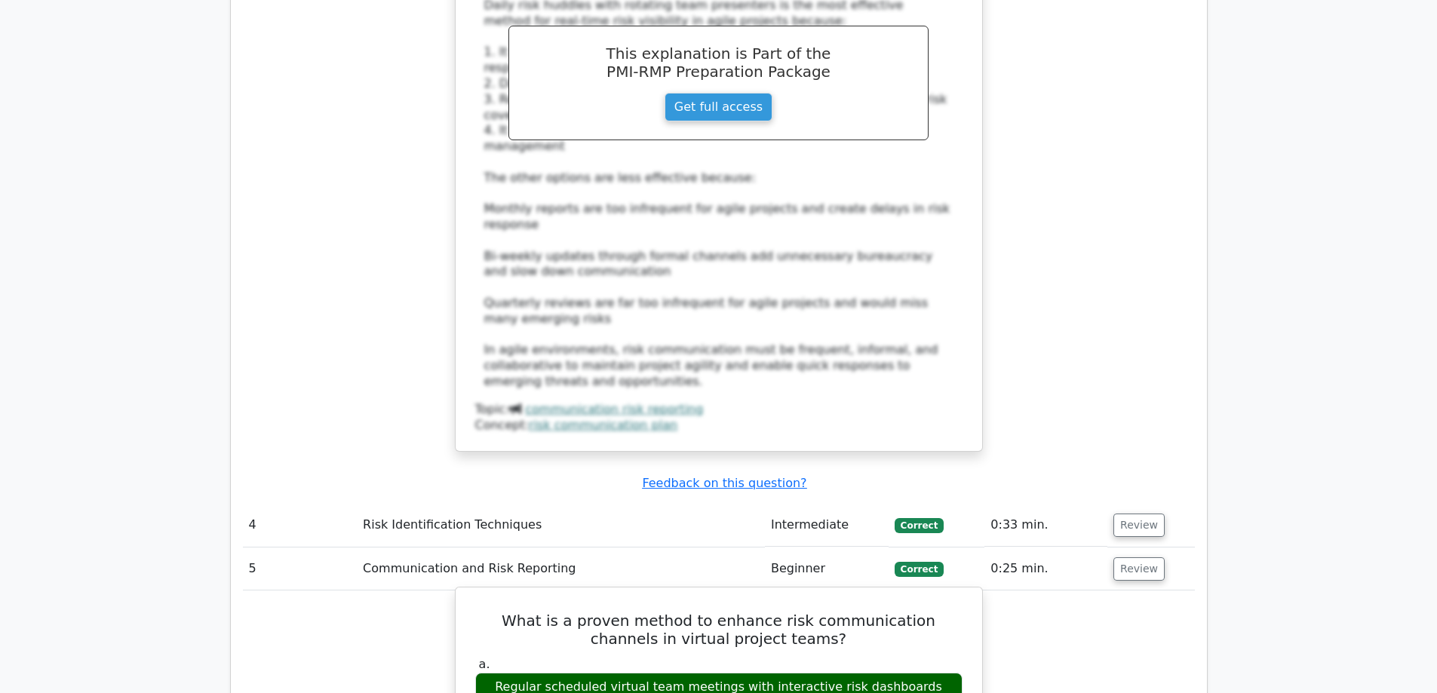
scroll to position [3545, 0]
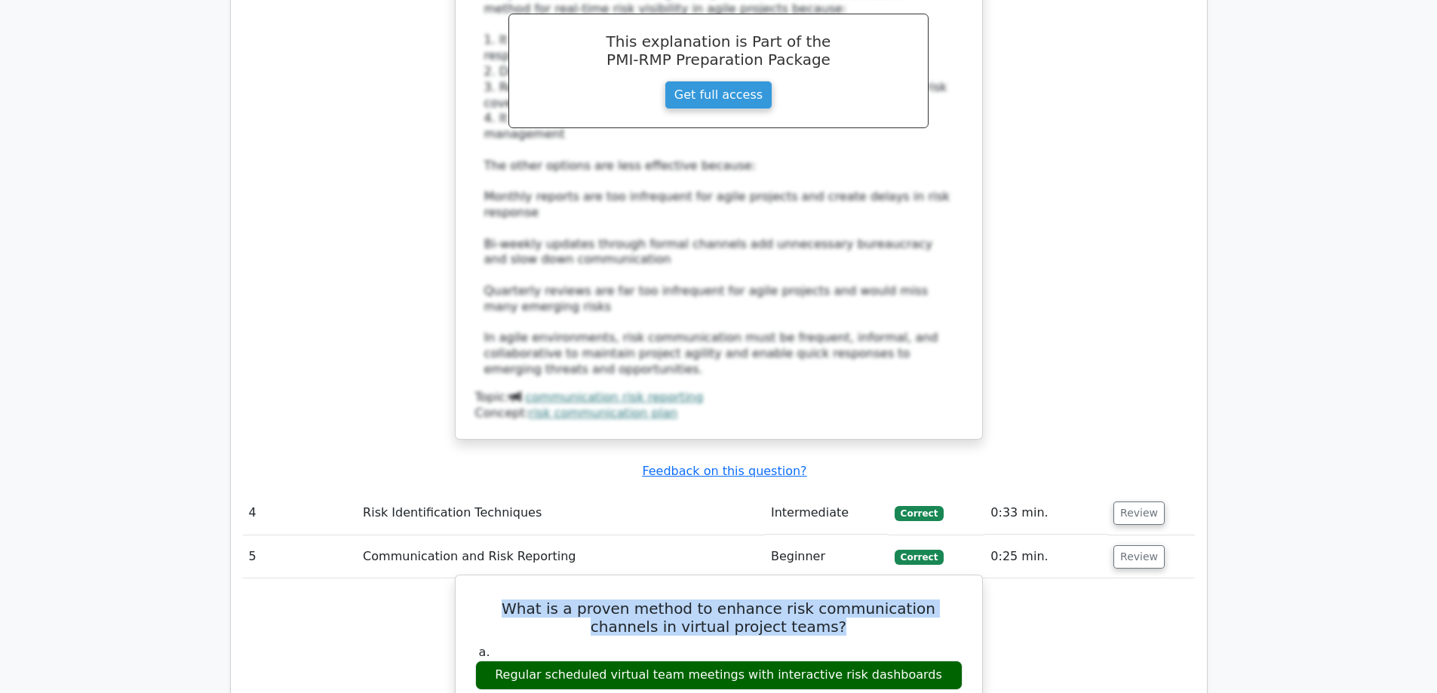
drag, startPoint x: 806, startPoint y: 373, endPoint x: 477, endPoint y: 351, distance: 329.5
click at [477, 600] on h5 "What is a proven method to enhance risk communication channels in virtual proje…" at bounding box center [719, 618] width 490 height 36
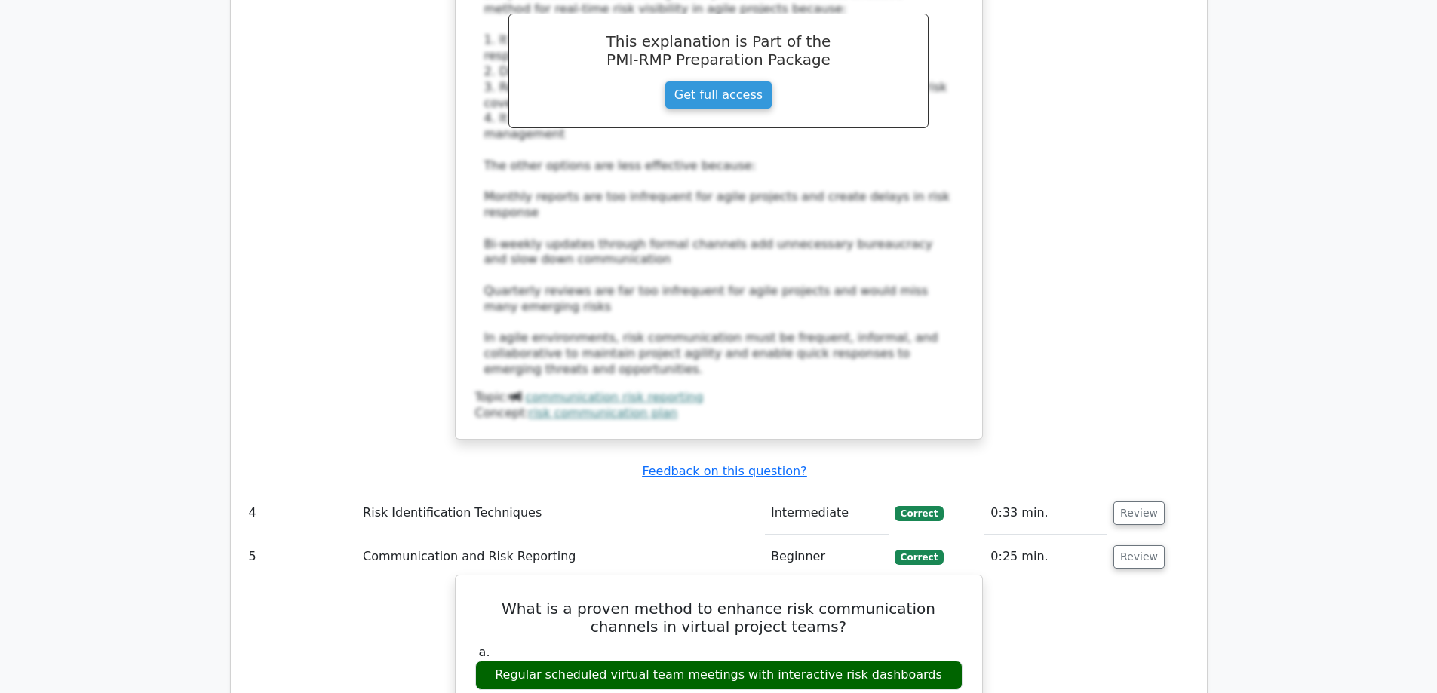
click at [917, 661] on div "Regular scheduled virtual team meetings with interactive risk dashboards" at bounding box center [718, 675] width 487 height 29
drag, startPoint x: 925, startPoint y: 416, endPoint x: 518, endPoint y: 420, distance: 407.3
click at [518, 661] on div "Regular scheduled virtual team meetings with interactive risk dashboards" at bounding box center [718, 675] width 487 height 29
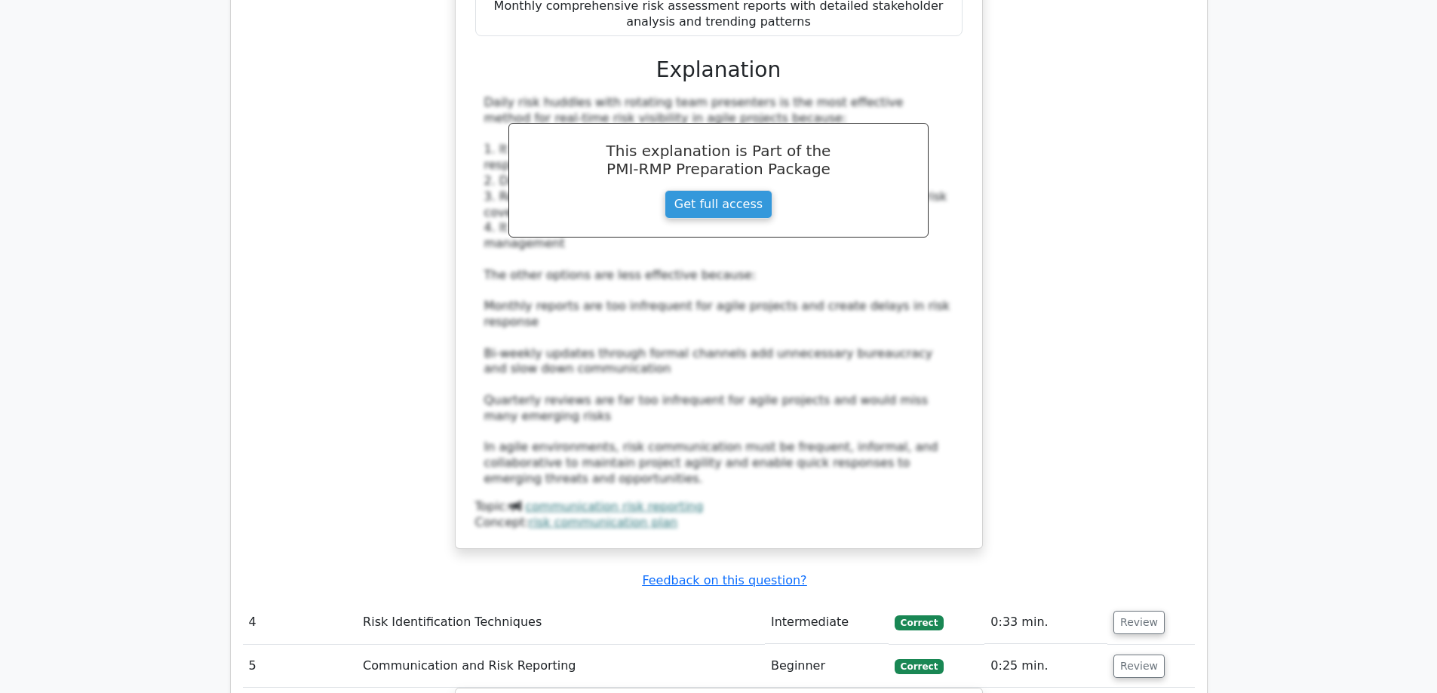
scroll to position [3620, 0]
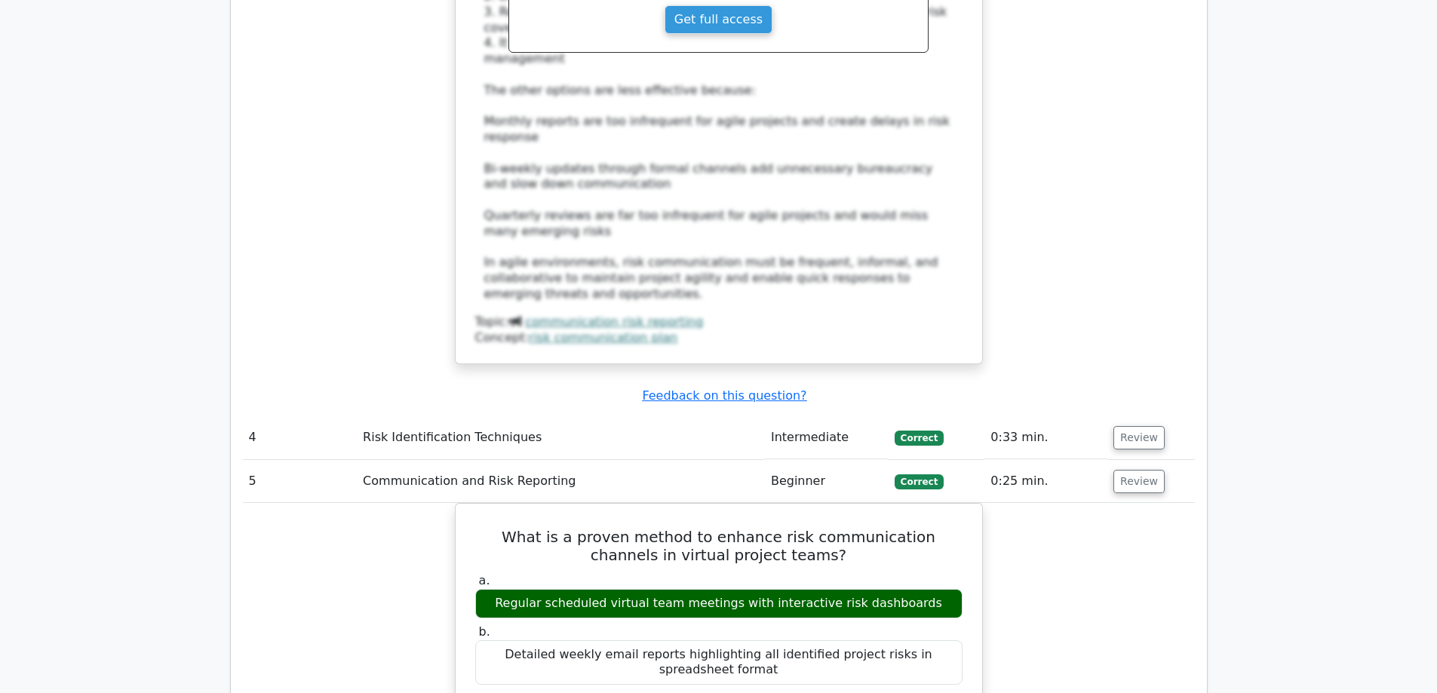
click at [1137, 416] on td "Review" at bounding box center [1150, 437] width 87 height 43
click at [1135, 426] on button "Review" at bounding box center [1138, 437] width 51 height 23
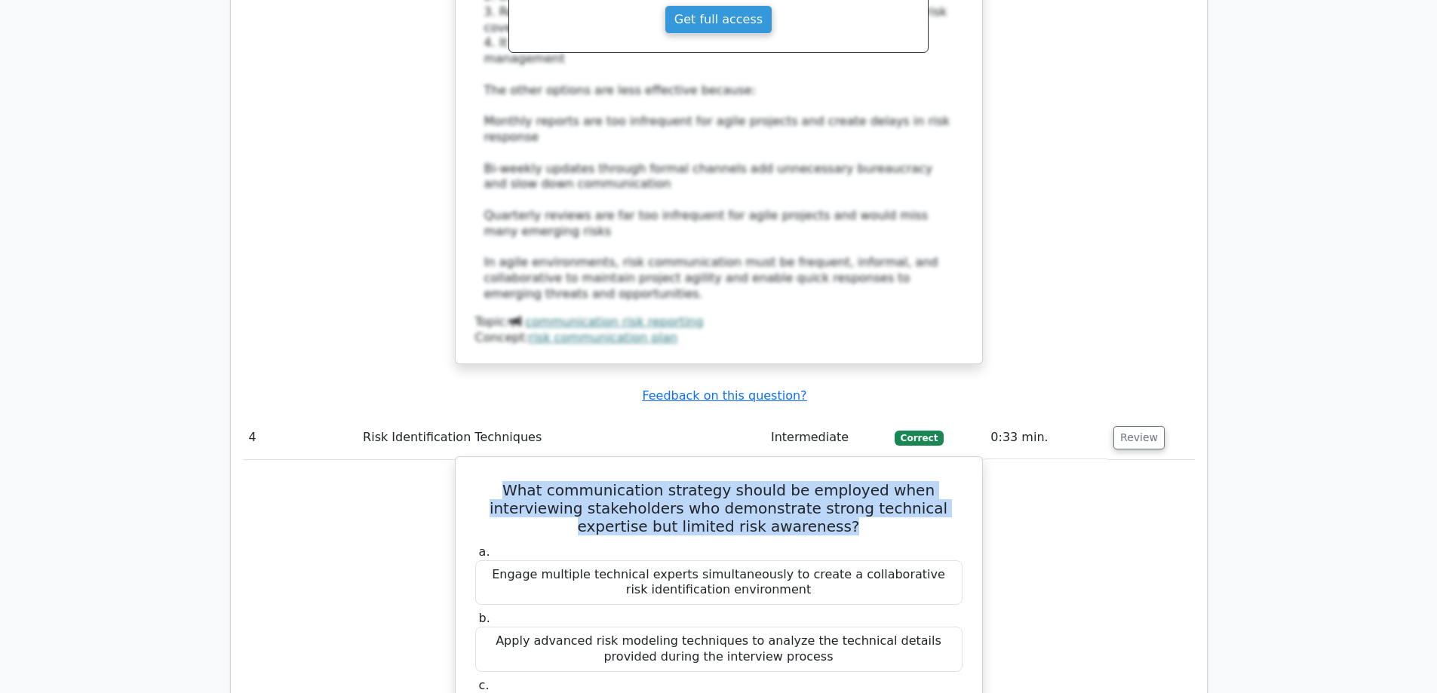
drag, startPoint x: 784, startPoint y: 270, endPoint x: 454, endPoint y: 231, distance: 331.9
drag, startPoint x: 797, startPoint y: 535, endPoint x: 477, endPoint y: 513, distance: 320.5
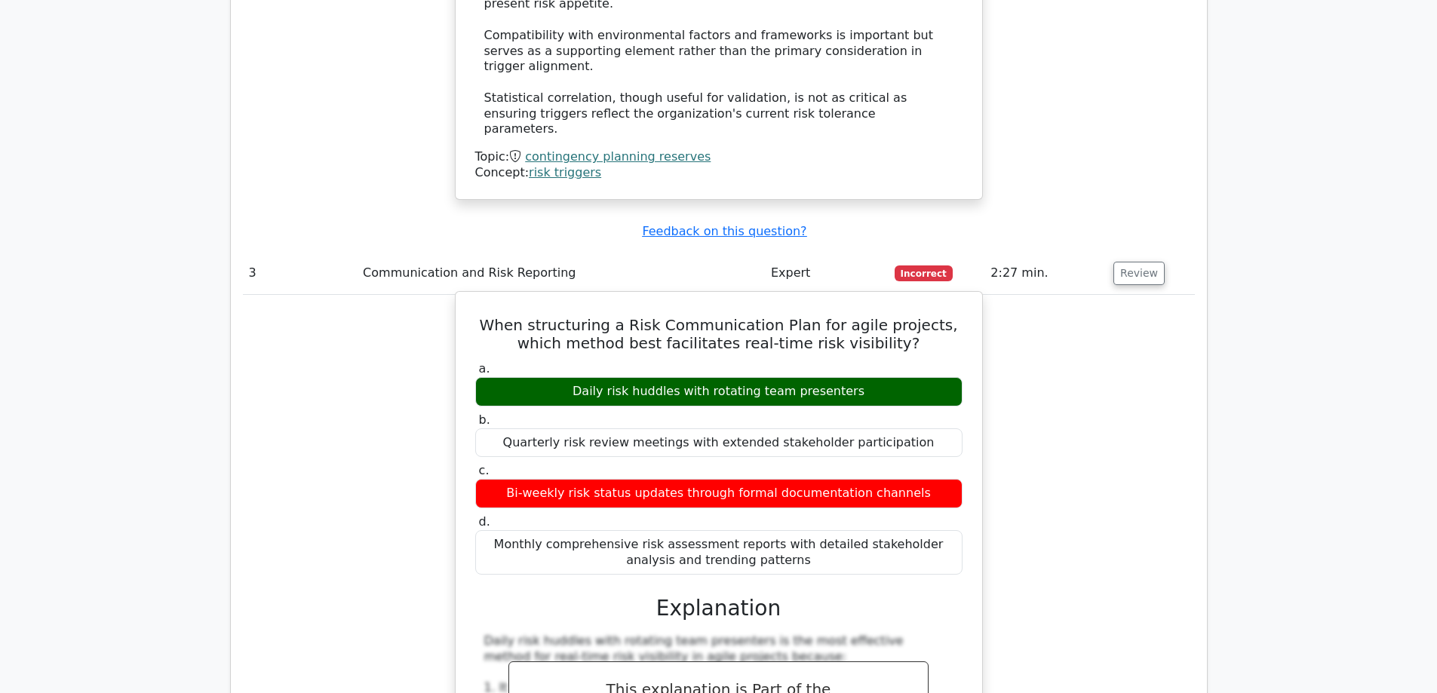
scroll to position [2866, 0]
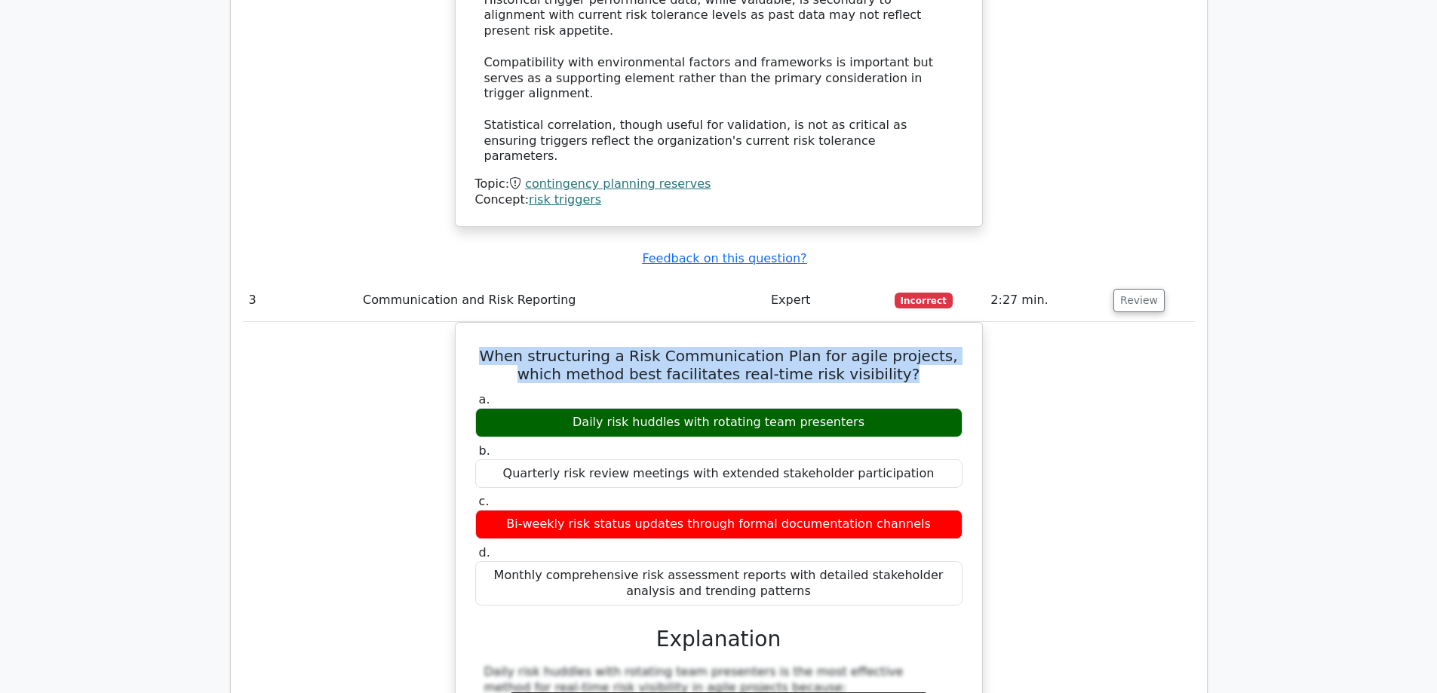
drag, startPoint x: 888, startPoint y: 179, endPoint x: 448, endPoint y: 156, distance: 440.3
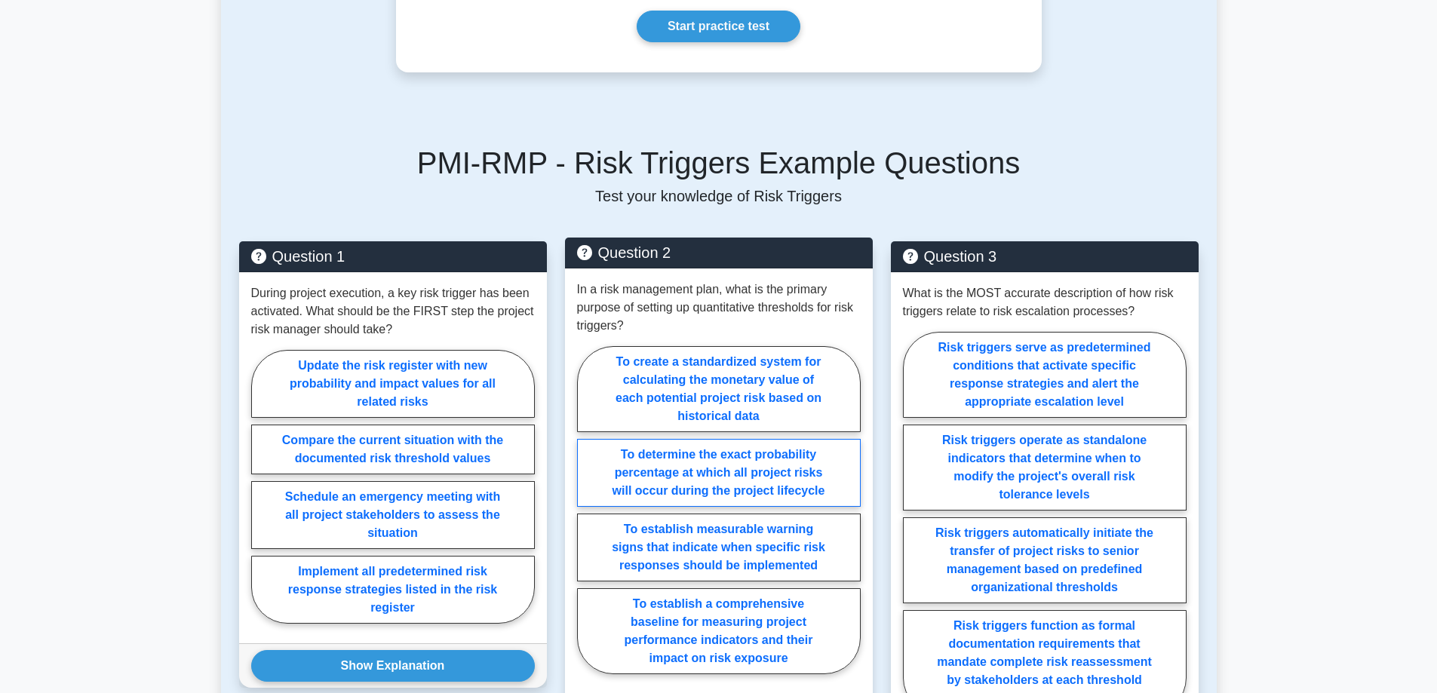
scroll to position [1961, 0]
